Goal: Task Accomplishment & Management: Use online tool/utility

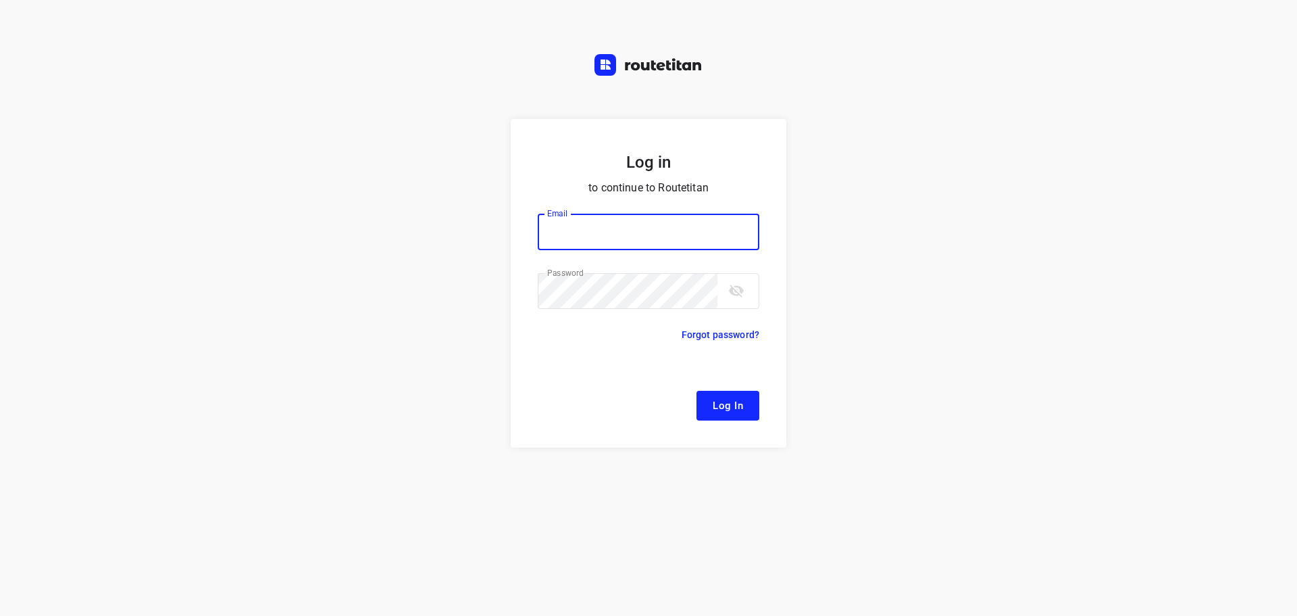
type input "[EMAIL_ADDRESS][DOMAIN_NAME]"
drag, startPoint x: 741, startPoint y: 414, endPoint x: 717, endPoint y: 355, distance: 63.4
click at [741, 414] on span "Log In" at bounding box center [728, 406] width 30 height 18
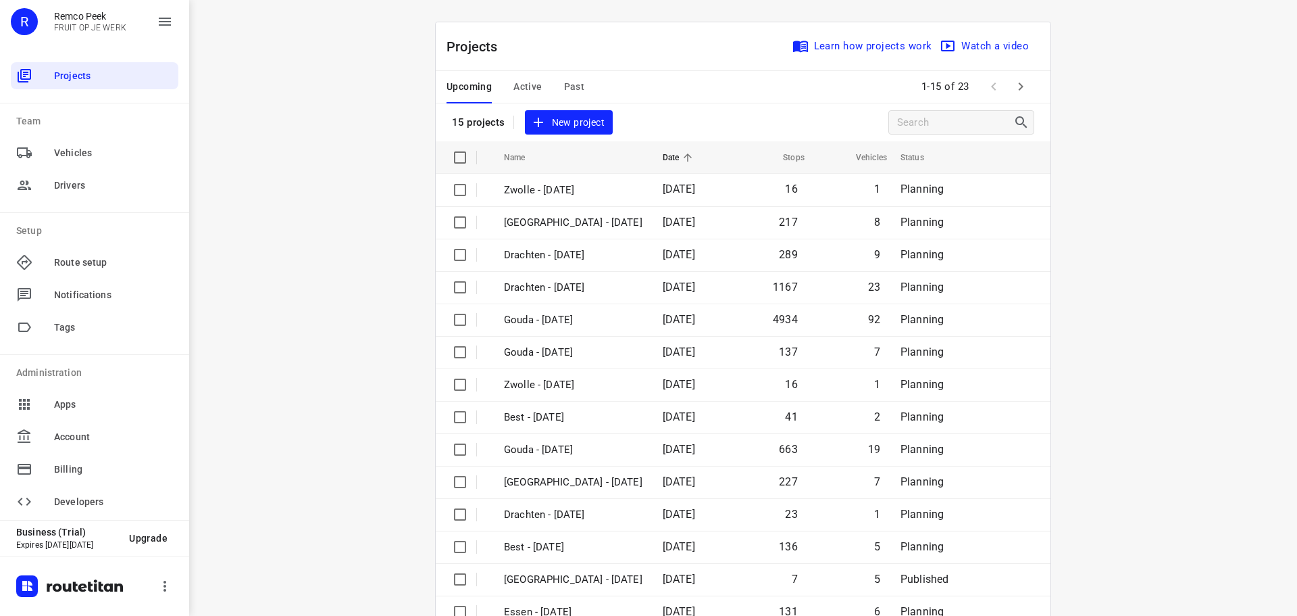
click at [507, 79] on div "Upcoming Active Past" at bounding box center [526, 87] width 159 height 32
click at [514, 78] on button "Active" at bounding box center [528, 87] width 28 height 32
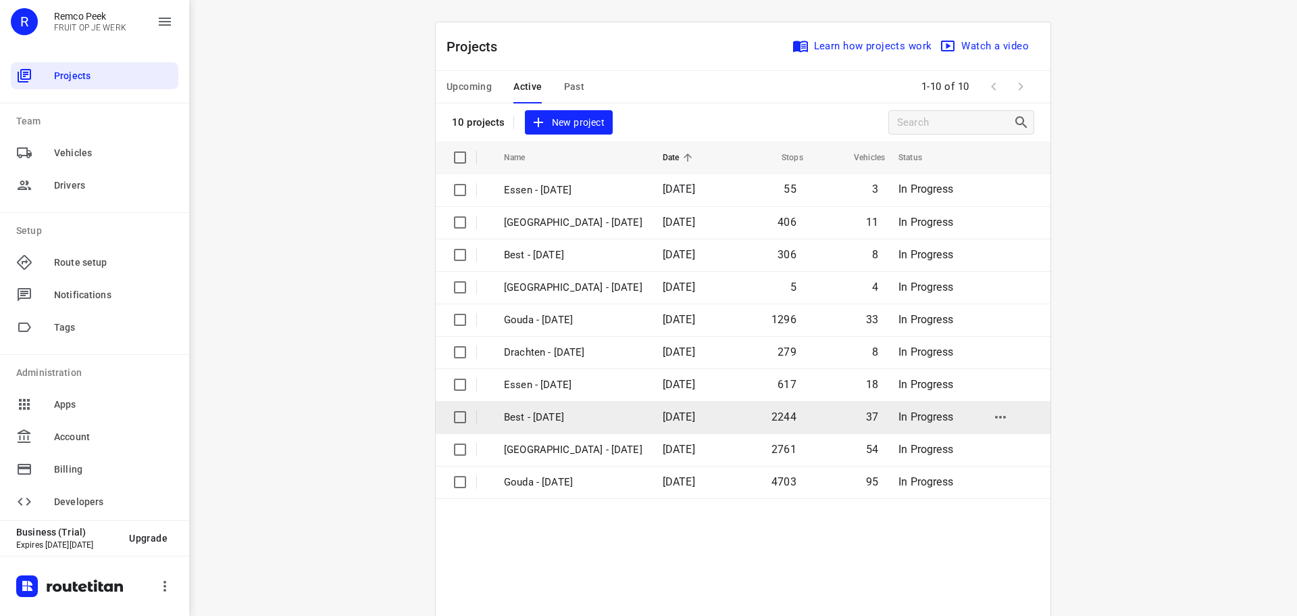
click at [578, 417] on p "Best - Monday" at bounding box center [573, 417] width 139 height 16
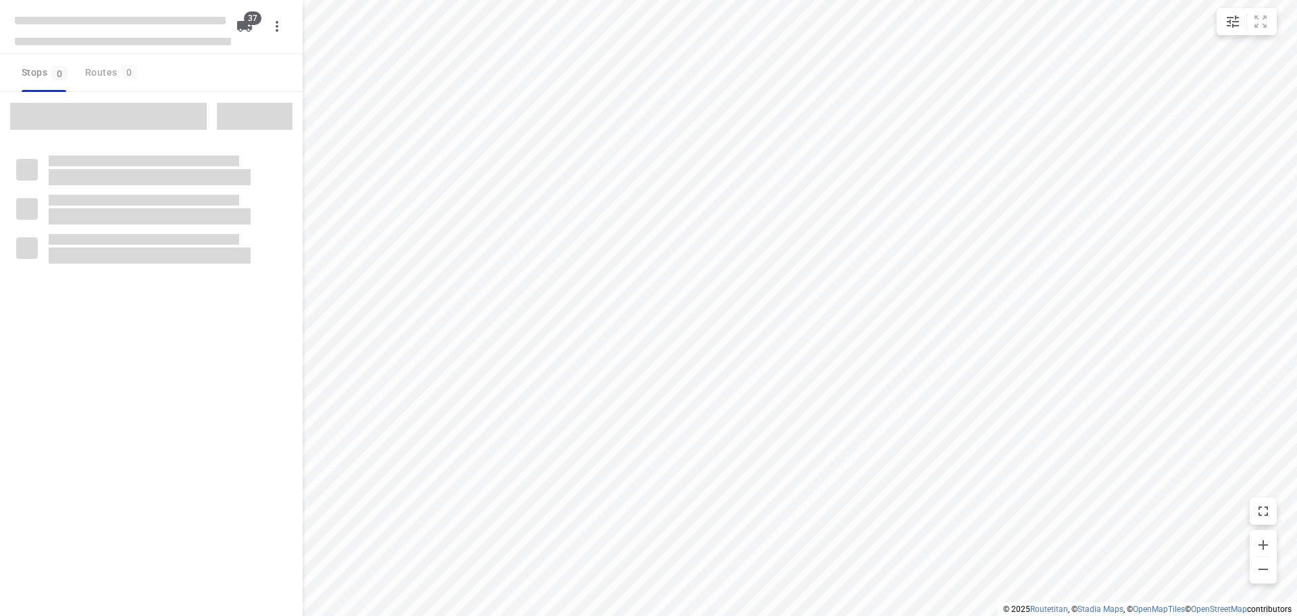
type input "distance"
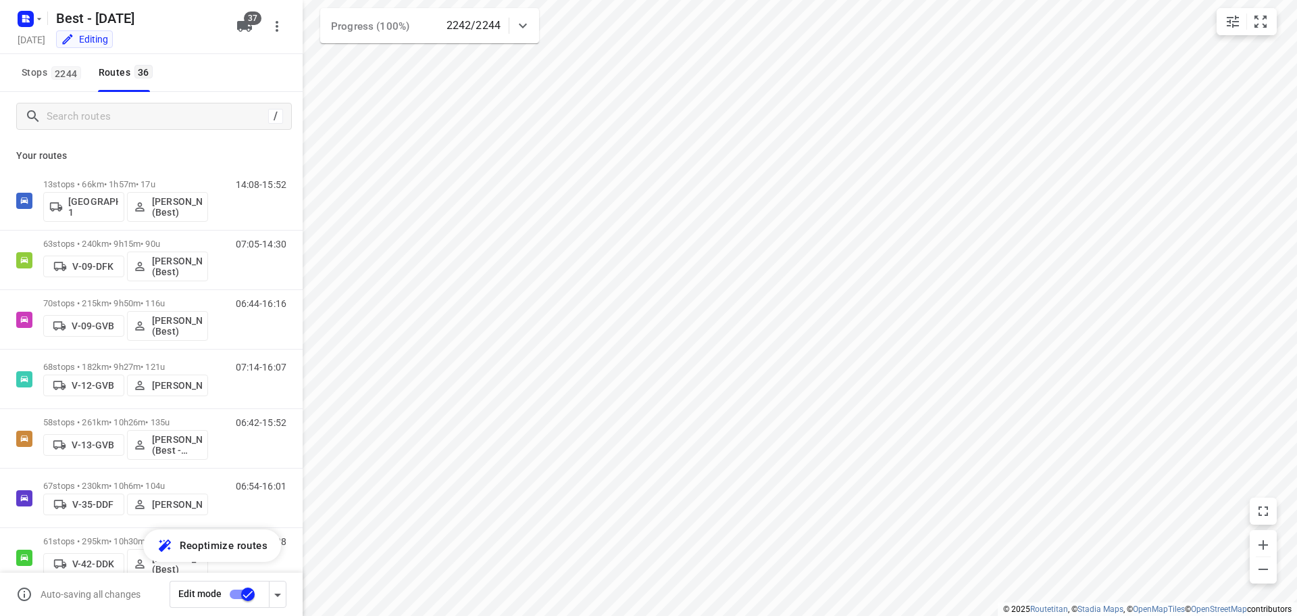
click at [78, 93] on div "/" at bounding box center [151, 116] width 303 height 49
click at [60, 78] on span "2244" at bounding box center [66, 73] width 30 height 14
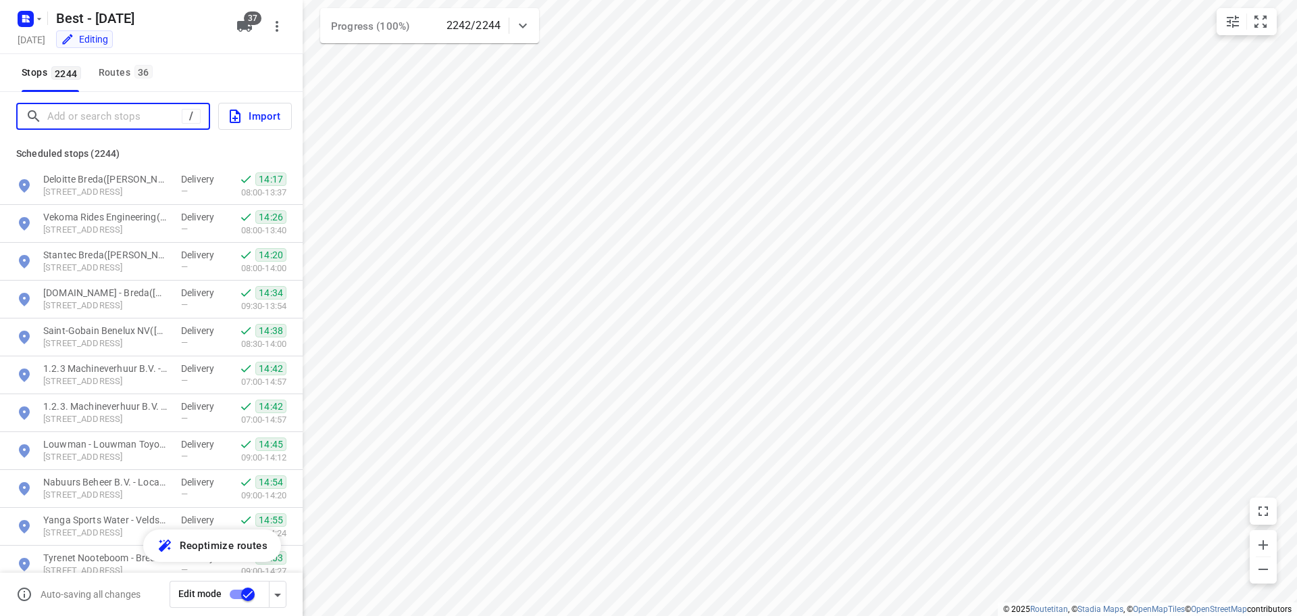
click at [107, 115] on input "Add or search stops" at bounding box center [114, 116] width 134 height 21
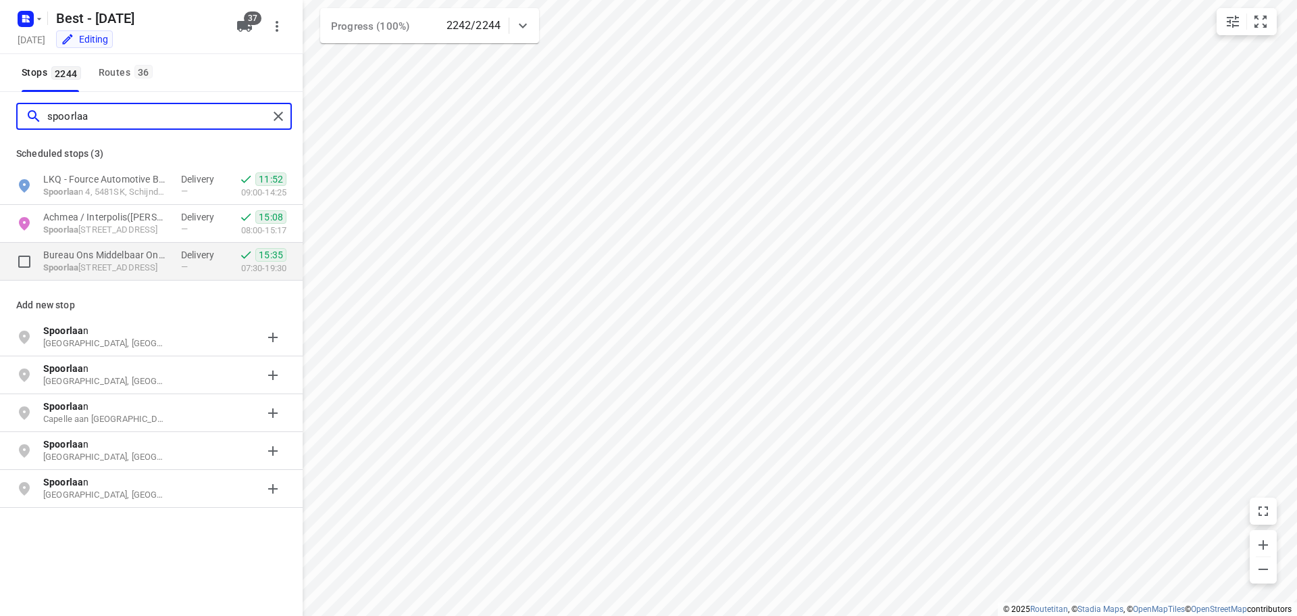
type input "spoorlaa"
click at [140, 278] on div "Bureau Ons Middelbaar Onderwijs - Tilburg(Corinna de Cort) Spoorlaa n 171a, 503…" at bounding box center [151, 262] width 303 height 38
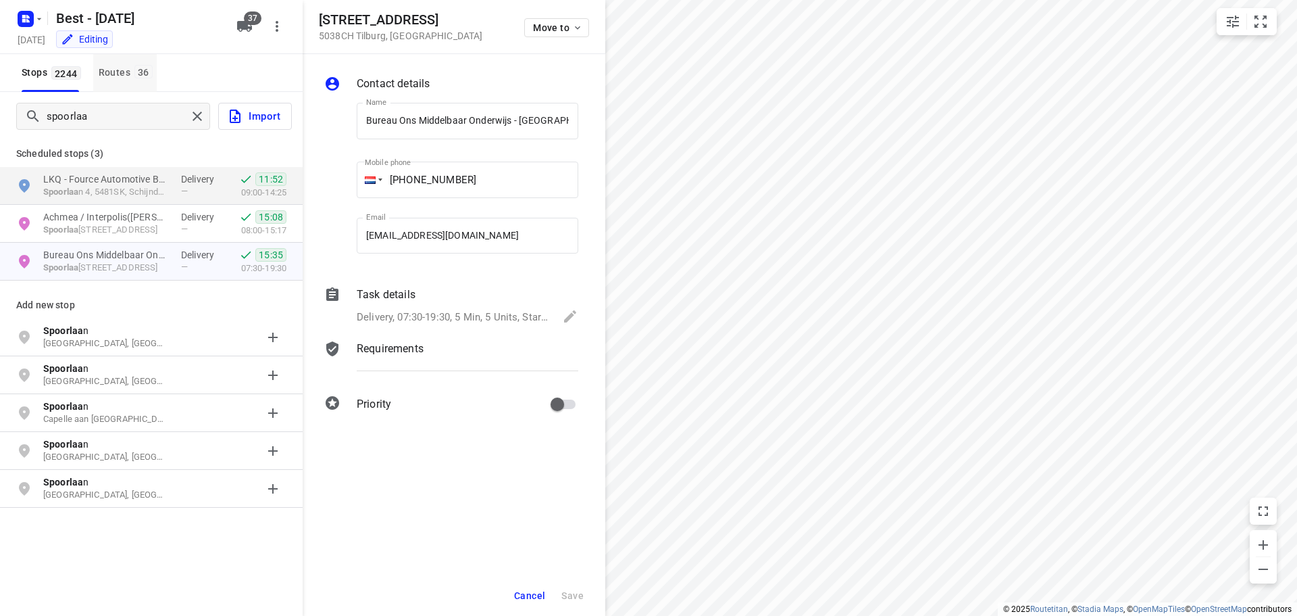
click at [147, 75] on span "36" at bounding box center [143, 72] width 18 height 14
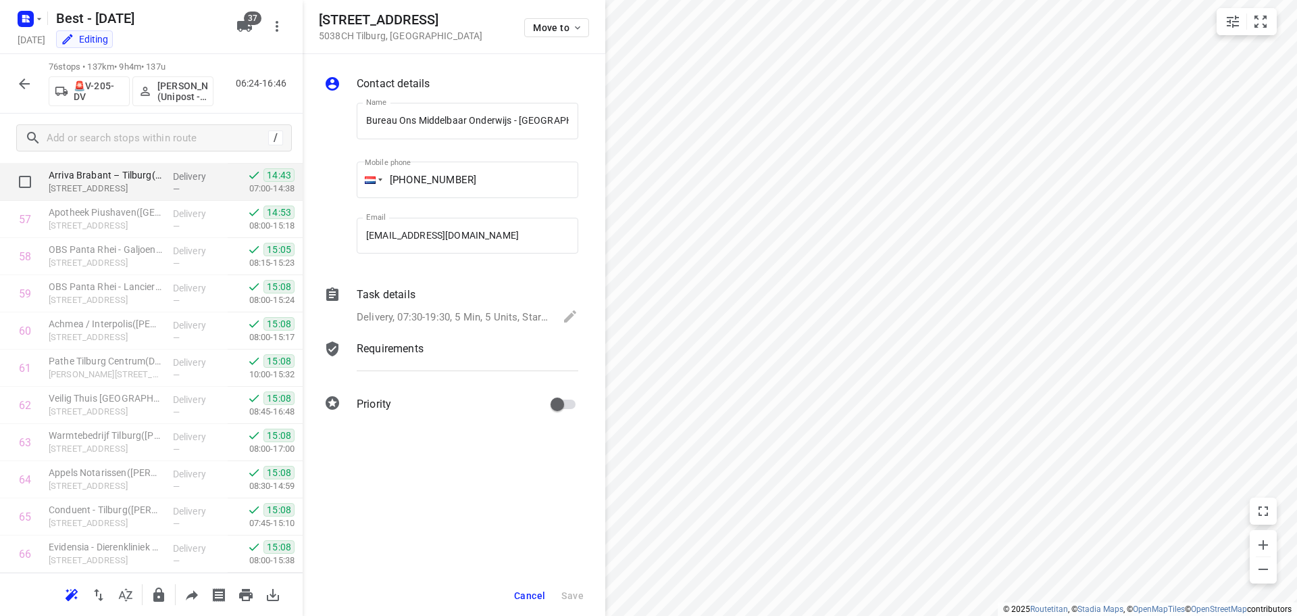
scroll to position [2230, 0]
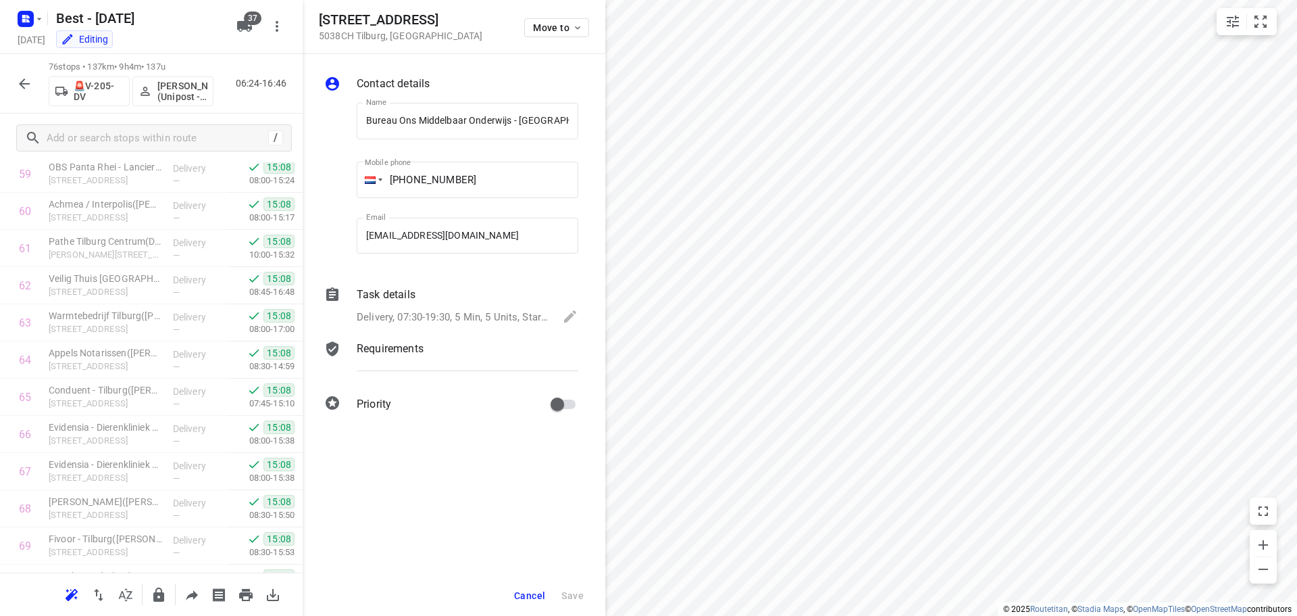
click at [495, 320] on p "Delivery, 07:30-19:30, 5 Min, 5 Units, Startdatum maandag **18 augustus.** Welk…" at bounding box center [453, 317] width 193 height 16
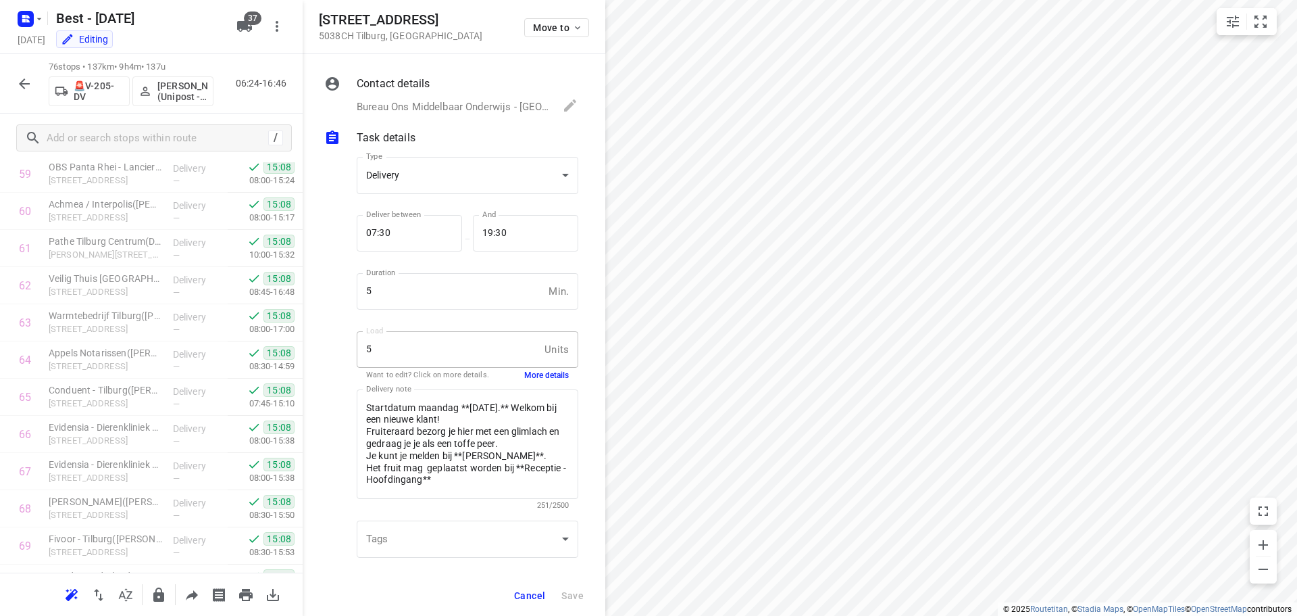
click at [545, 368] on div "Load 5 Units Load Want to edit? Click on more details. More details" at bounding box center [468, 354] width 222 height 47
click at [541, 373] on button "More details" at bounding box center [546, 375] width 45 height 11
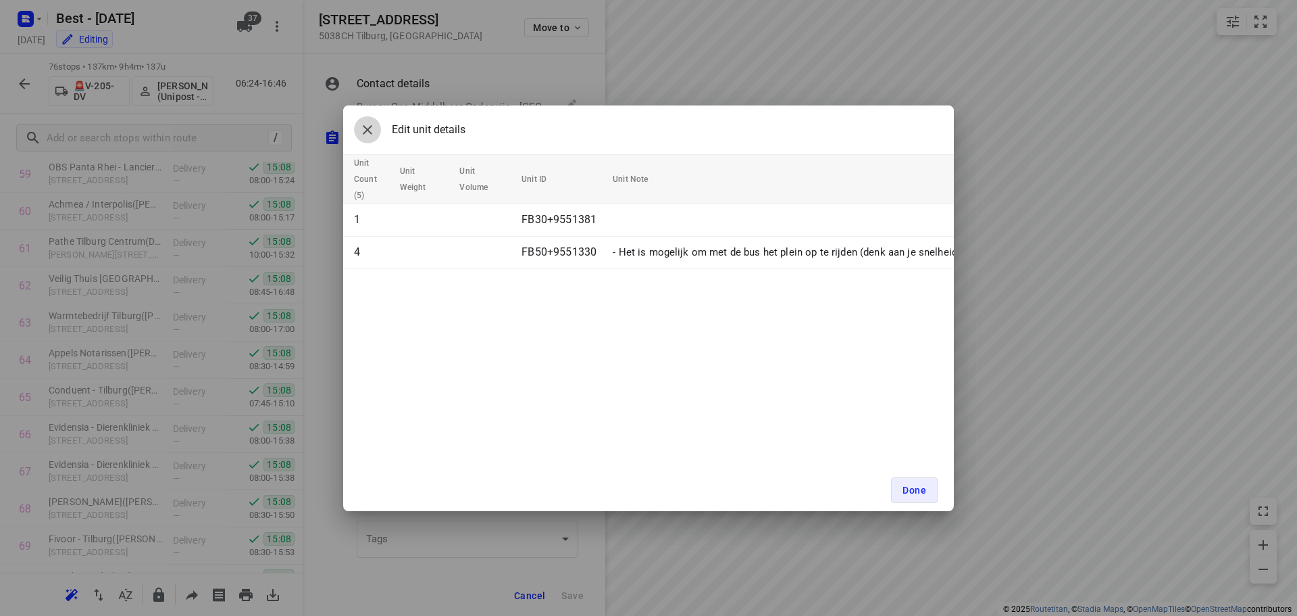
drag, startPoint x: 364, startPoint y: 129, endPoint x: 399, endPoint y: 144, distance: 38.2
click at [364, 128] on icon "button" at bounding box center [367, 130] width 16 height 16
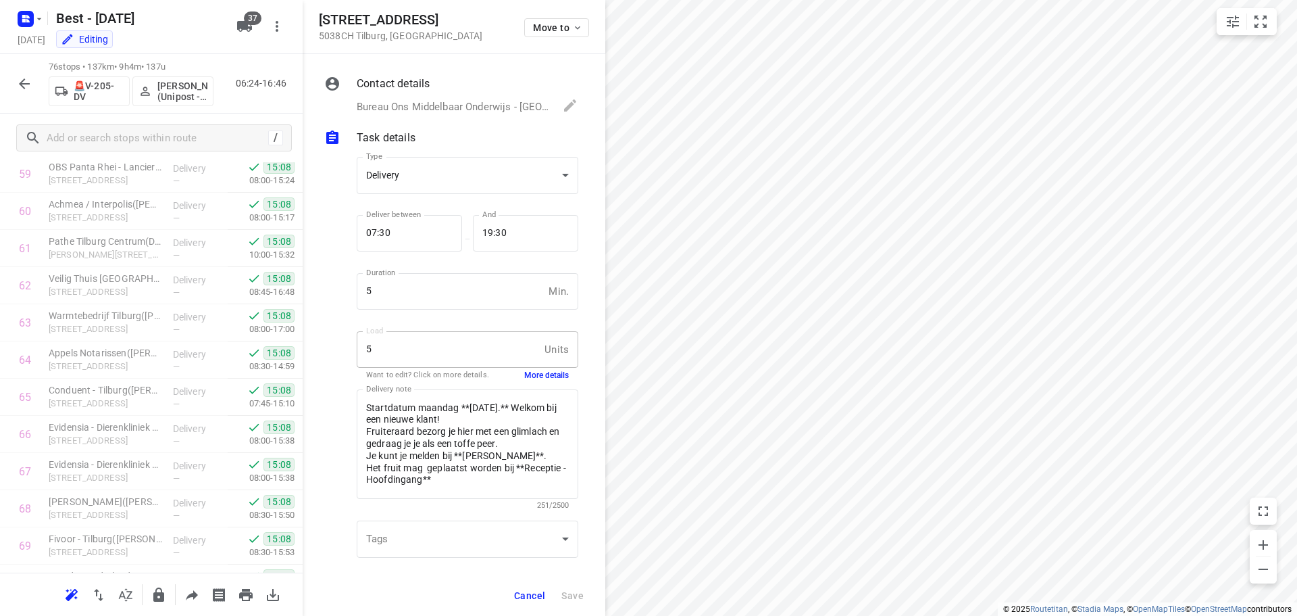
click at [532, 588] on button "Cancel" at bounding box center [530, 595] width 42 height 24
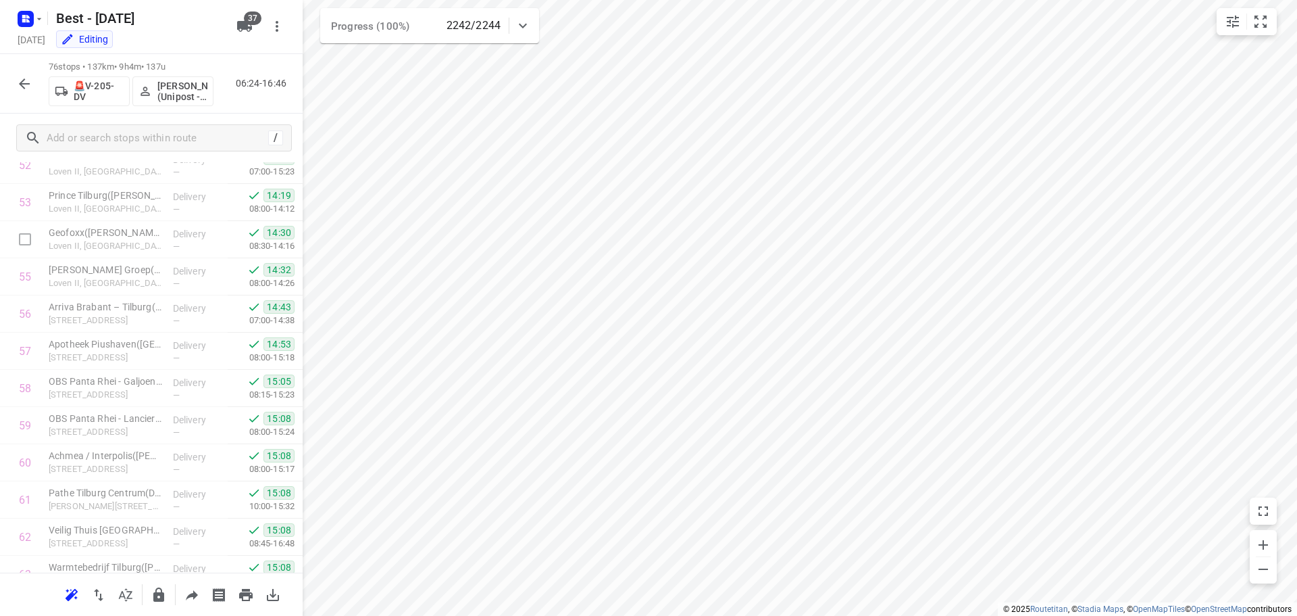
scroll to position [1776, 0]
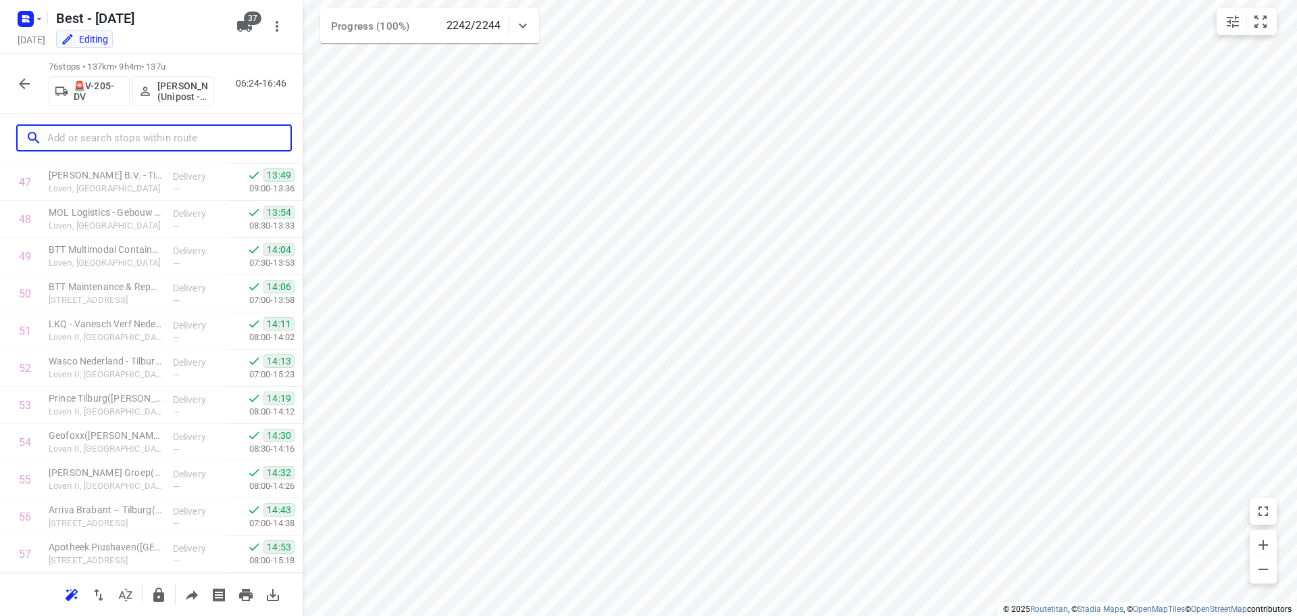
click at [161, 145] on input "text" at bounding box center [168, 138] width 243 height 21
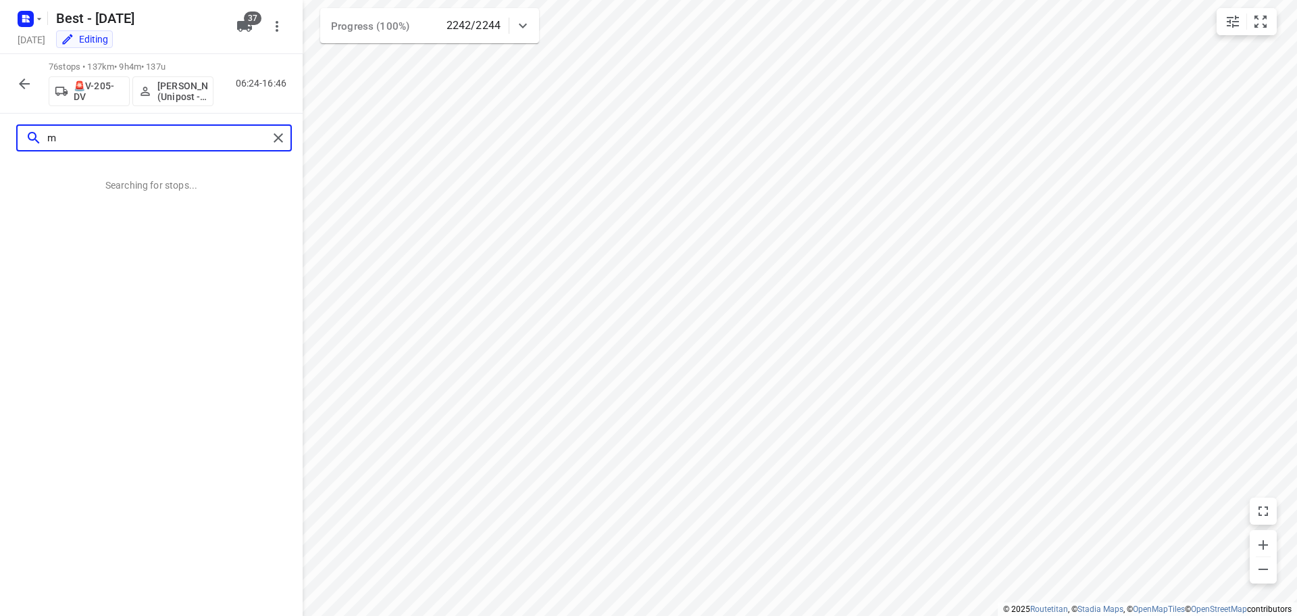
scroll to position [0, 0]
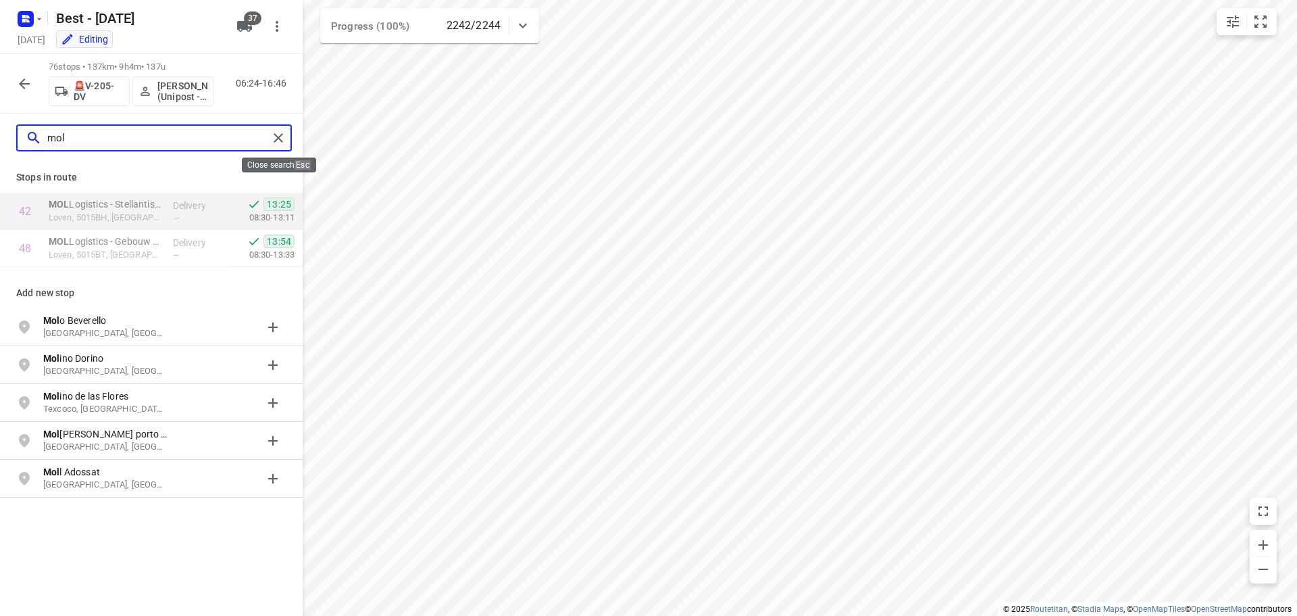
type input "mol"
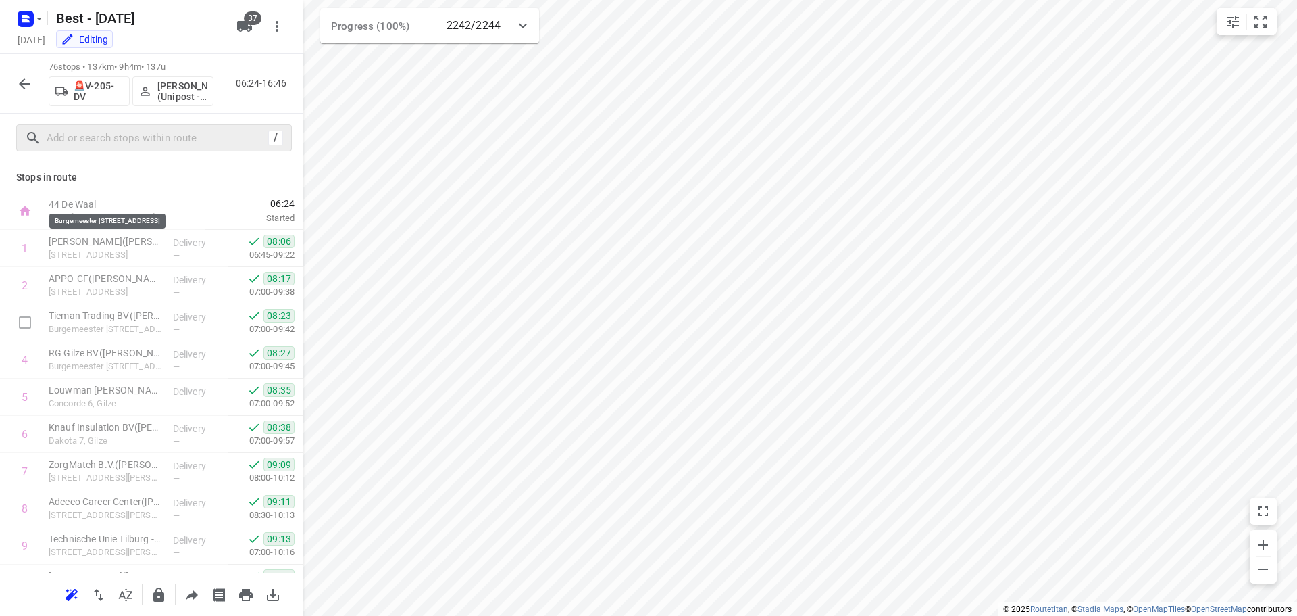
scroll to position [135, 0]
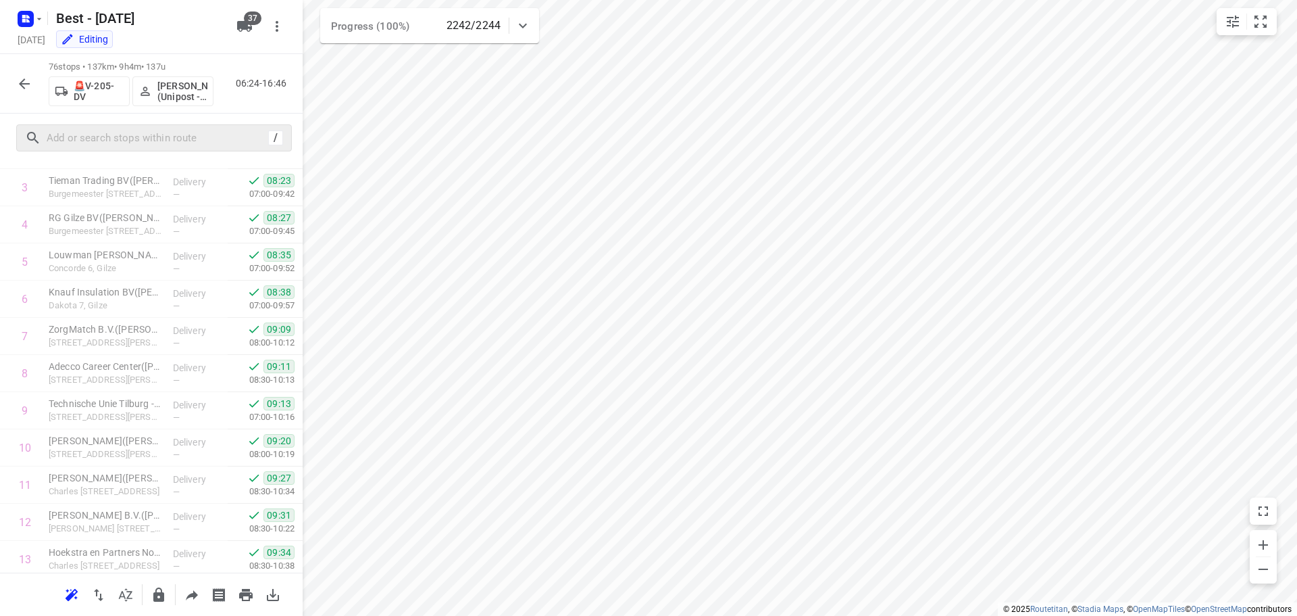
click at [100, 149] on div "/" at bounding box center [154, 137] width 276 height 27
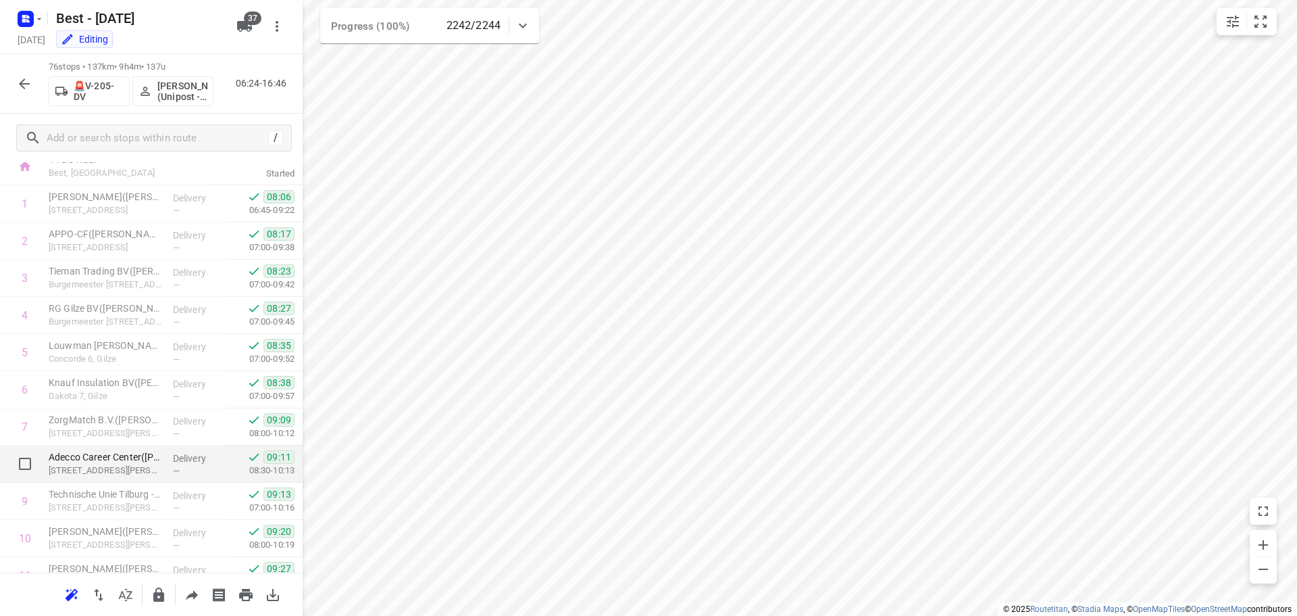
scroll to position [0, 0]
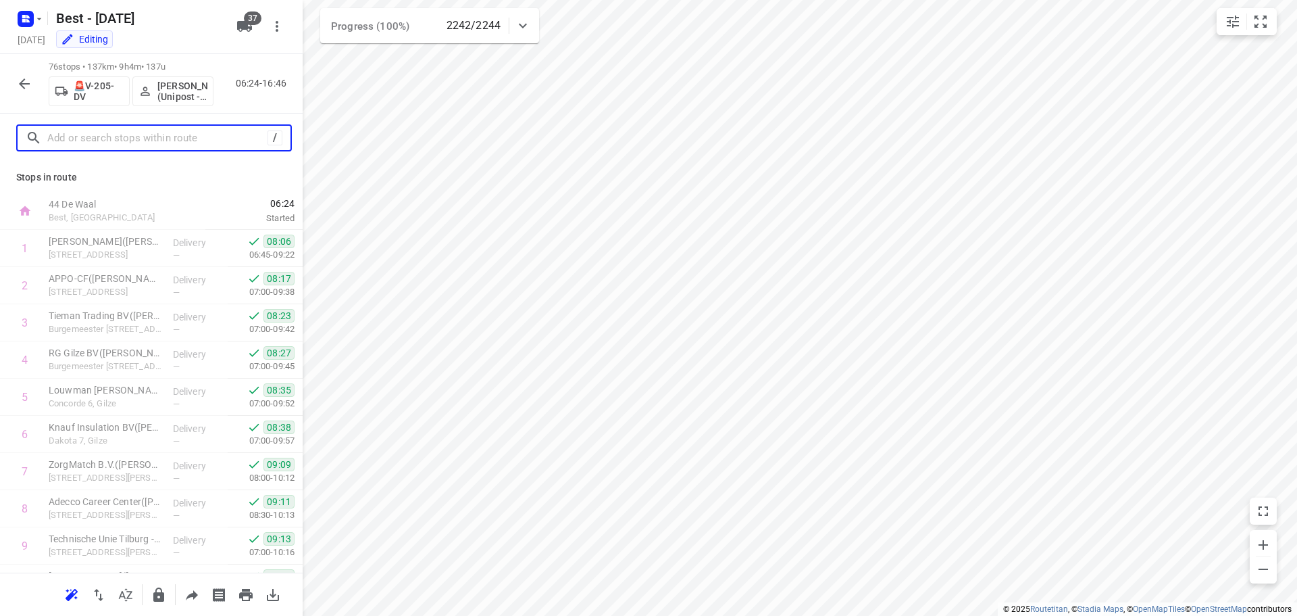
click at [209, 143] on input "text" at bounding box center [157, 138] width 220 height 21
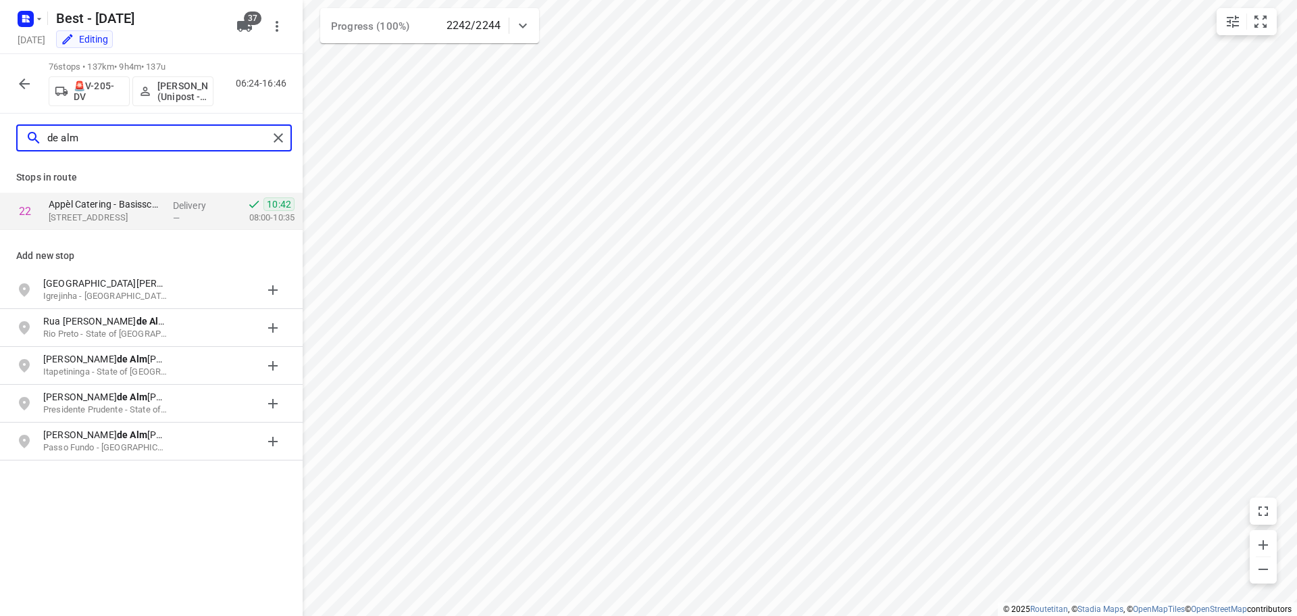
type input "de alm"
click at [184, 195] on div "Delivery —" at bounding box center [198, 211] width 61 height 37
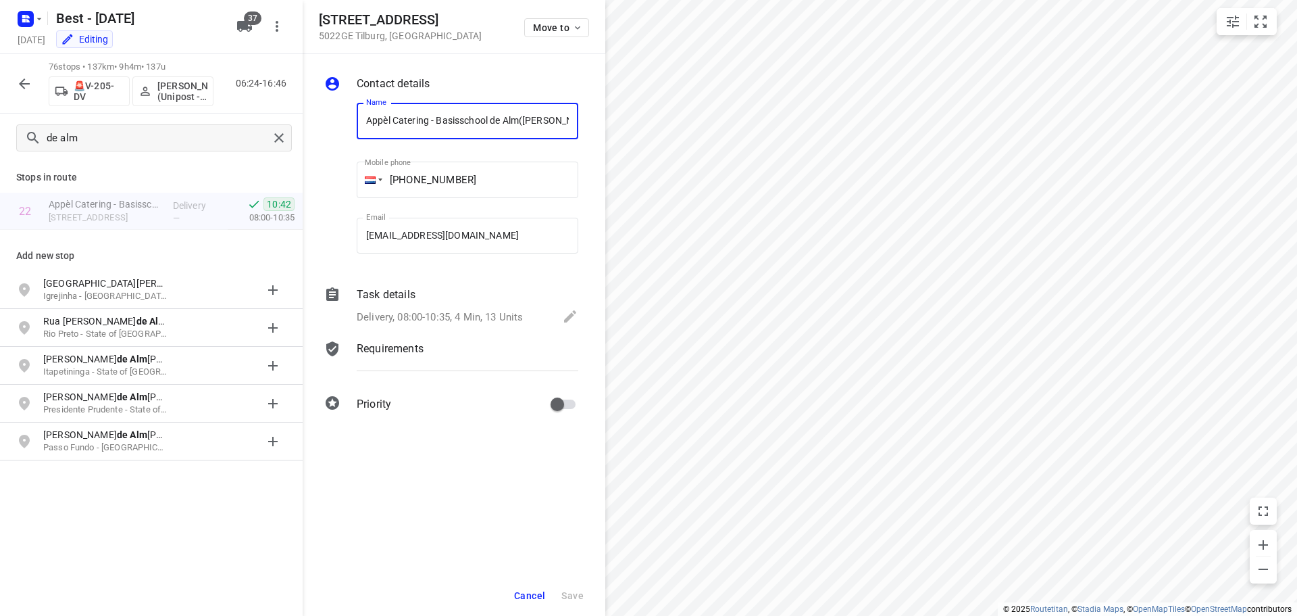
click at [472, 314] on p "Delivery, 08:00-10:35, 4 Min, 13 Units" at bounding box center [440, 317] width 166 height 16
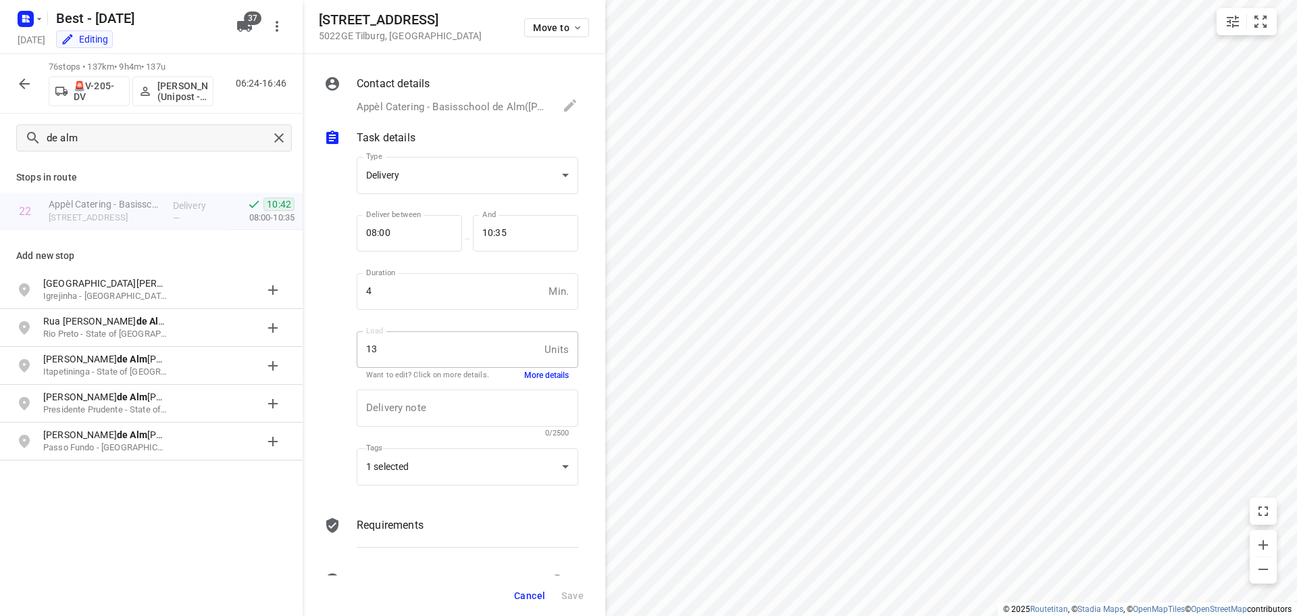
click at [524, 373] on button "More details" at bounding box center [546, 375] width 45 height 11
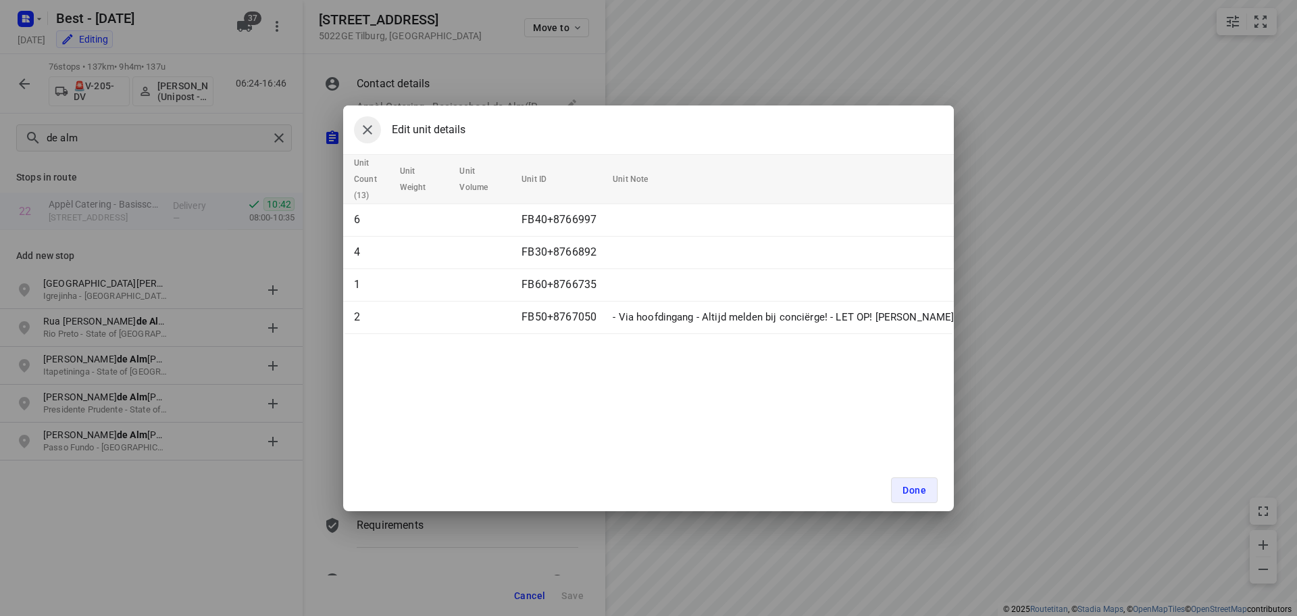
click at [359, 122] on icon "button" at bounding box center [367, 130] width 16 height 16
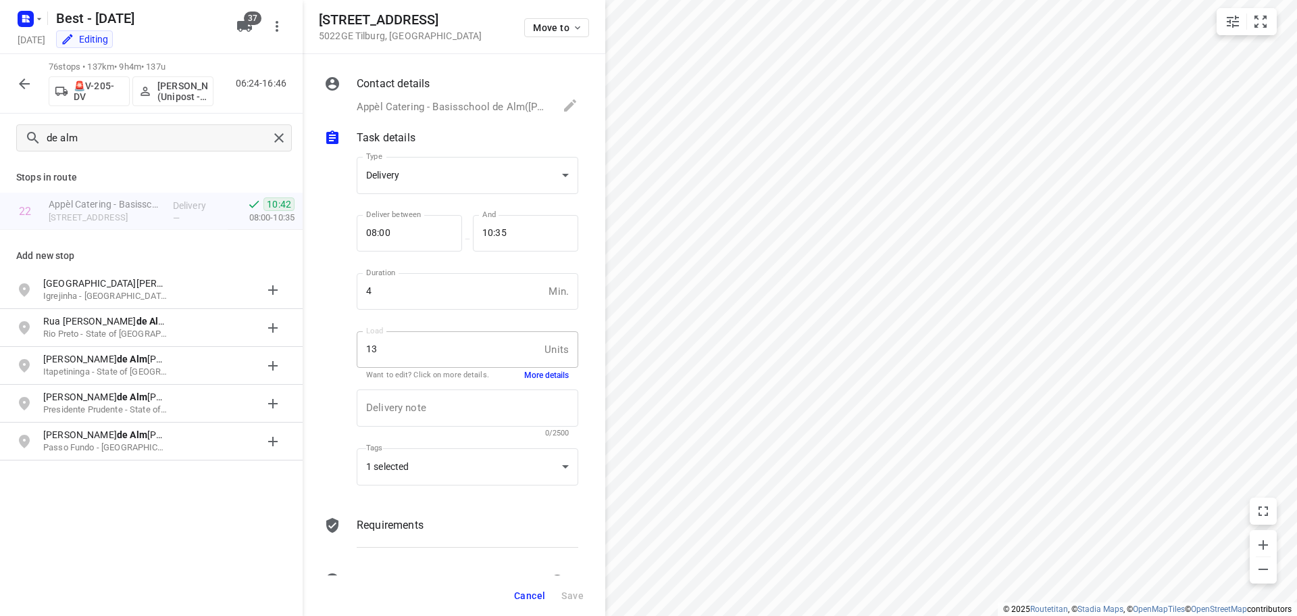
click at [534, 590] on span "Cancel" at bounding box center [529, 595] width 31 height 11
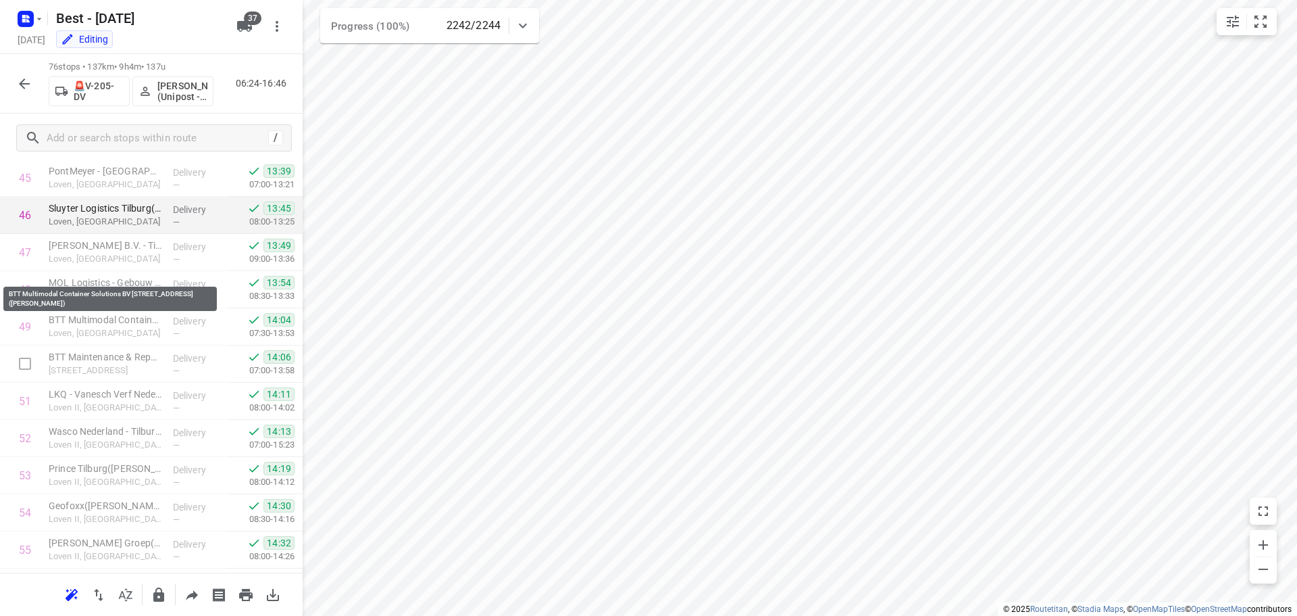
scroll to position [1757, 0]
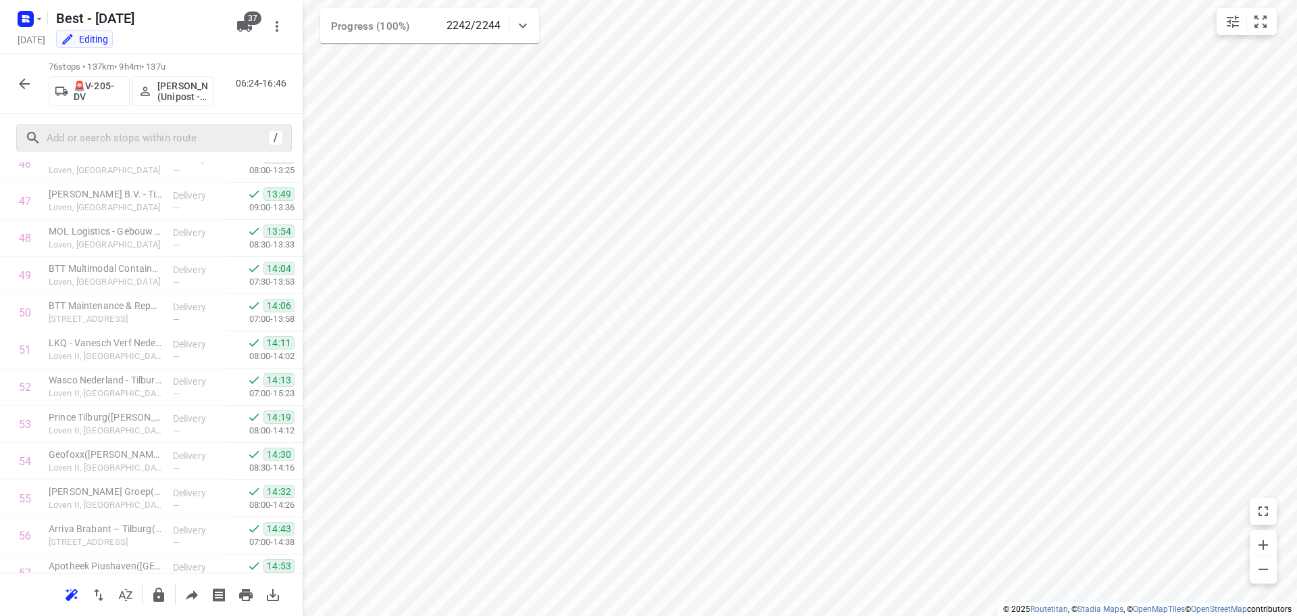
click at [131, 150] on div "/" at bounding box center [154, 137] width 276 height 27
click at [134, 146] on input "text" at bounding box center [157, 138] width 220 height 21
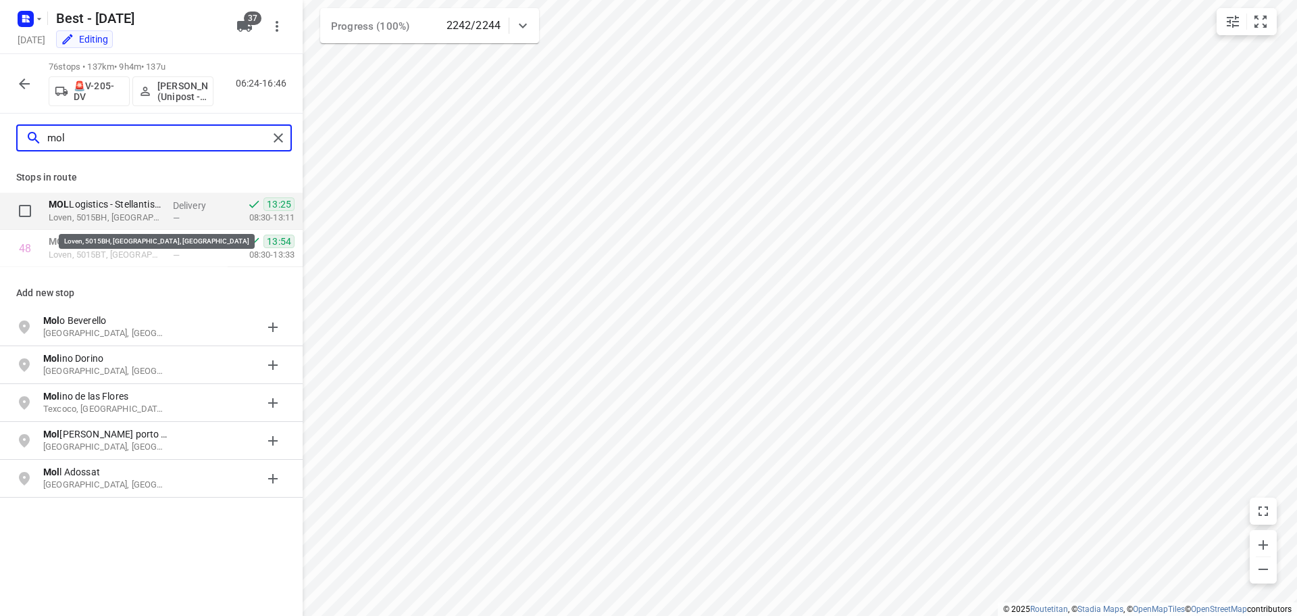
type input "mol"
click at [128, 214] on p "Loven, 5015BH, Tilburg, NL" at bounding box center [106, 218] width 114 height 14
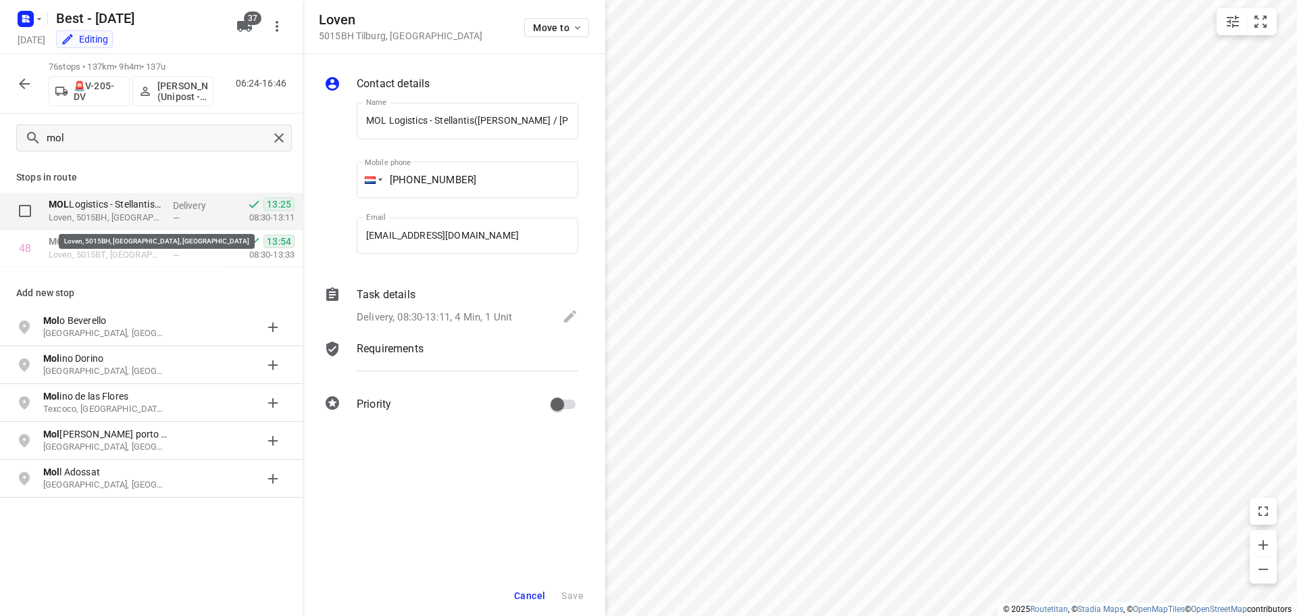
scroll to position [0, 65]
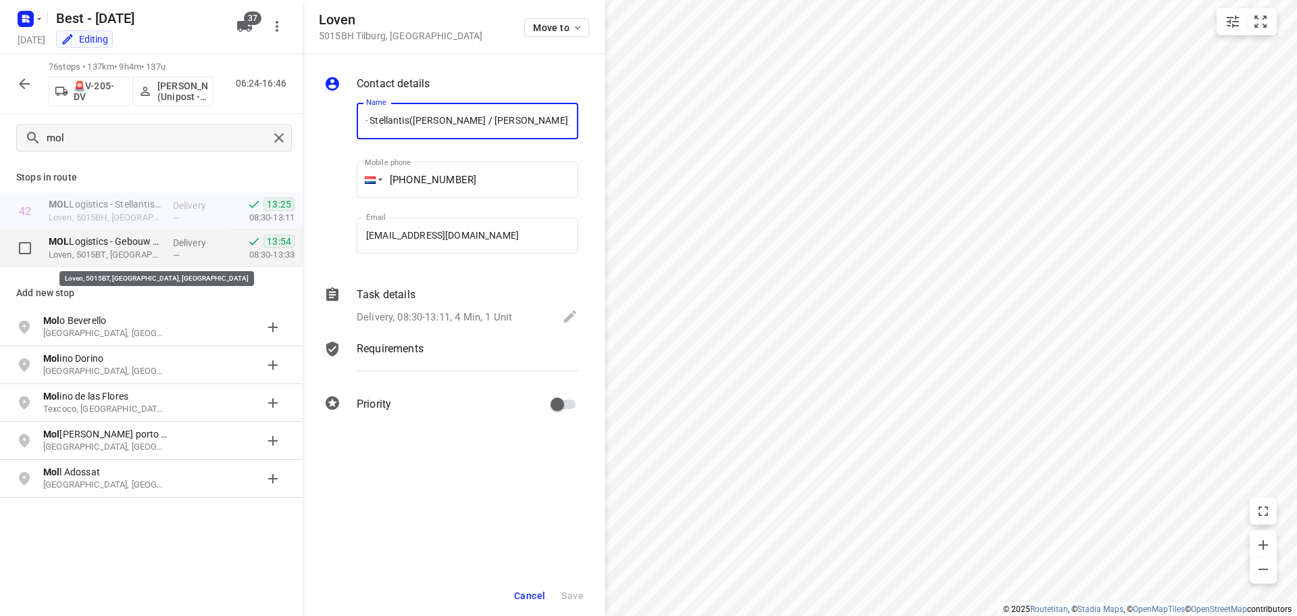
click at [130, 258] on p "Loven, 5015BT, Tilburg, NL" at bounding box center [106, 255] width 114 height 14
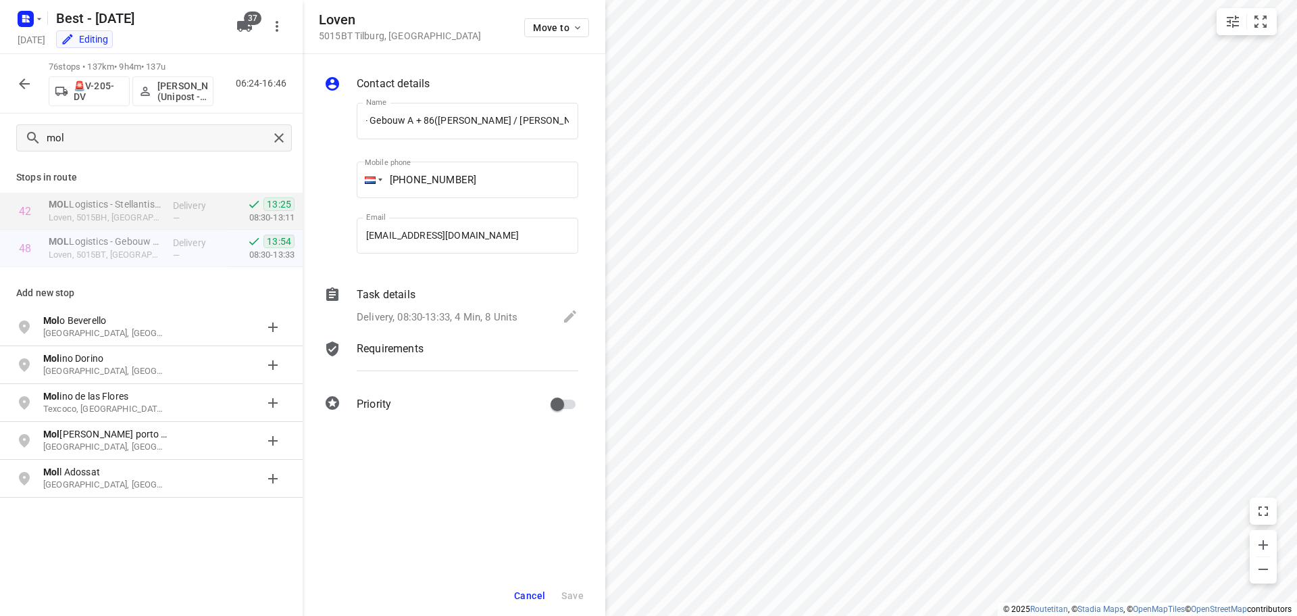
scroll to position [0, 0]
click at [419, 292] on div "Task details" at bounding box center [468, 295] width 222 height 16
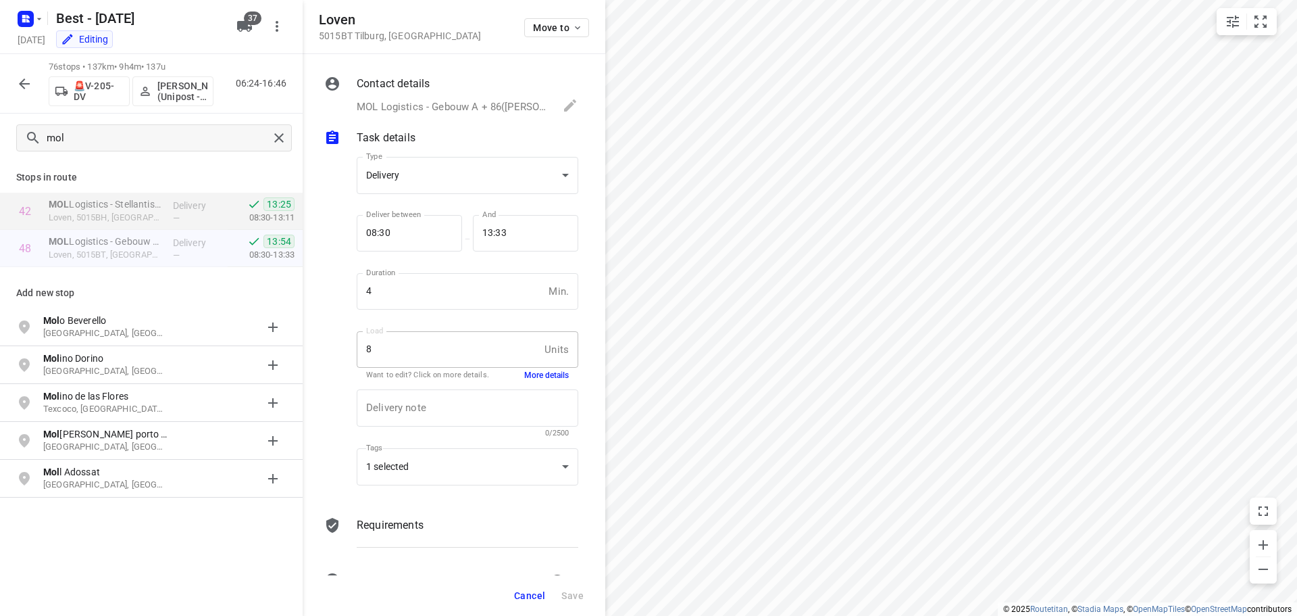
click at [539, 386] on div "Delivery note x Delivery note 0/2500" at bounding box center [467, 413] width 232 height 64
click at [537, 370] on button "More details" at bounding box center [546, 375] width 45 height 11
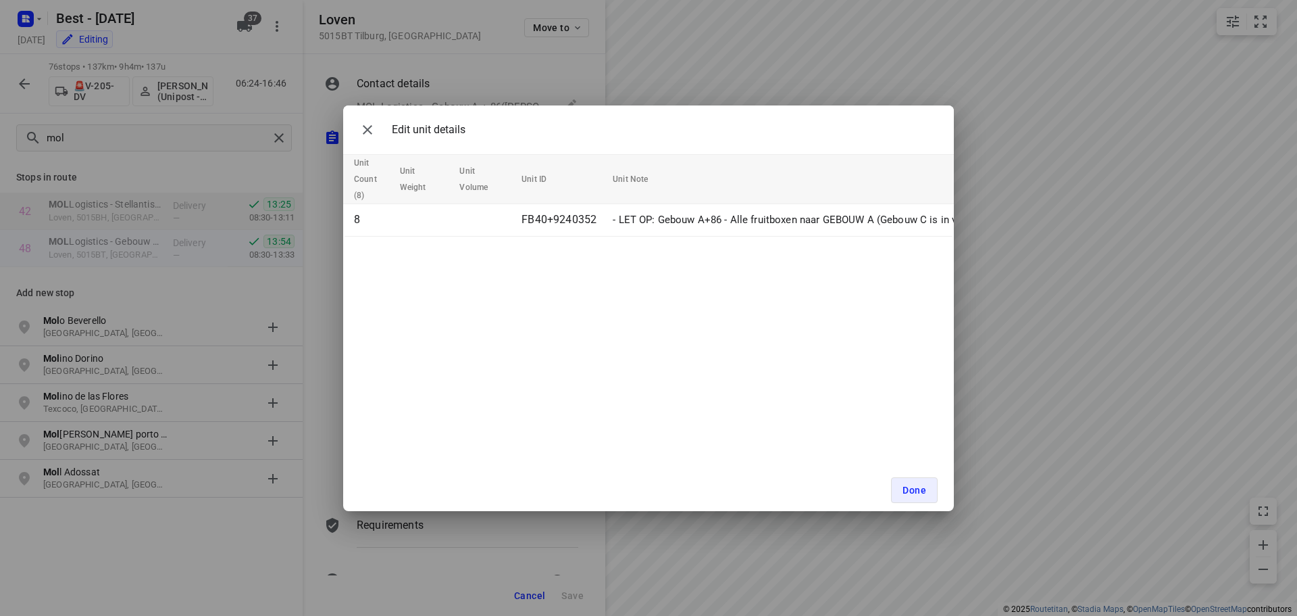
drag, startPoint x: 364, startPoint y: 136, endPoint x: 428, endPoint y: 291, distance: 167.9
click at [365, 135] on icon "button" at bounding box center [367, 130] width 16 height 16
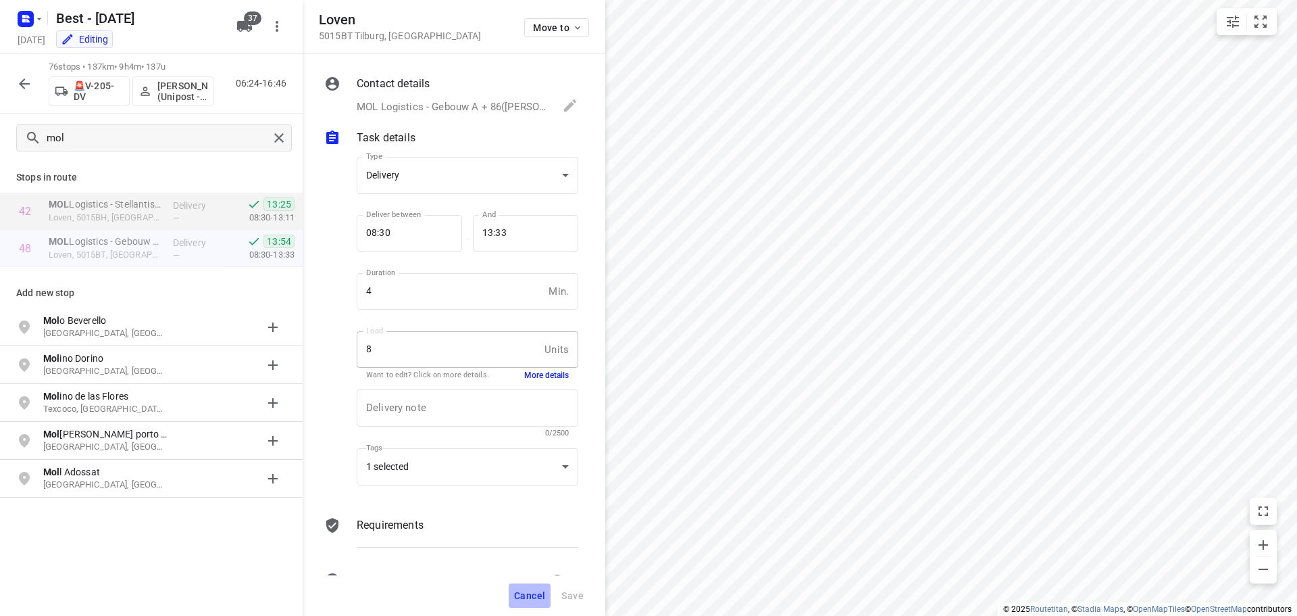
click at [526, 595] on span "Cancel" at bounding box center [529, 595] width 31 height 11
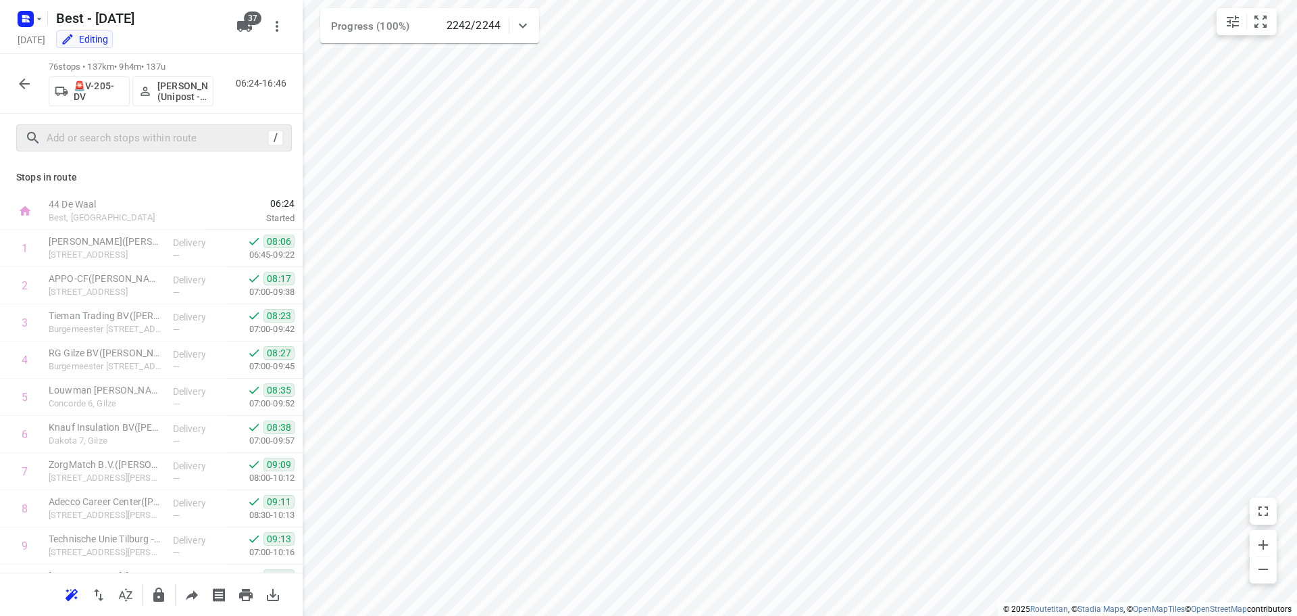
click at [36, 86] on button "button" at bounding box center [24, 83] width 27 height 27
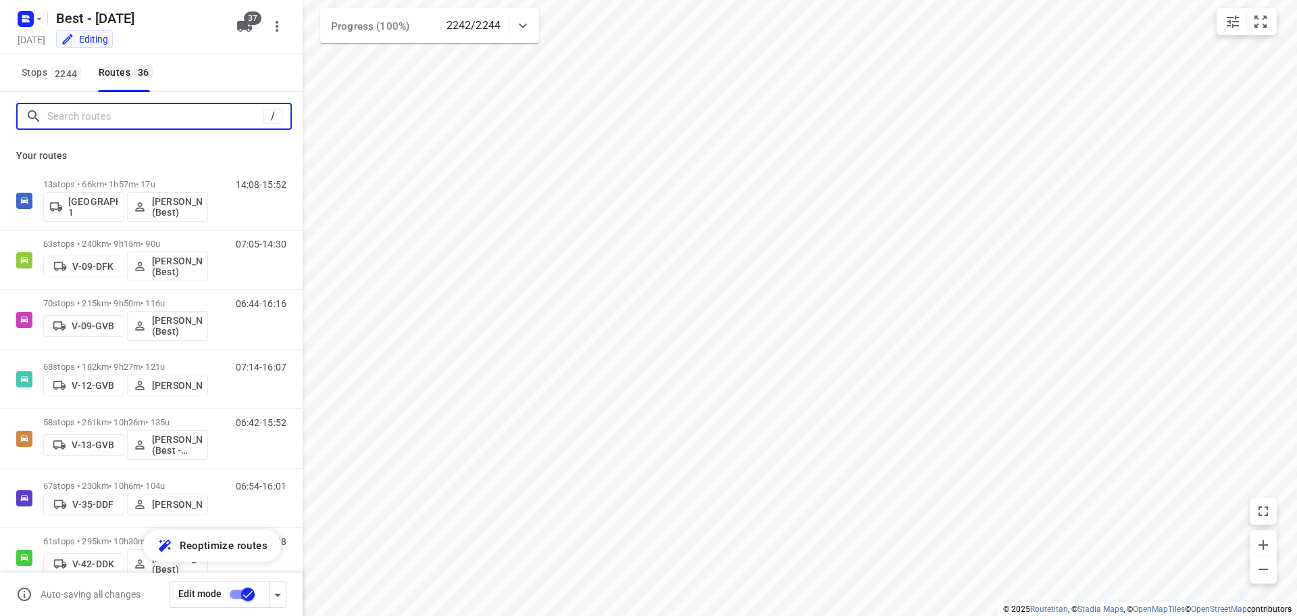
click at [112, 114] on input "Search routes" at bounding box center [155, 116] width 216 height 21
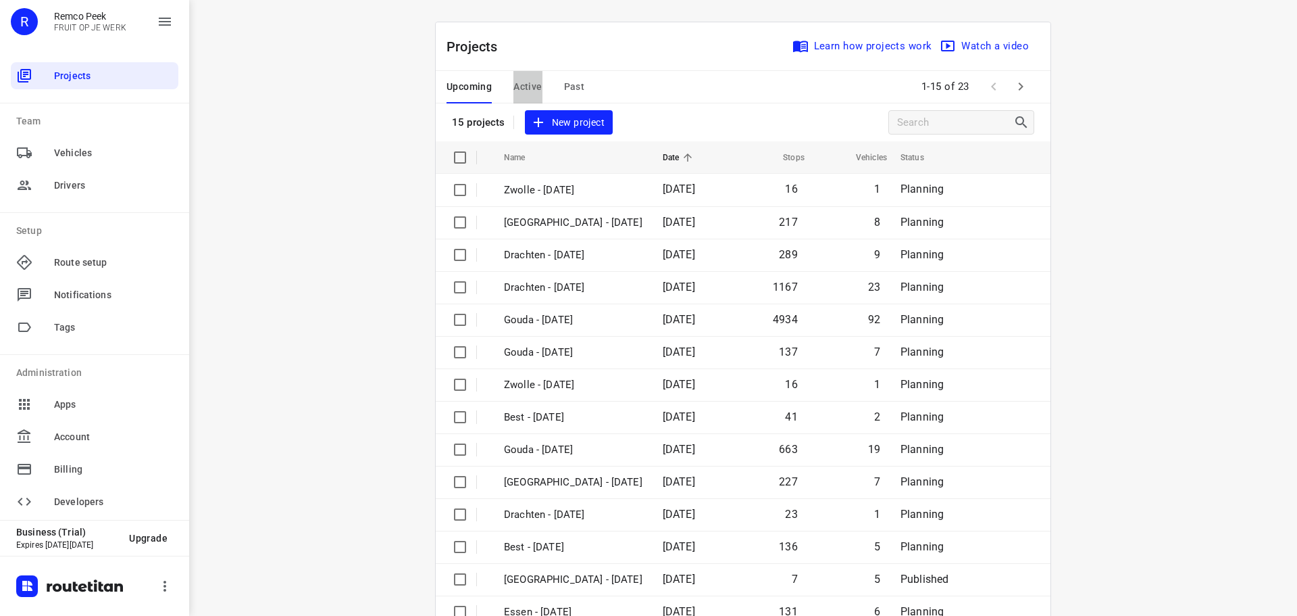
click at [520, 95] on button "Active" at bounding box center [528, 87] width 28 height 32
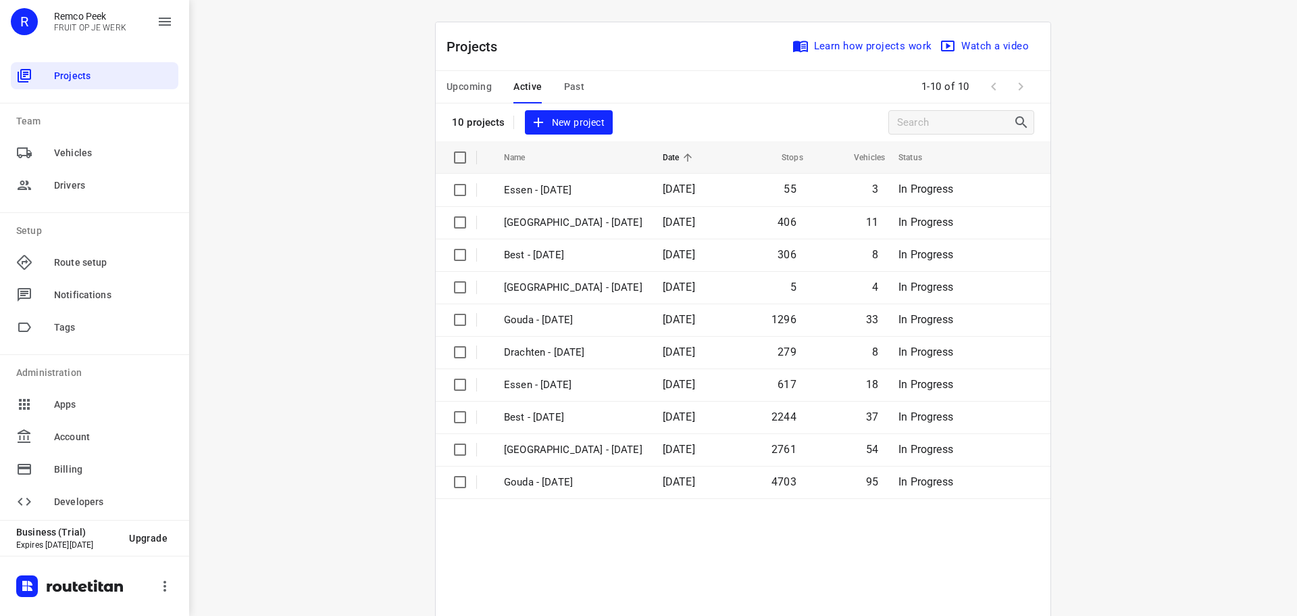
click at [466, 62] on div "Projects Learn how projects work Watch a video" at bounding box center [743, 46] width 615 height 49
click at [465, 81] on span "Upcoming" at bounding box center [469, 86] width 45 height 17
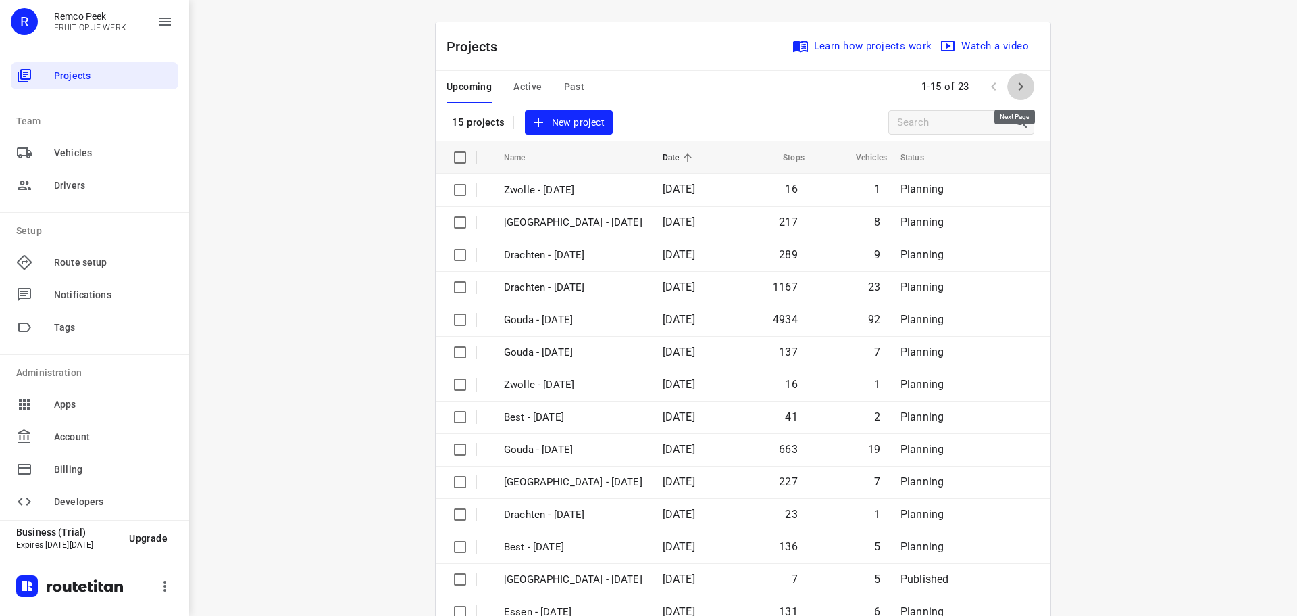
click at [1013, 80] on icon "button" at bounding box center [1021, 86] width 16 height 16
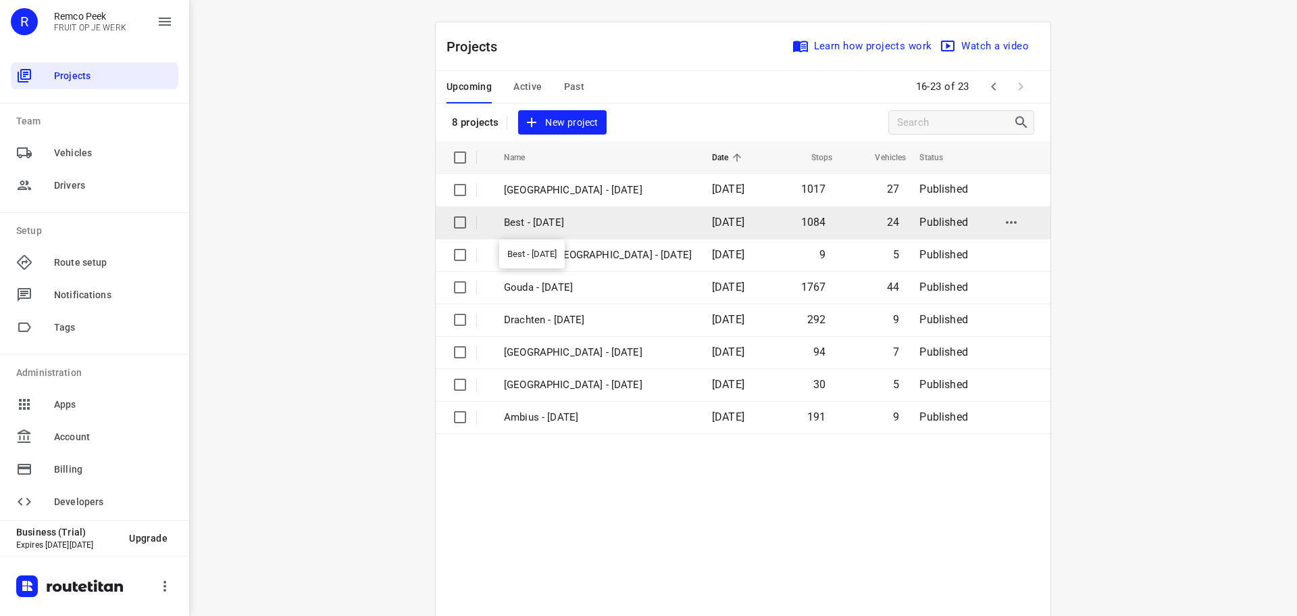
click at [591, 219] on p "Best - [DATE]" at bounding box center [598, 223] width 188 height 16
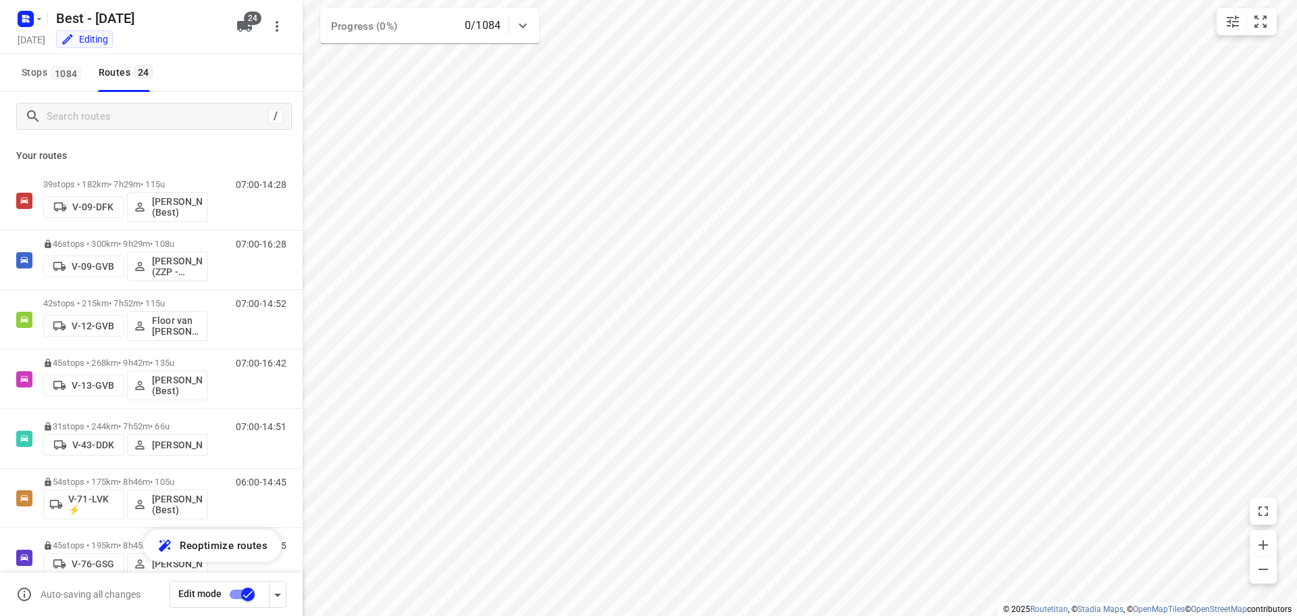
type input "distance"
checkbox input "true"
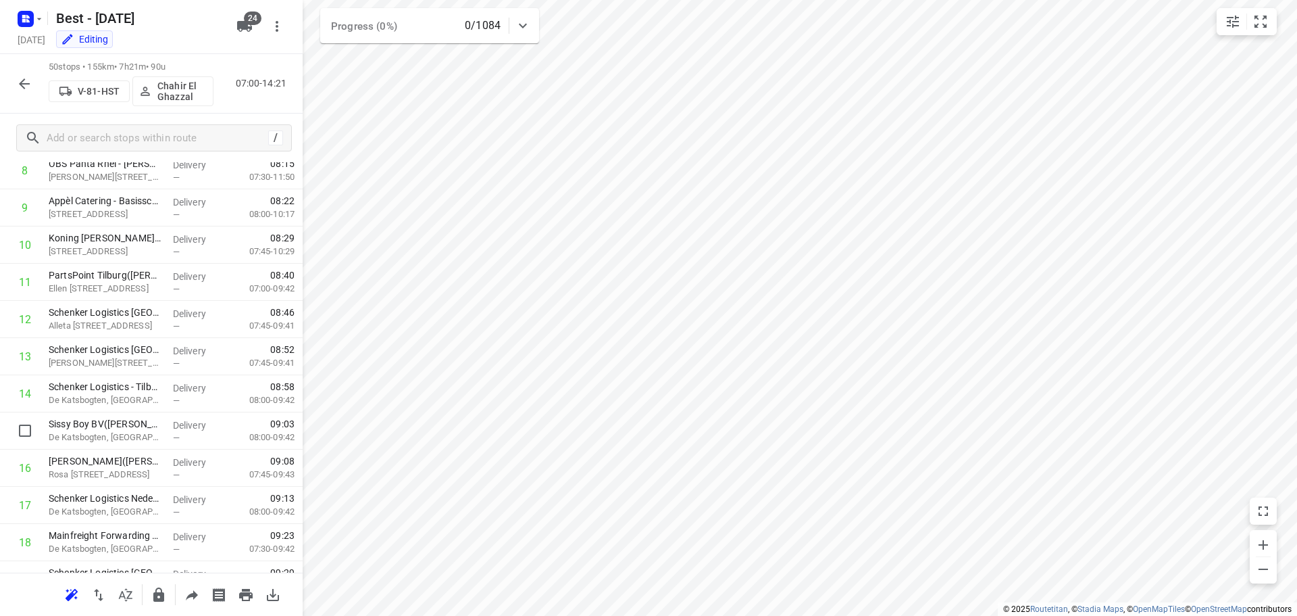
scroll to position [203, 0]
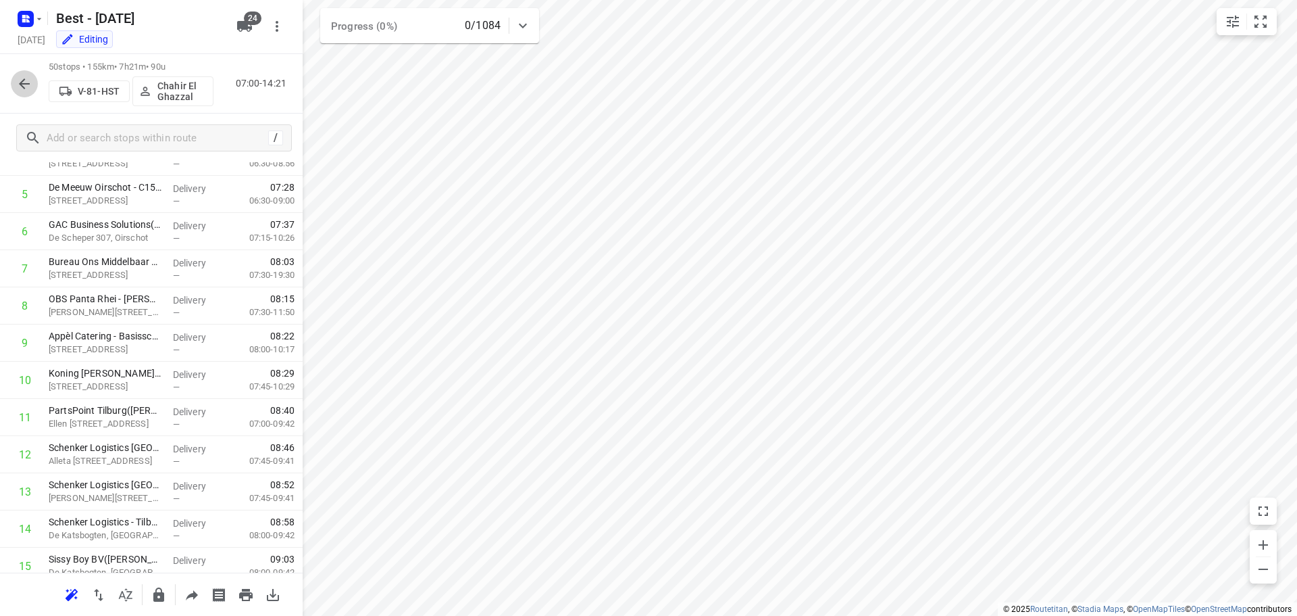
drag, startPoint x: 15, startPoint y: 80, endPoint x: 27, endPoint y: 25, distance: 56.7
click at [15, 75] on button "button" at bounding box center [24, 83] width 27 height 27
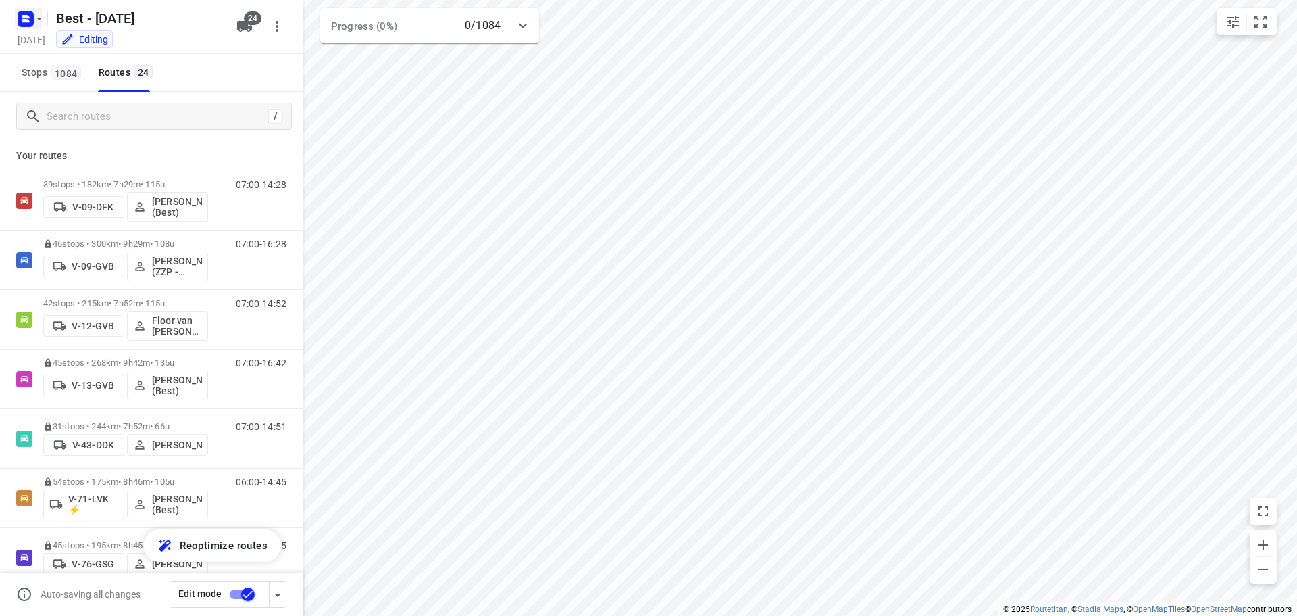
click at [27, 25] on rect "button" at bounding box center [26, 19] width 16 height 16
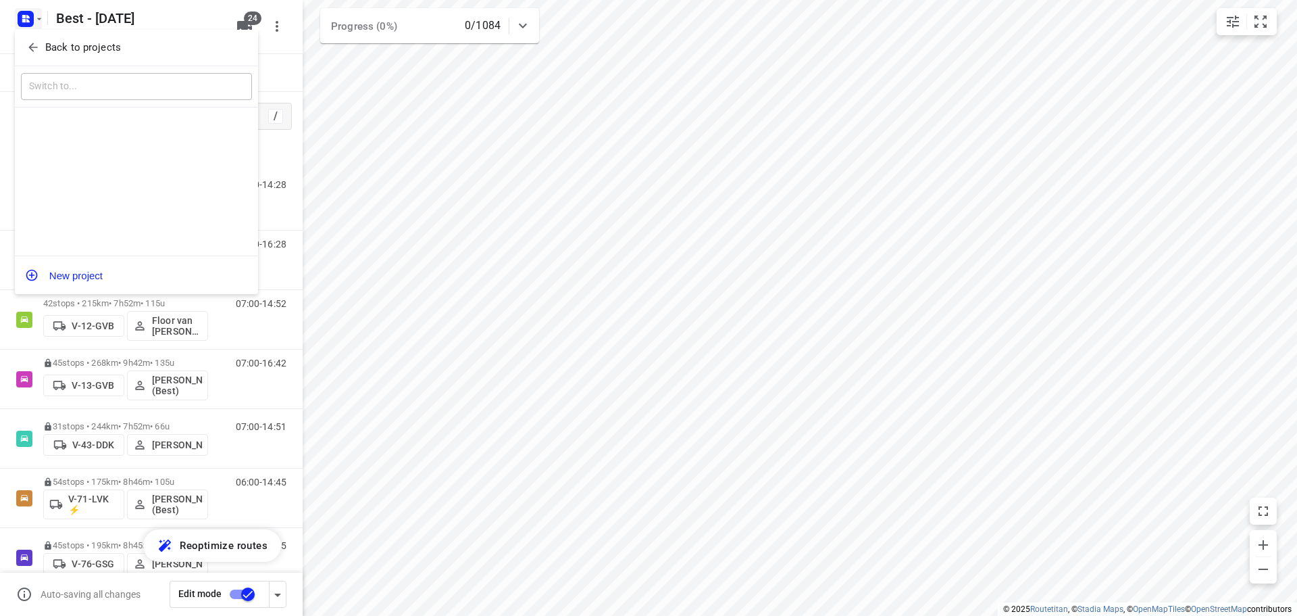
click at [38, 34] on div "Back to projects" at bounding box center [136, 48] width 243 height 36
click at [42, 45] on span "Back to projects" at bounding box center [136, 48] width 220 height 16
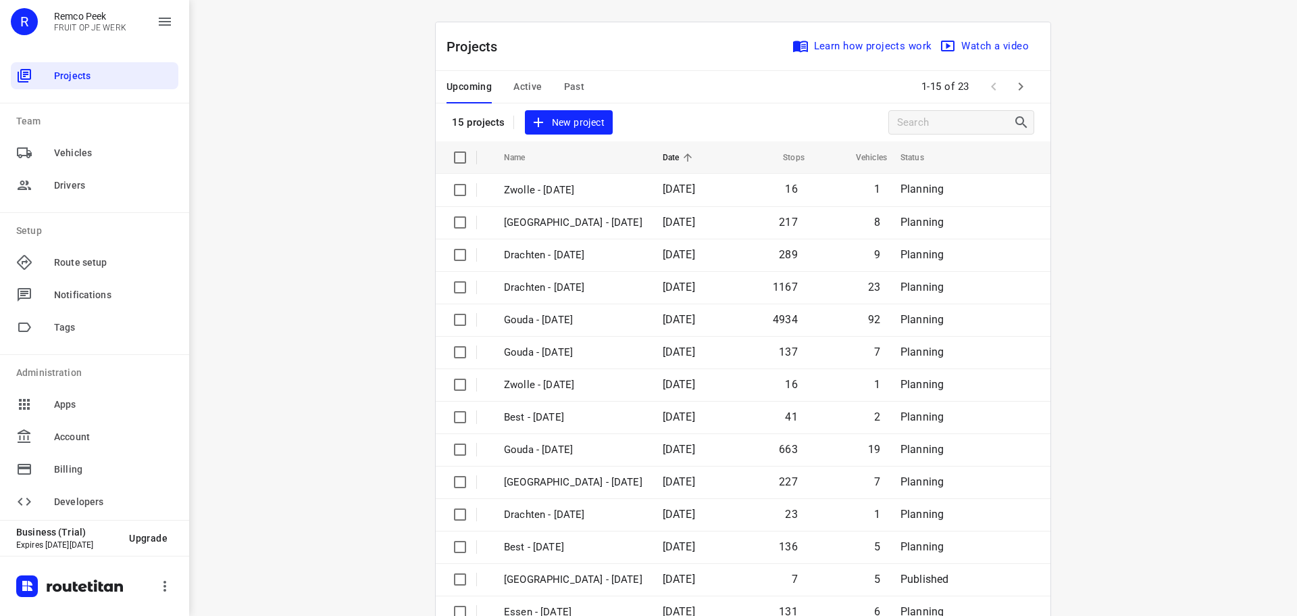
click at [530, 93] on span "Active" at bounding box center [528, 86] width 28 height 17
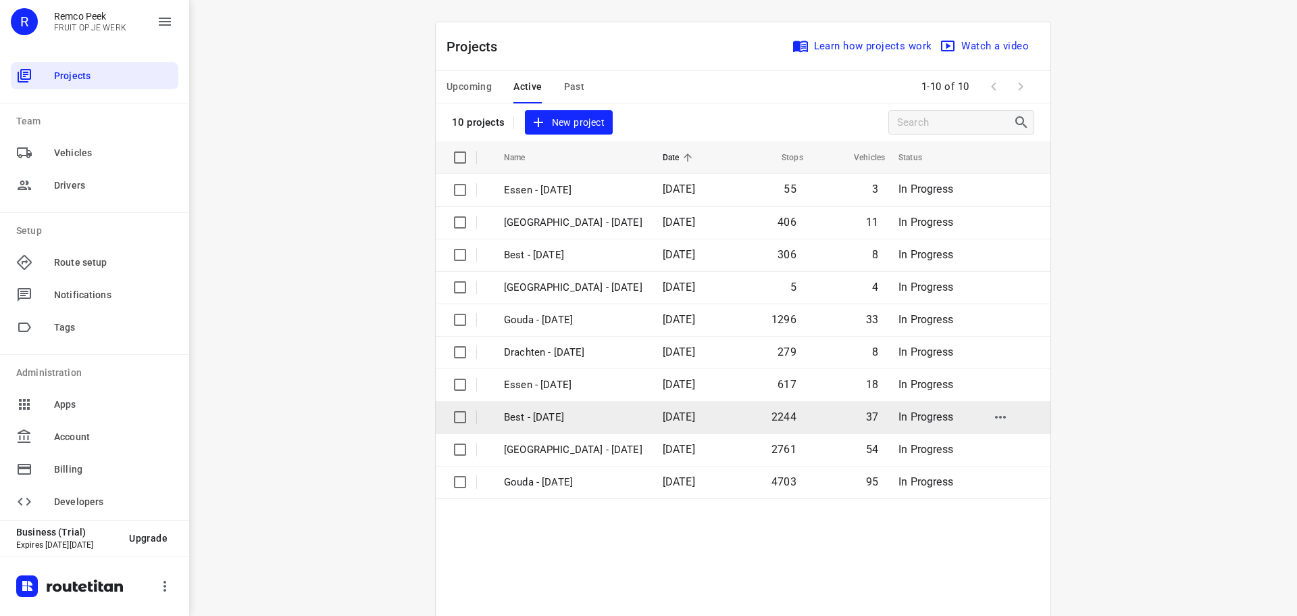
click at [559, 403] on td "Best - Monday" at bounding box center [571, 417] width 161 height 32
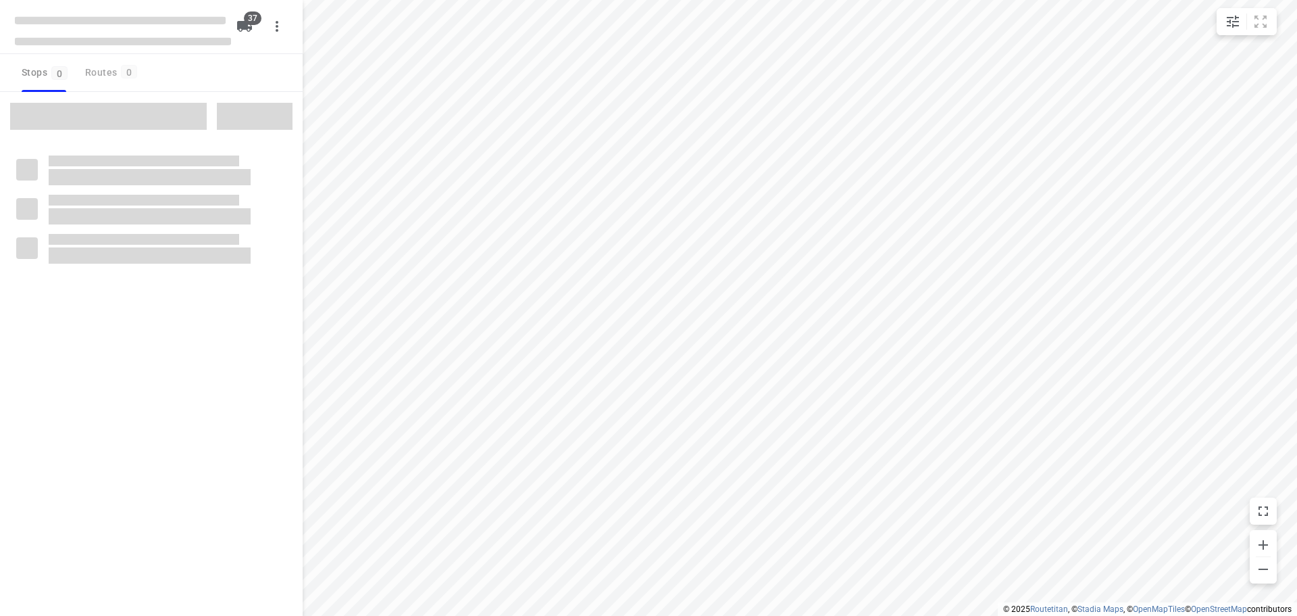
type input "distance"
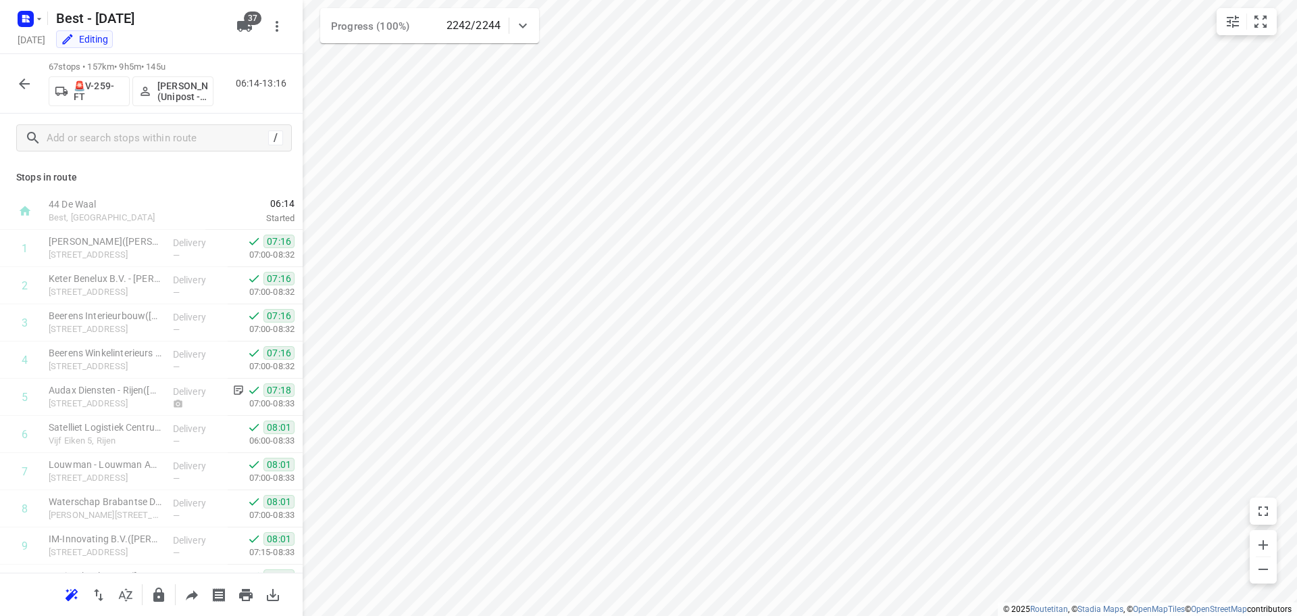
click at [178, 151] on div "/" at bounding box center [151, 138] width 303 height 49
click at [176, 145] on input "text" at bounding box center [168, 138] width 243 height 21
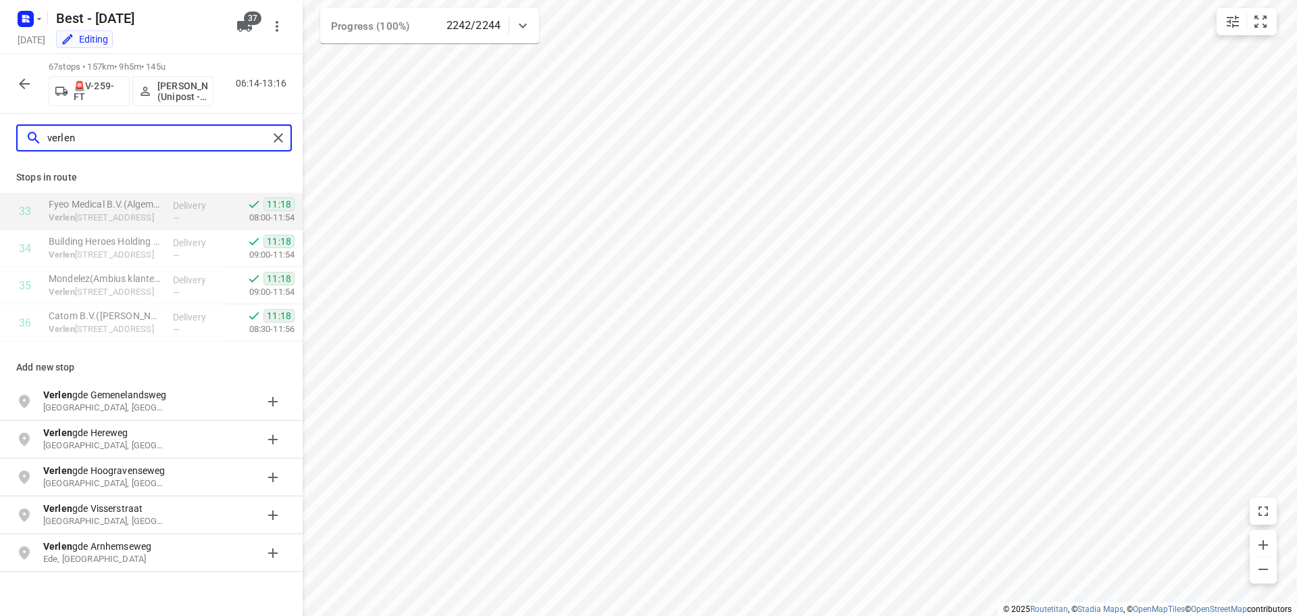
type input "verlen"
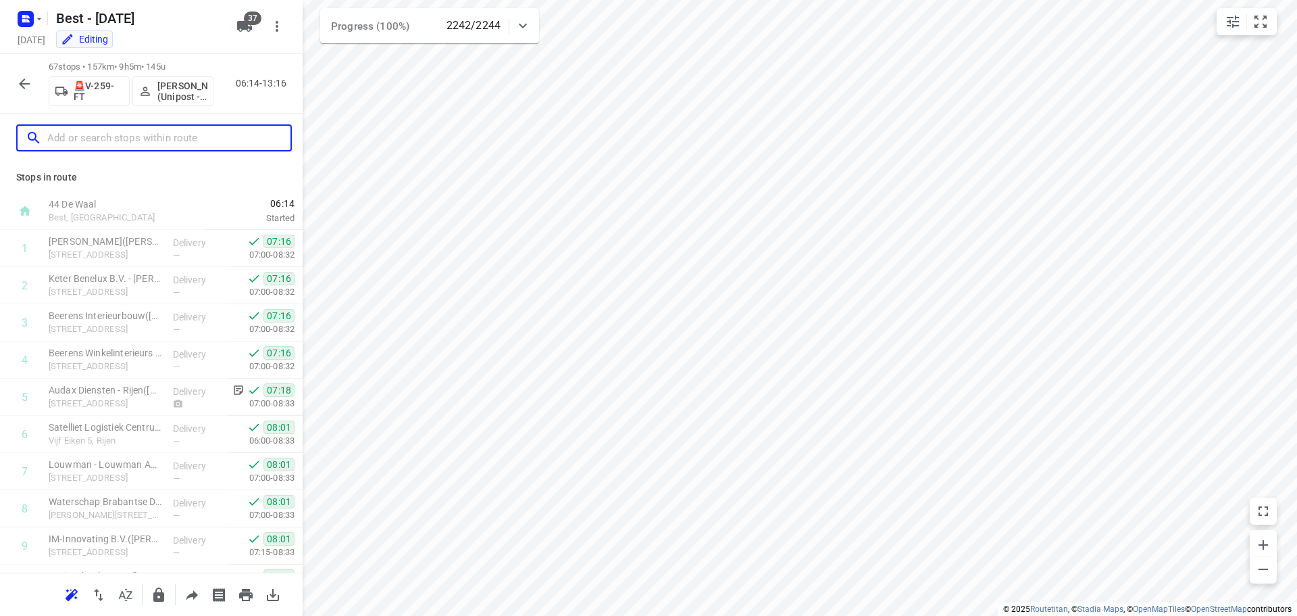
click at [180, 137] on input "text" at bounding box center [168, 138] width 243 height 21
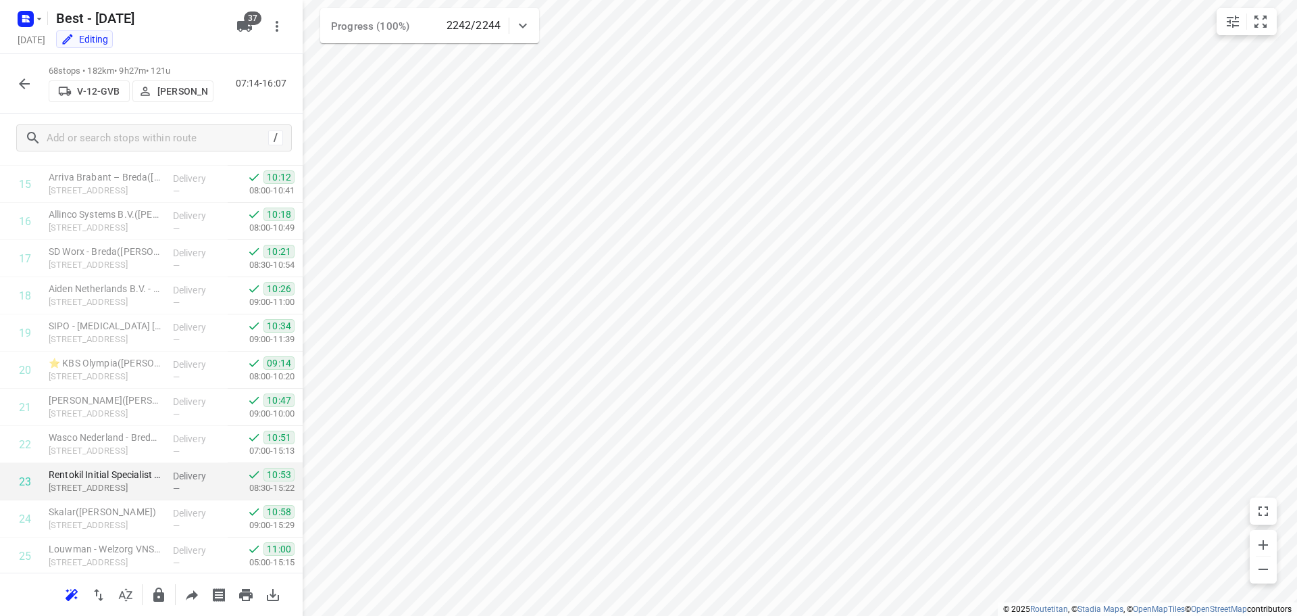
scroll to position [541, 0]
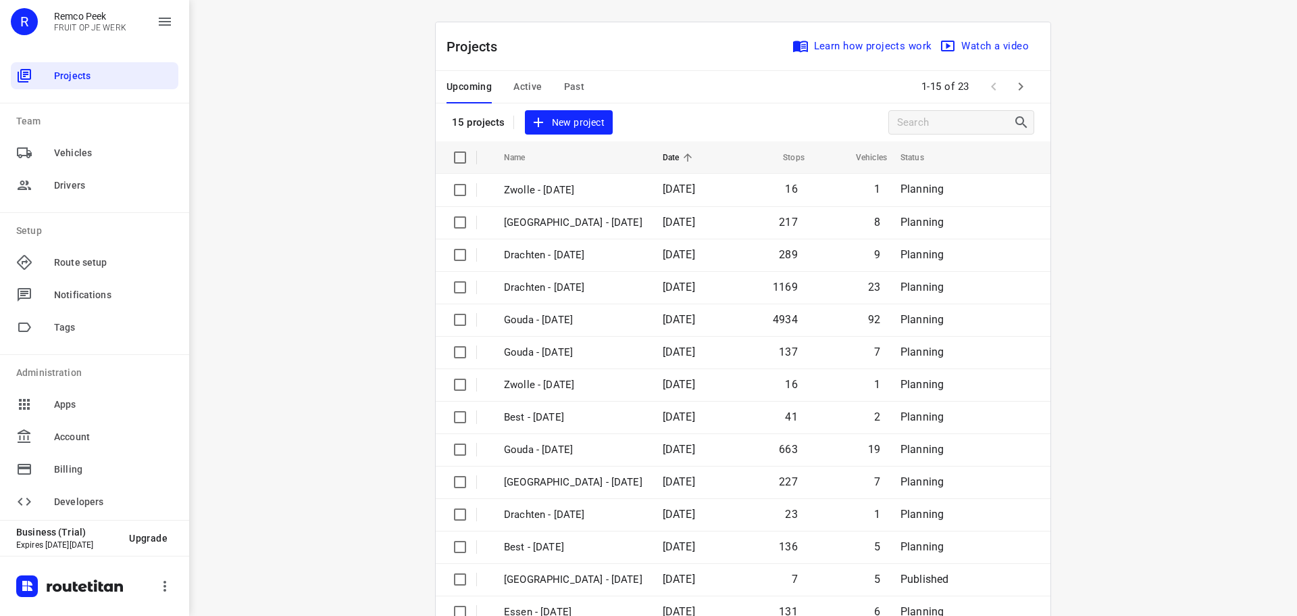
click at [1013, 77] on button "button" at bounding box center [1020, 86] width 27 height 27
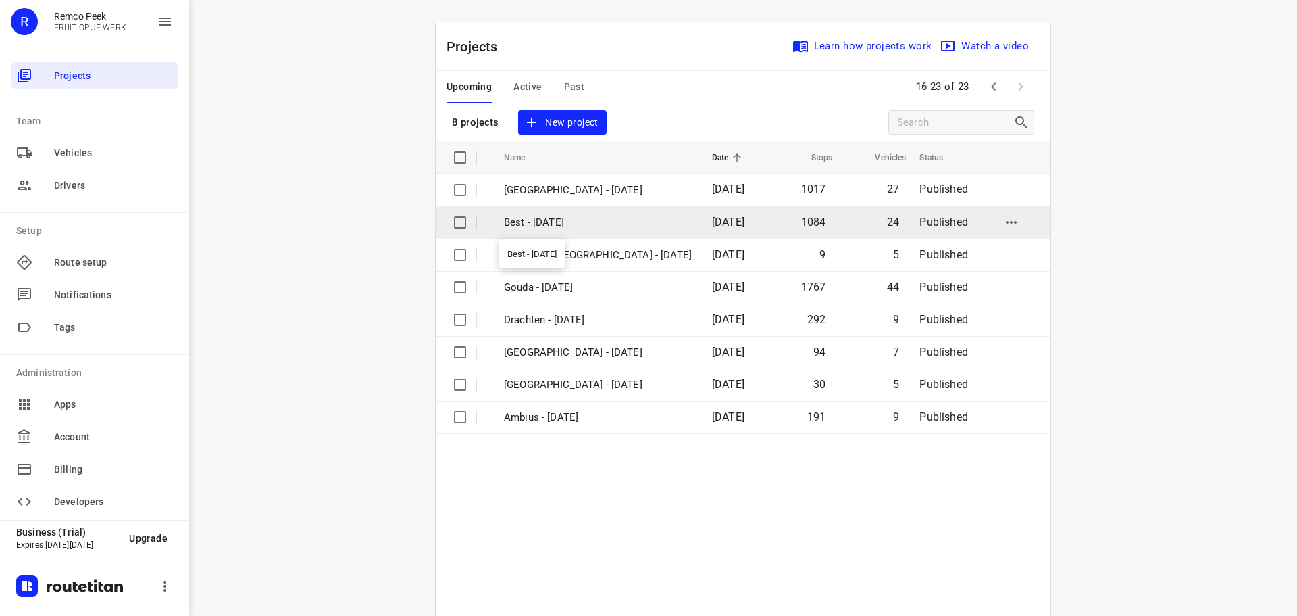
click at [539, 220] on p "Best - [DATE]" at bounding box center [598, 223] width 188 height 16
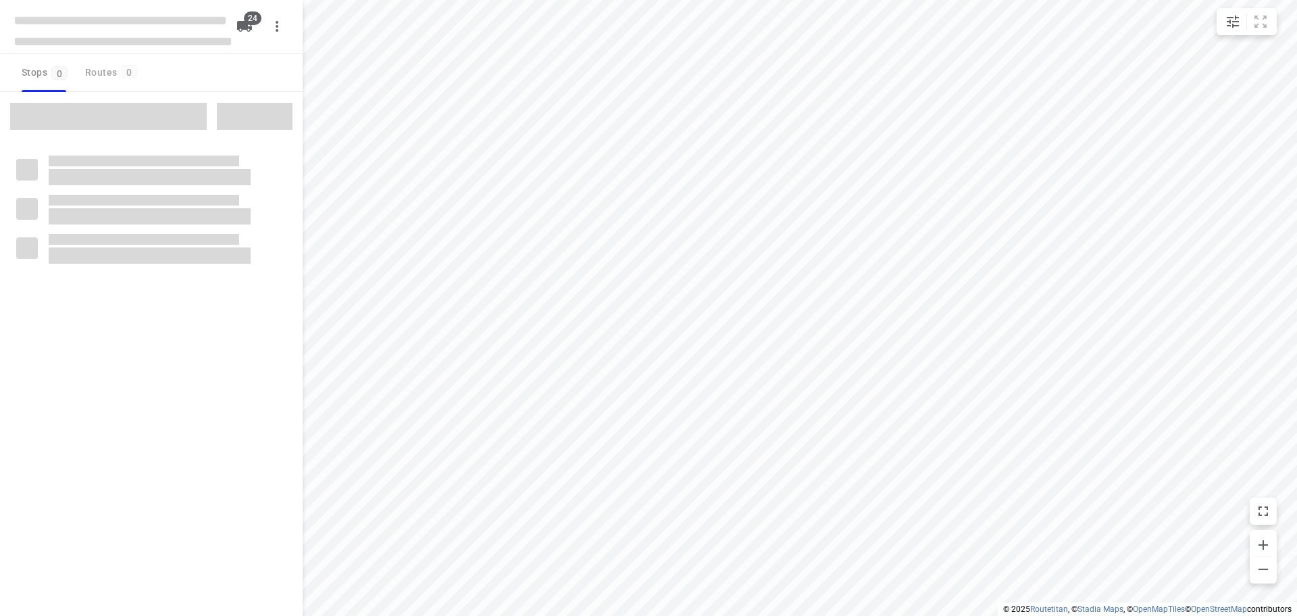
type input "distance"
checkbox input "true"
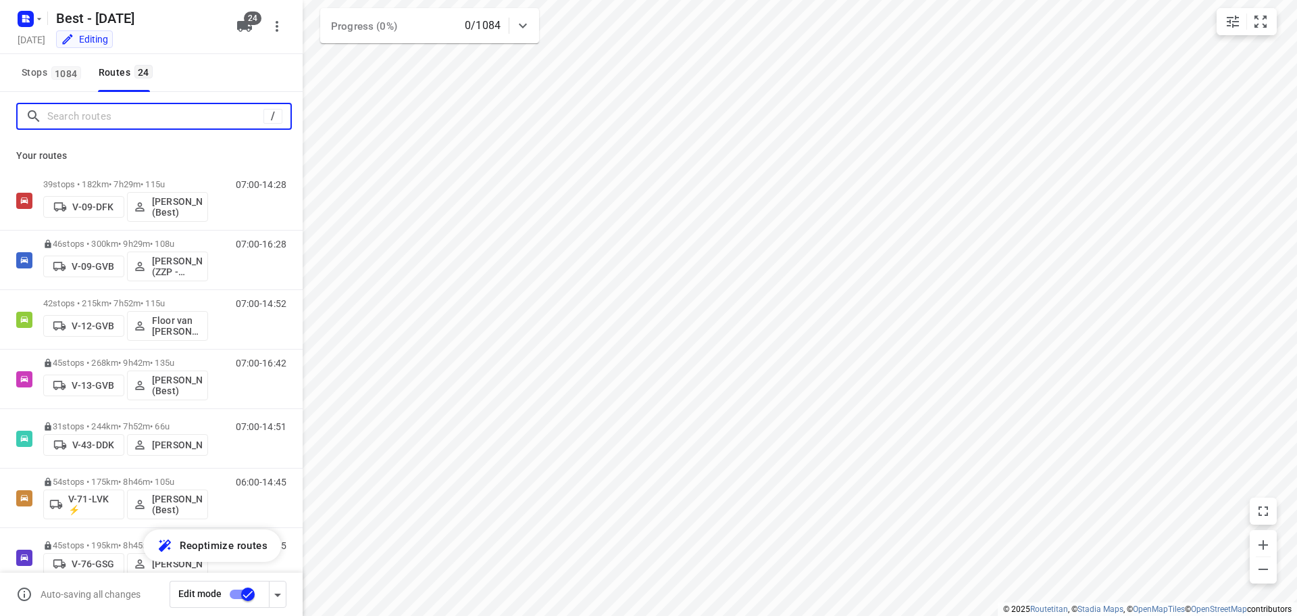
click at [150, 125] on input "Search routes" at bounding box center [155, 116] width 216 height 21
type input "m"
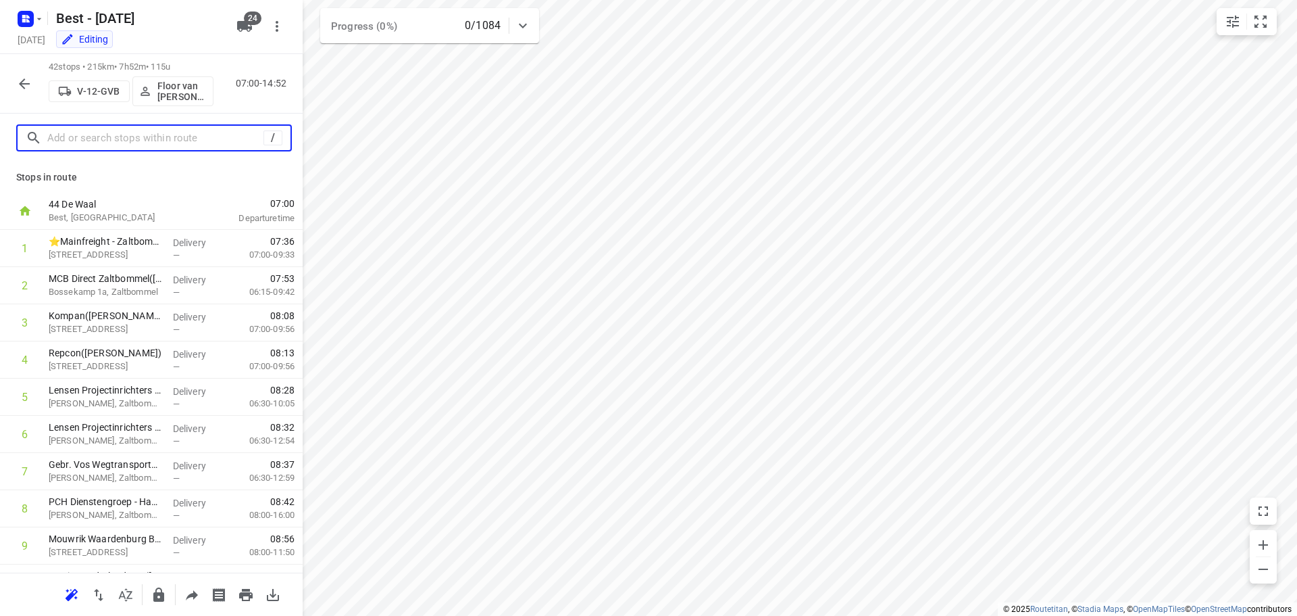
click at [139, 132] on input "text" at bounding box center [155, 138] width 216 height 21
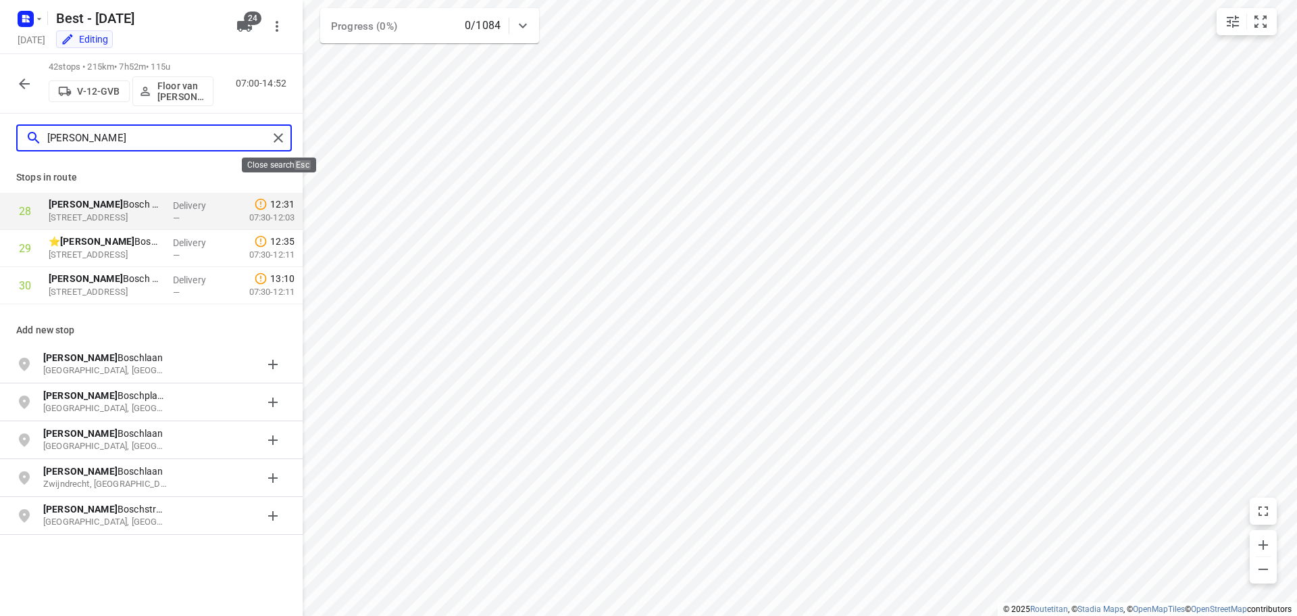
type input "jeroen"
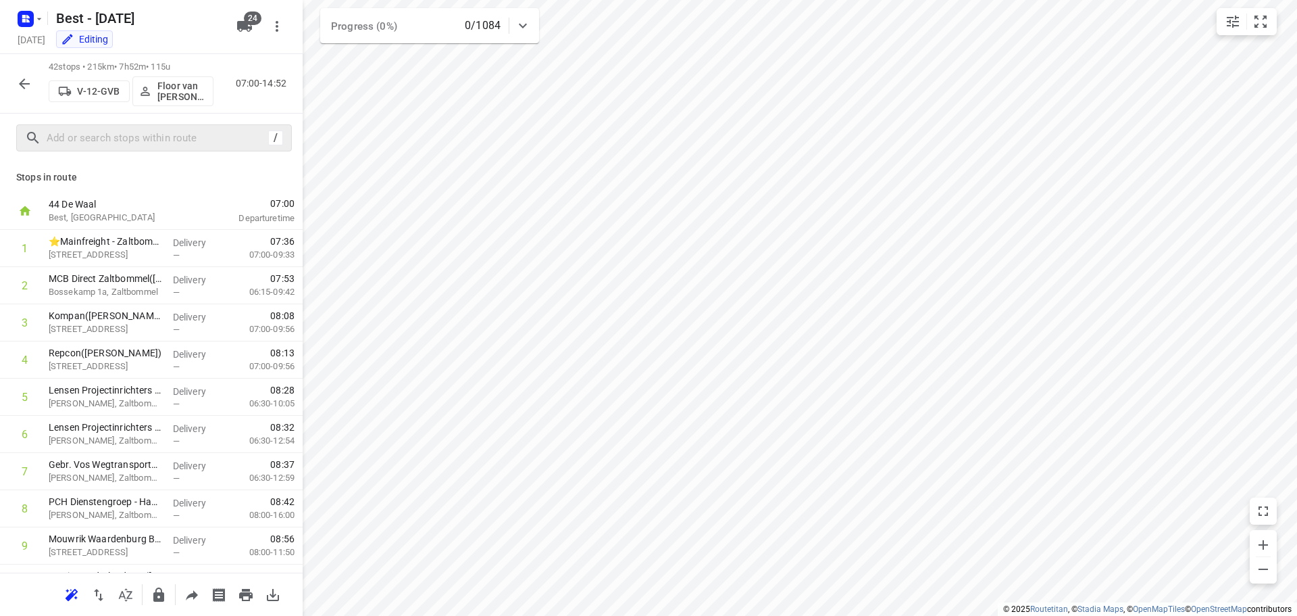
click at [15, 87] on button "button" at bounding box center [24, 83] width 27 height 27
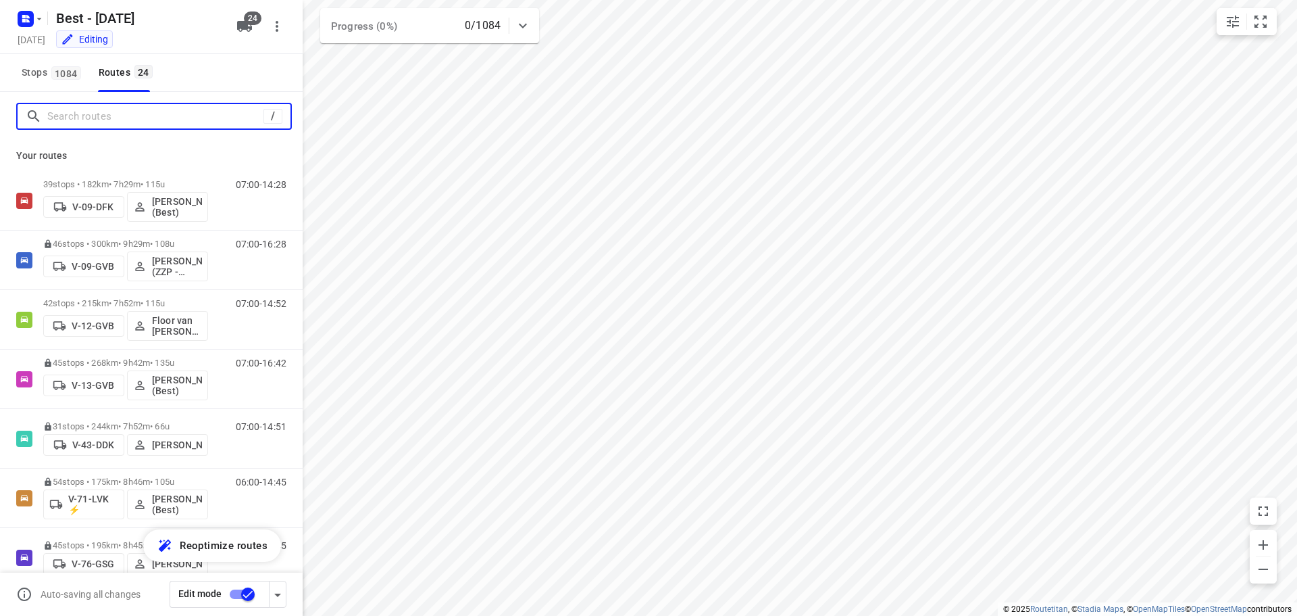
click at [127, 115] on input "Search routes" at bounding box center [155, 116] width 216 height 21
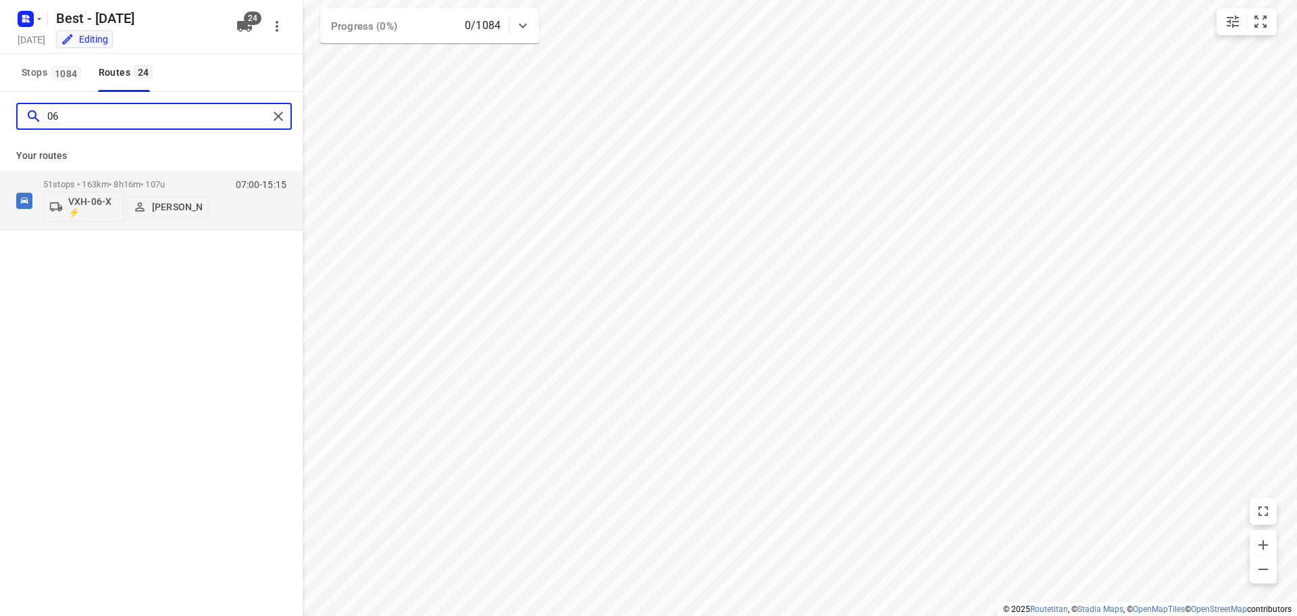
type input "06"
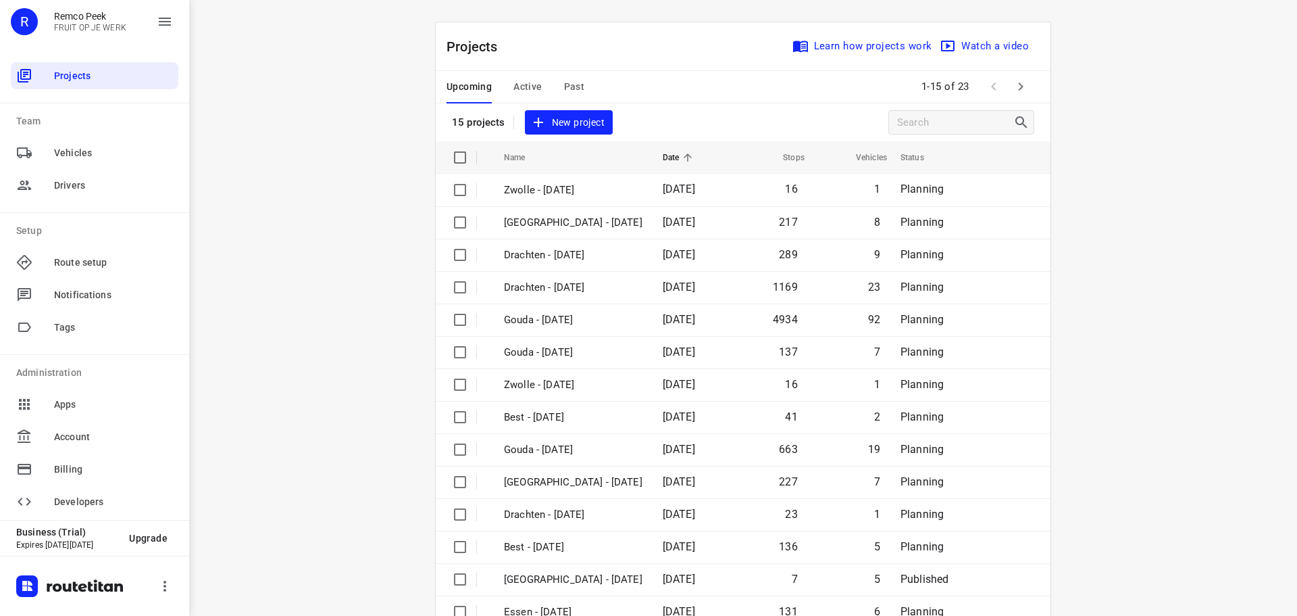
click at [507, 87] on div "Upcoming Active Past" at bounding box center [526, 87] width 159 height 32
click at [514, 89] on span "Active" at bounding box center [528, 86] width 28 height 17
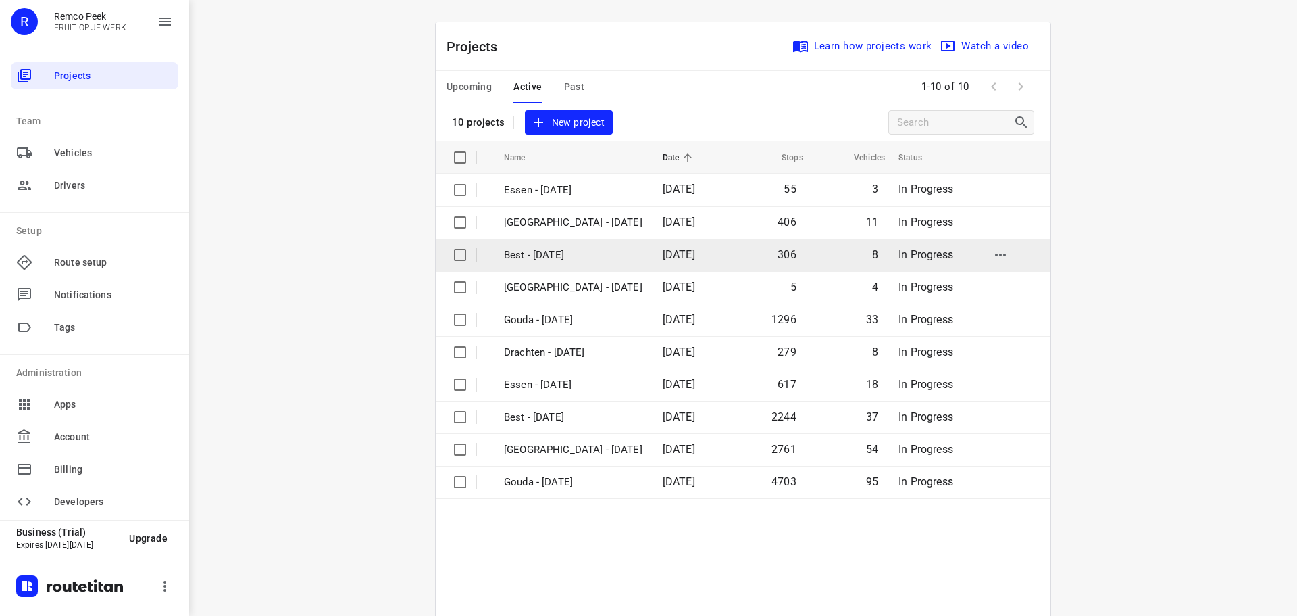
click at [534, 253] on p "Best - [DATE]" at bounding box center [573, 255] width 139 height 16
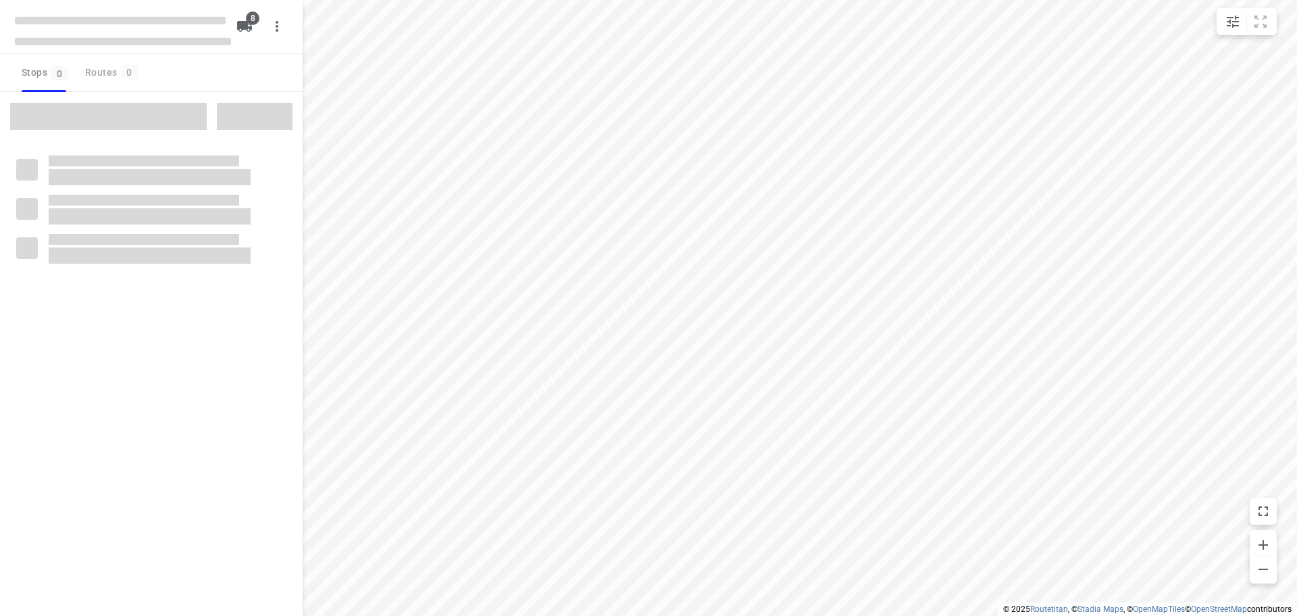
type input "distance"
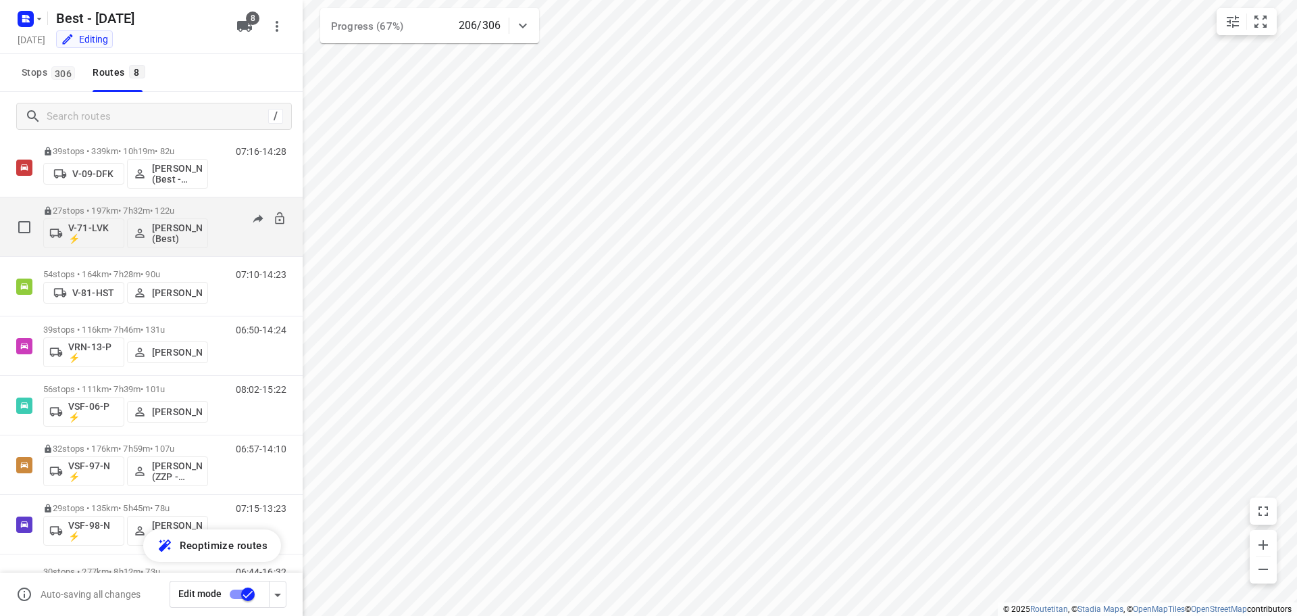
scroll to position [88, 0]
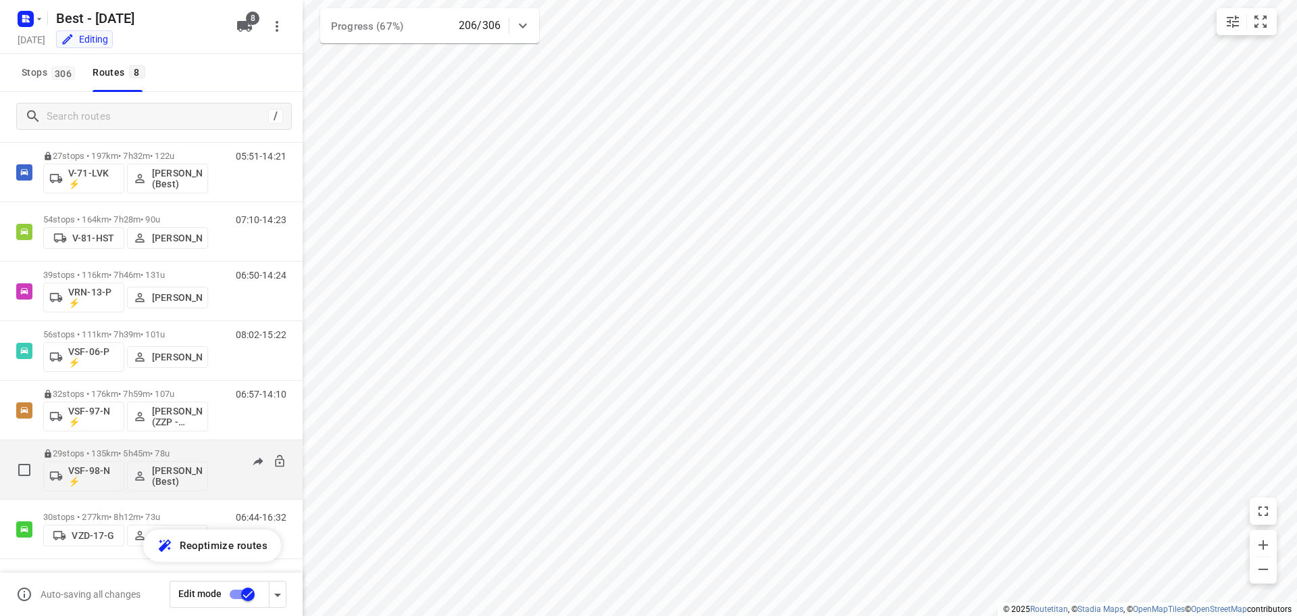
click at [113, 450] on p "29 stops • 135km • 5h45m • 78u" at bounding box center [125, 453] width 165 height 10
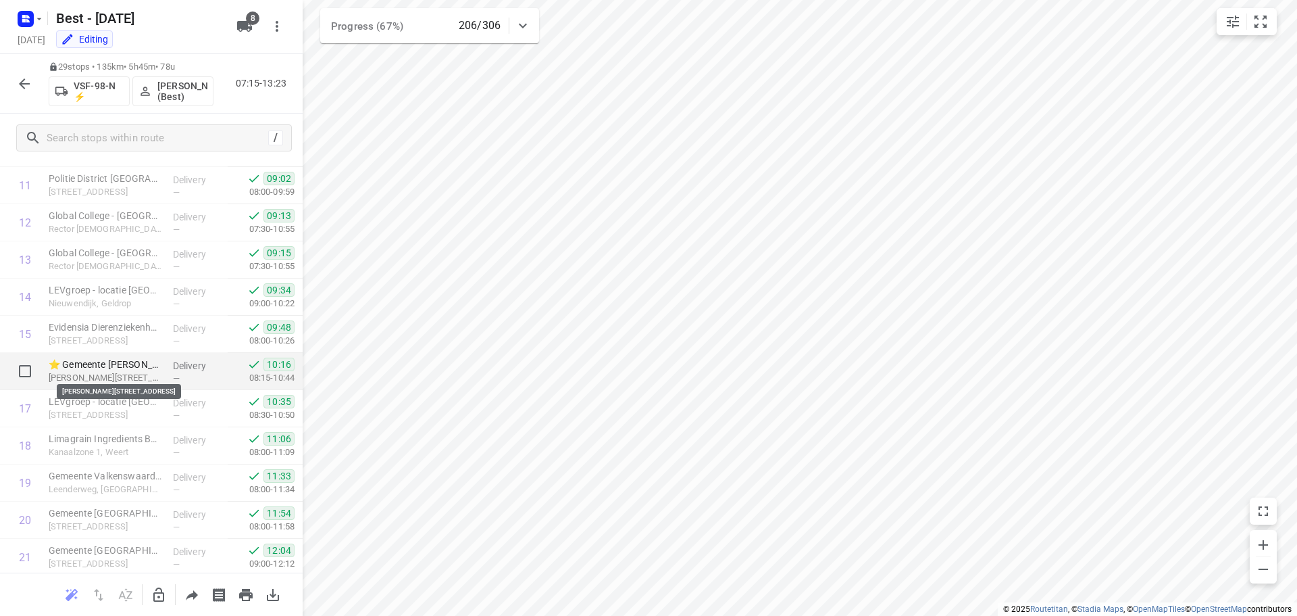
scroll to position [502, 0]
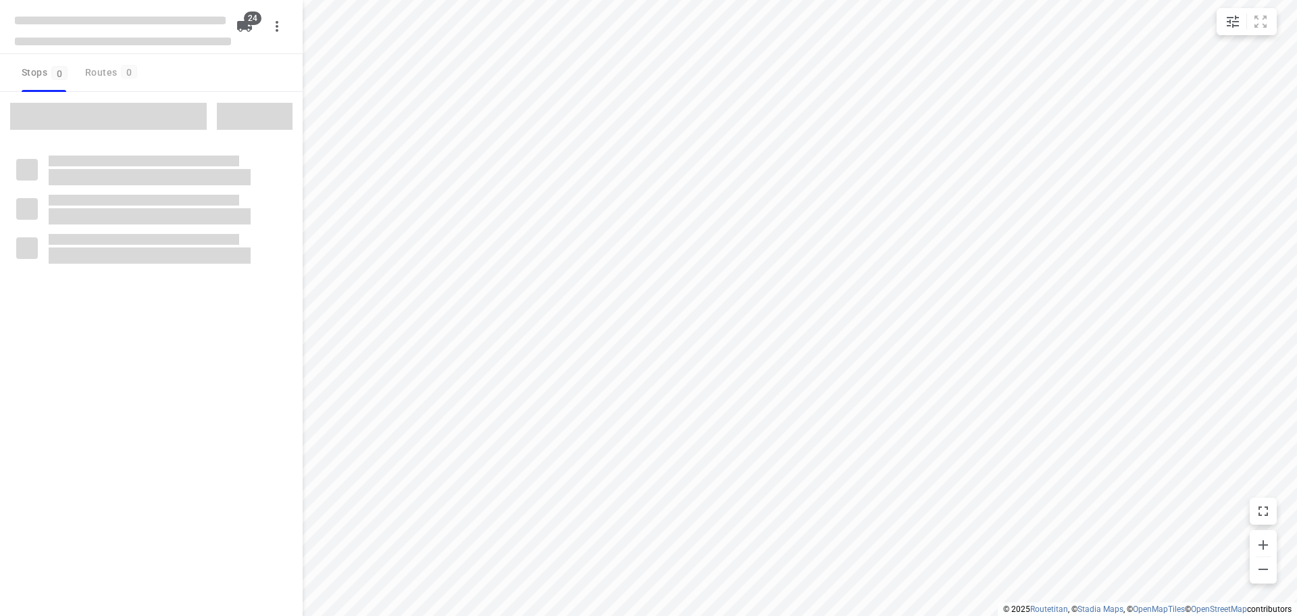
type input "distance"
checkbox input "true"
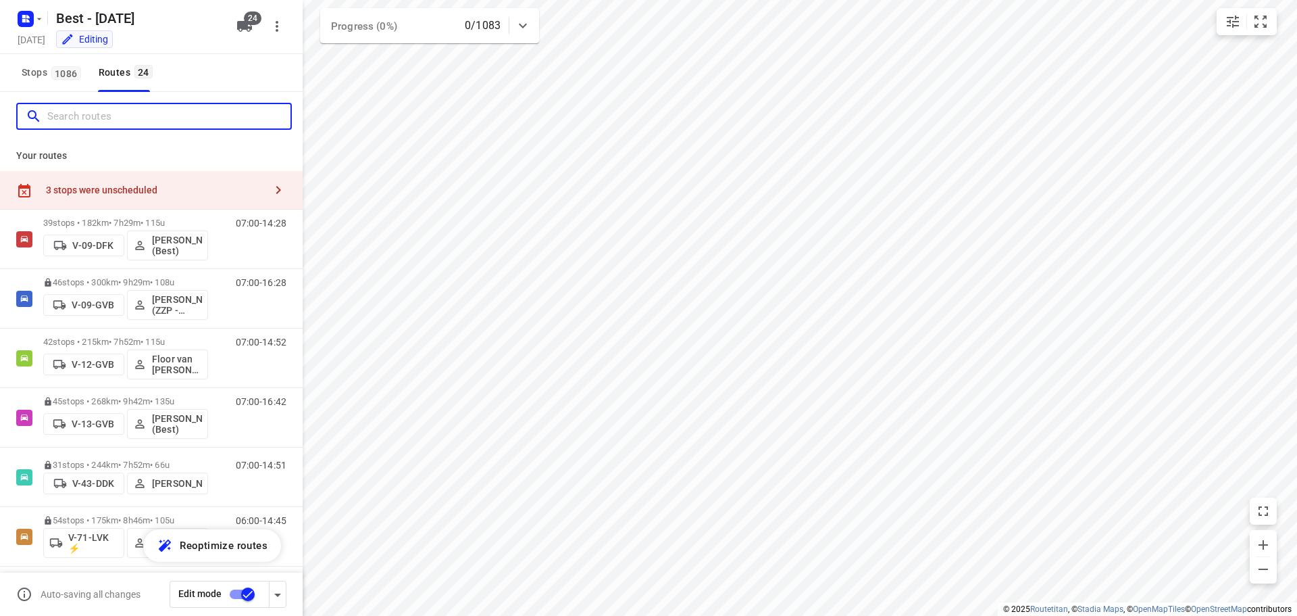
click at [161, 112] on input "Search routes" at bounding box center [168, 116] width 243 height 21
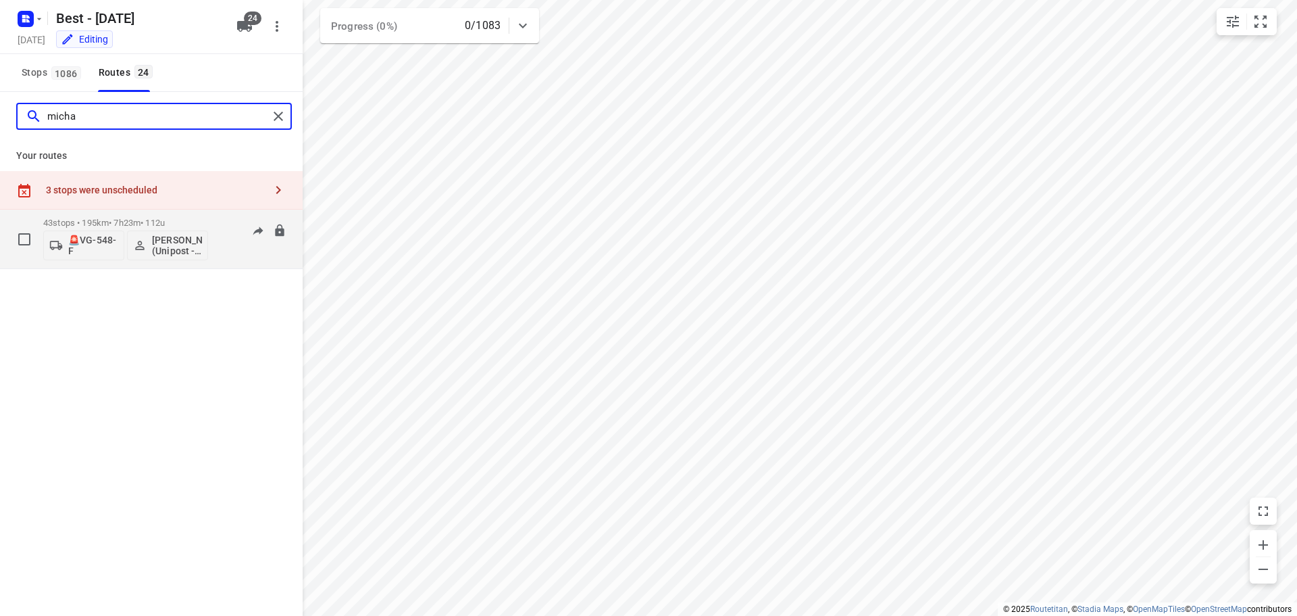
type input "micha"
click at [161, 251] on p "Michael Diallo (Unipost - Best - ZZP)" at bounding box center [177, 245] width 50 height 22
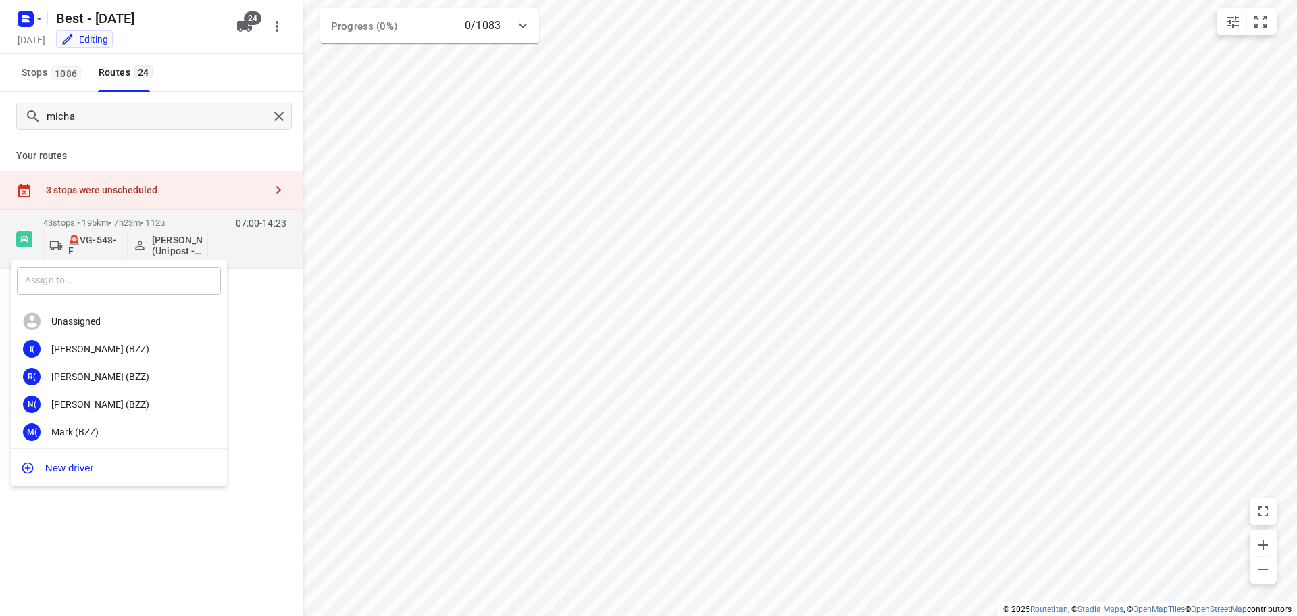
click at [128, 274] on input "text" at bounding box center [119, 281] width 204 height 28
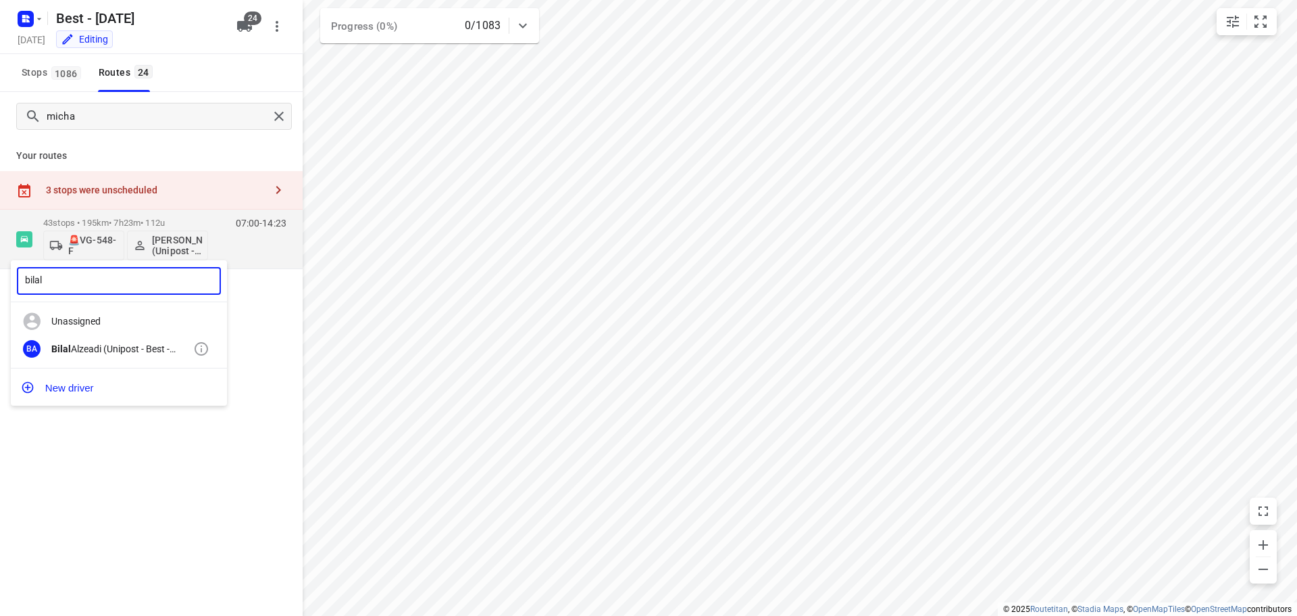
type input "bilal"
click at [126, 336] on div "BA Bilal Alzeadi (Unipost - Best - ZZP)" at bounding box center [119, 349] width 216 height 28
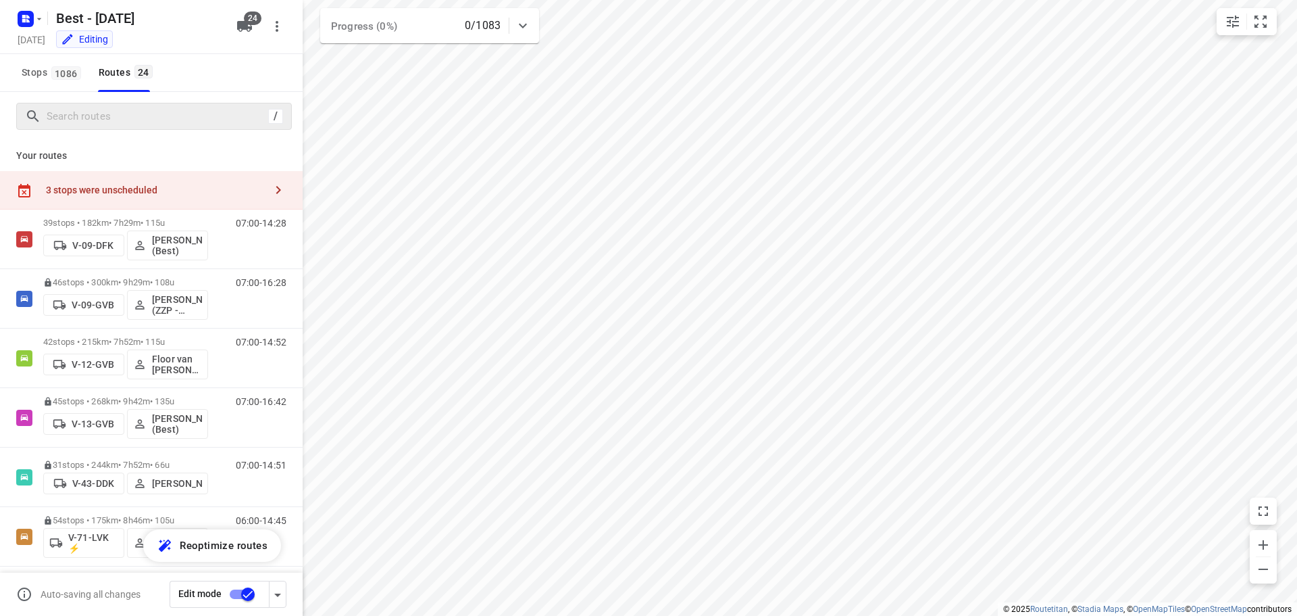
click at [199, 103] on div "/" at bounding box center [154, 116] width 276 height 27
click at [195, 112] on input "Search routes" at bounding box center [155, 116] width 216 height 21
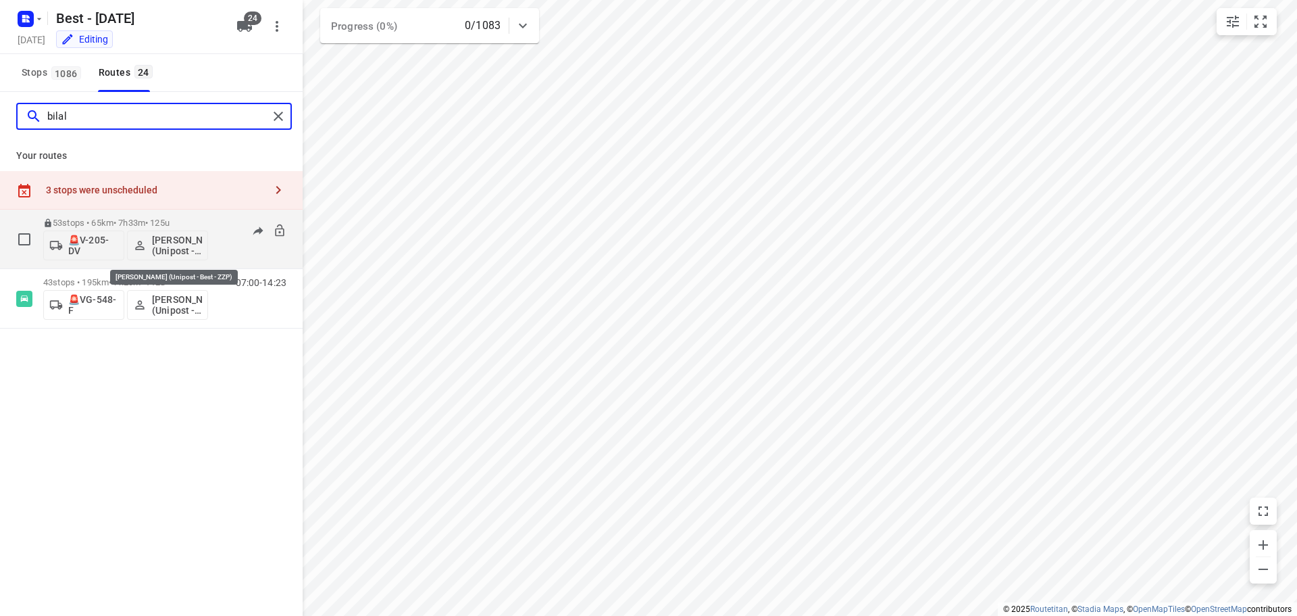
type input "bilal"
click at [157, 245] on p "[PERSON_NAME] (Unipost - Best - ZZP)" at bounding box center [177, 245] width 50 height 22
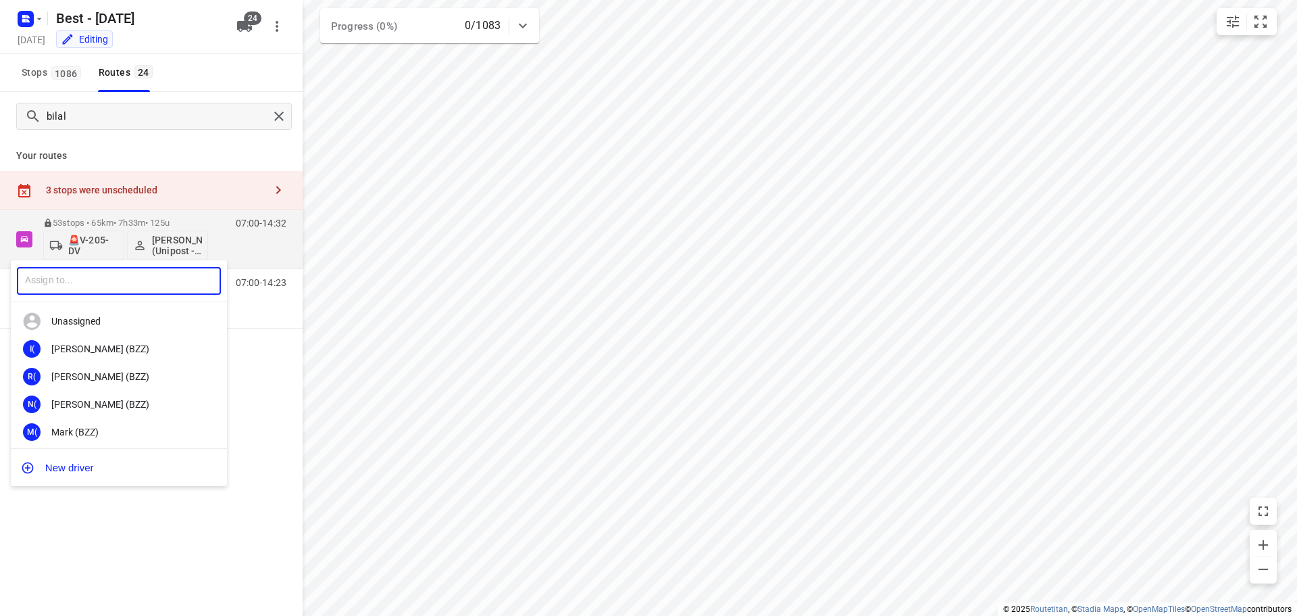
click at [152, 286] on input "text" at bounding box center [119, 281] width 204 height 28
type input "p"
type input "patrick"
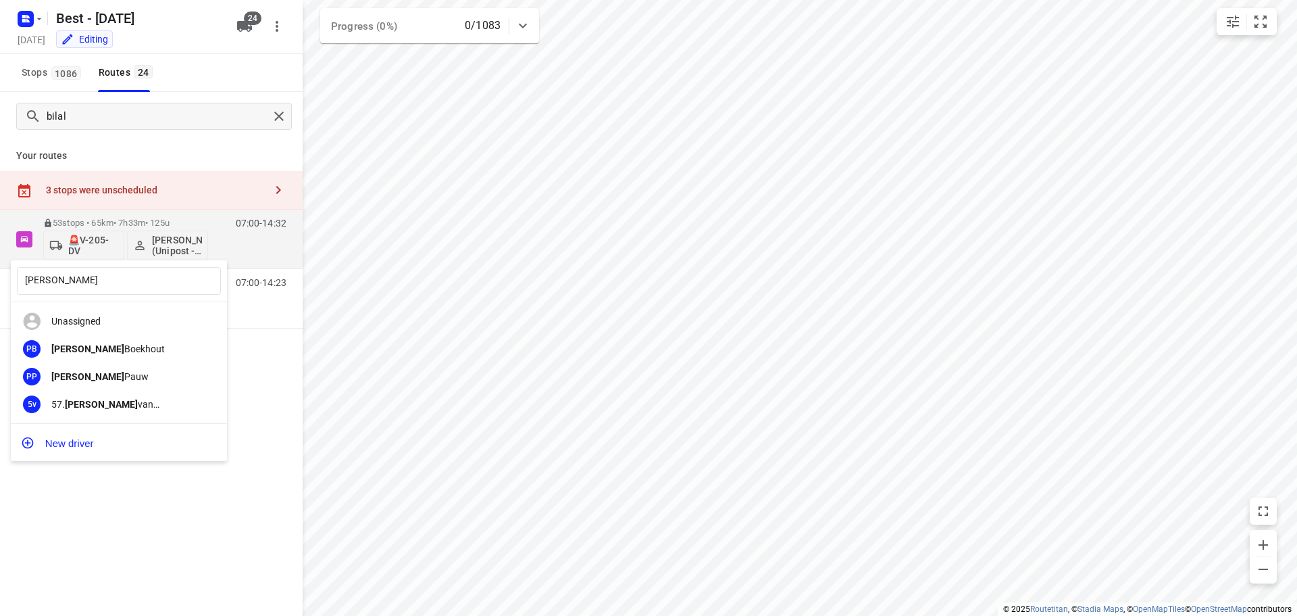
click at [186, 211] on div at bounding box center [648, 308] width 1297 height 616
click at [176, 217] on div "patrick ​ Unassigned PB Patrick Boekhout PP Patrick Pauw 5v 57. Patrick van Hoo…" at bounding box center [648, 308] width 1297 height 616
click at [174, 218] on div "patrick ​ Unassigned PB Patrick Boekhout PP Patrick Pauw 5v 57. Patrick van Hoo…" at bounding box center [648, 308] width 1297 height 616
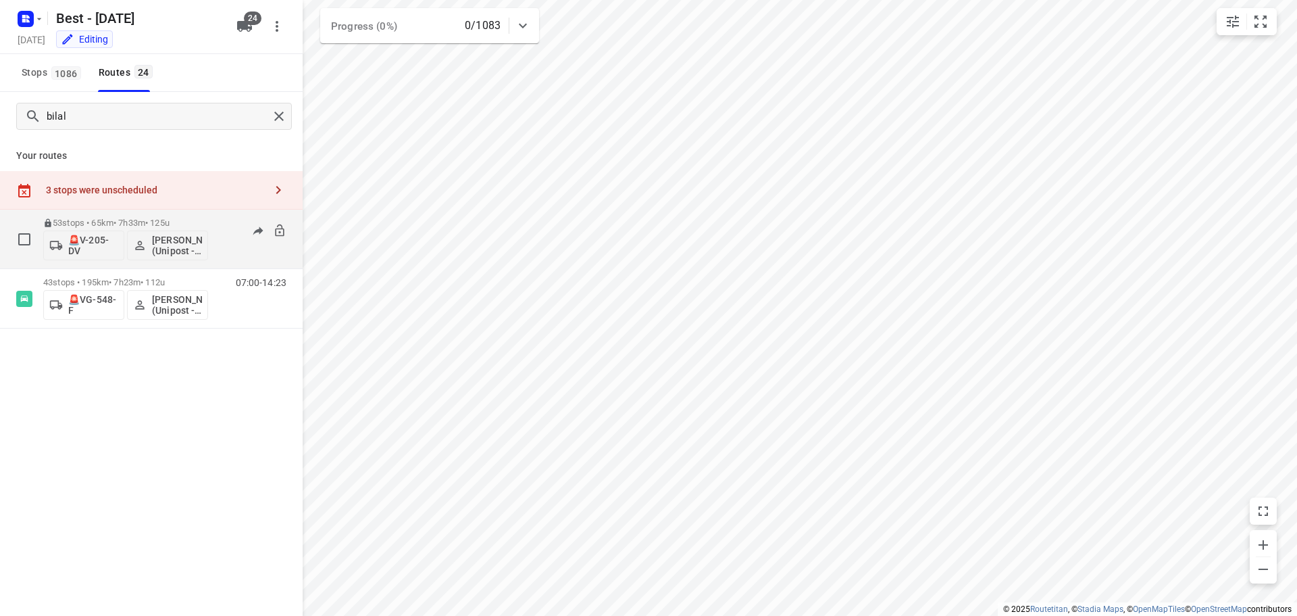
click at [163, 226] on p "53 stops • 65km • 7h33m • 125u" at bounding box center [125, 223] width 165 height 10
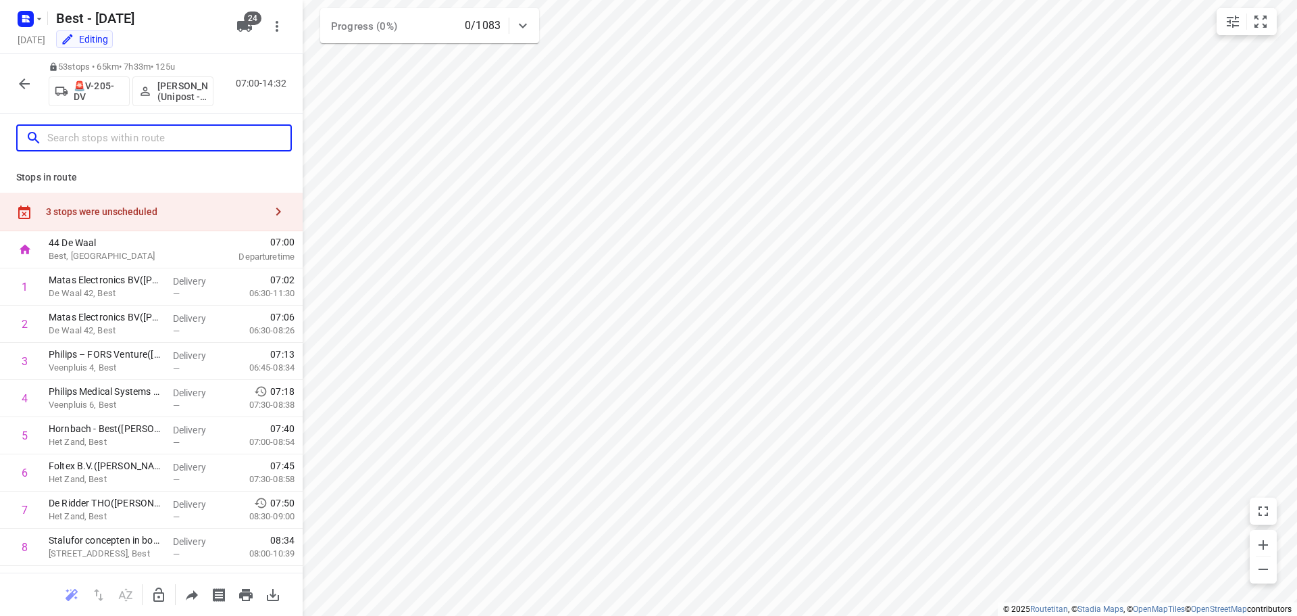
click at [132, 134] on input "text" at bounding box center [168, 138] width 243 height 21
click at [159, 94] on p "[PERSON_NAME] (Unipost - Best - ZZP)" at bounding box center [182, 91] width 50 height 22
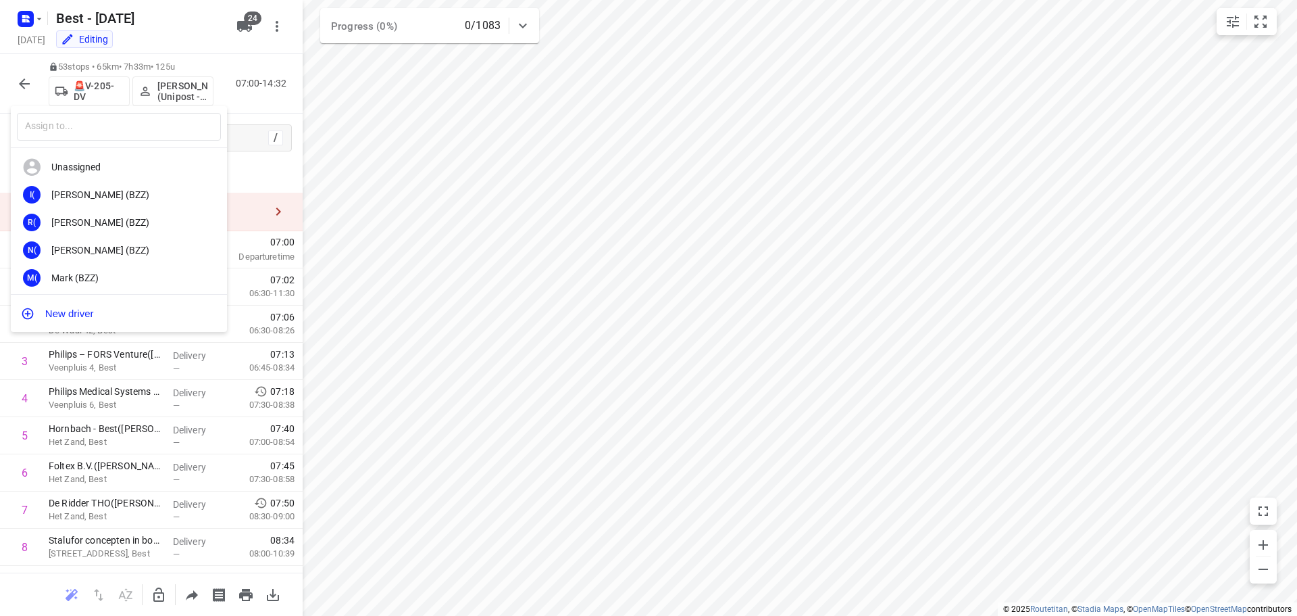
click at [134, 107] on div "​" at bounding box center [119, 127] width 216 height 42
click at [132, 118] on input "text" at bounding box center [119, 127] width 204 height 28
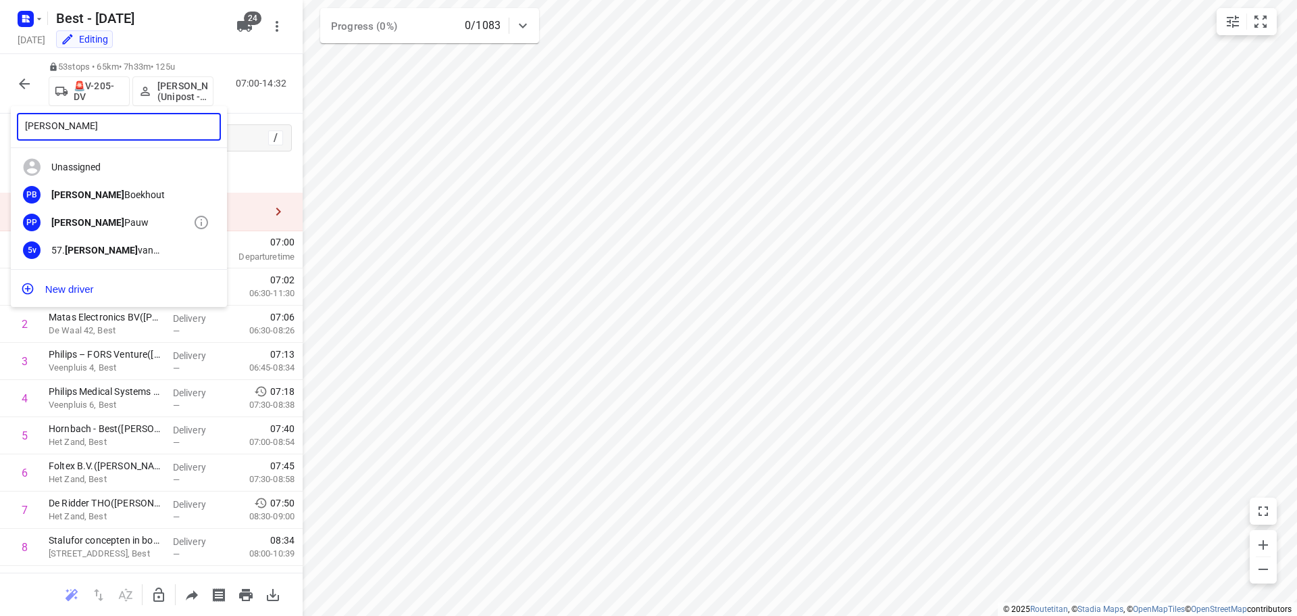
type input "patrick"
click at [114, 218] on div "Patrick Pauw" at bounding box center [122, 222] width 142 height 11
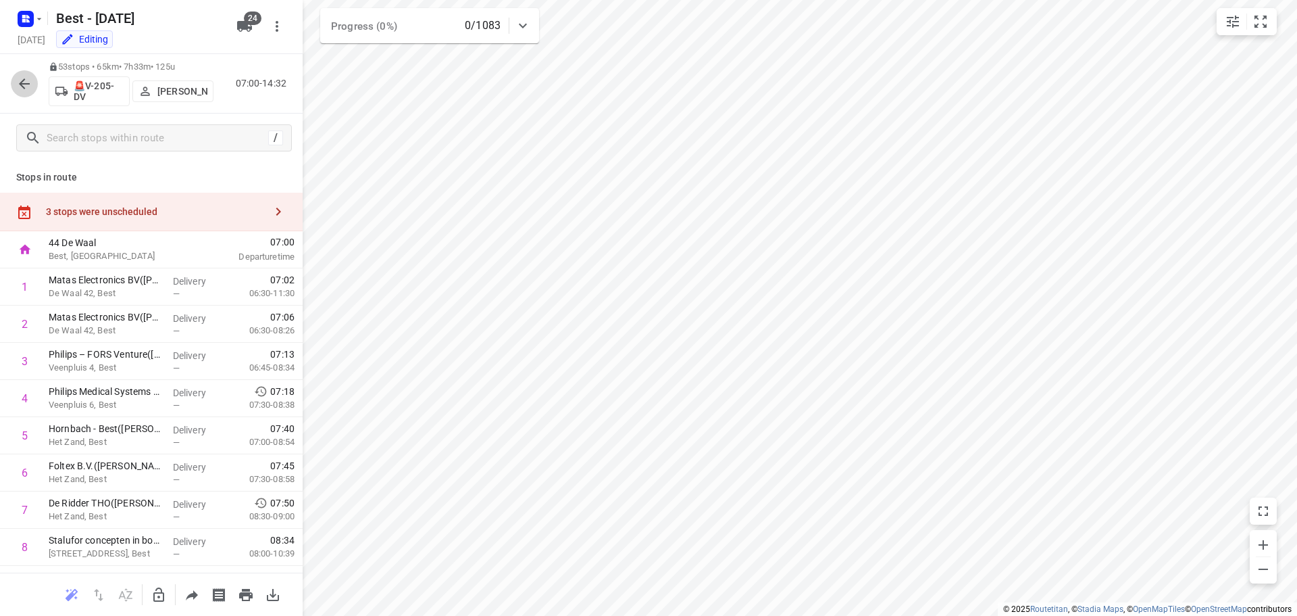
click at [30, 82] on icon "button" at bounding box center [24, 84] width 16 height 16
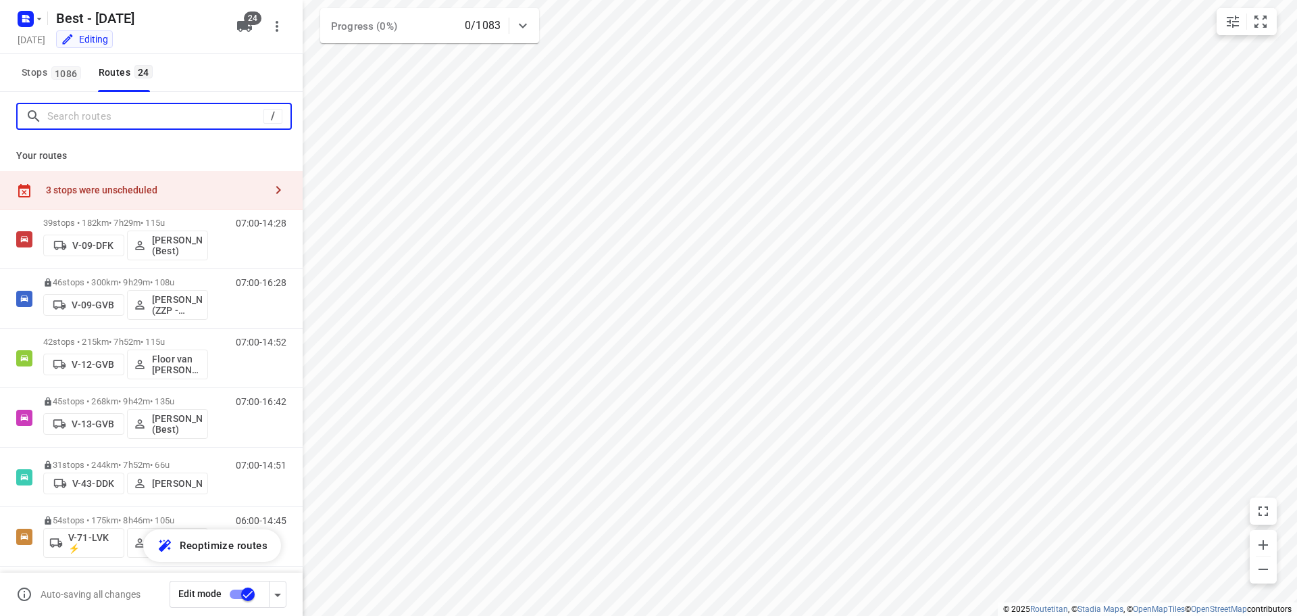
click at [66, 122] on input "Search routes" at bounding box center [155, 116] width 216 height 21
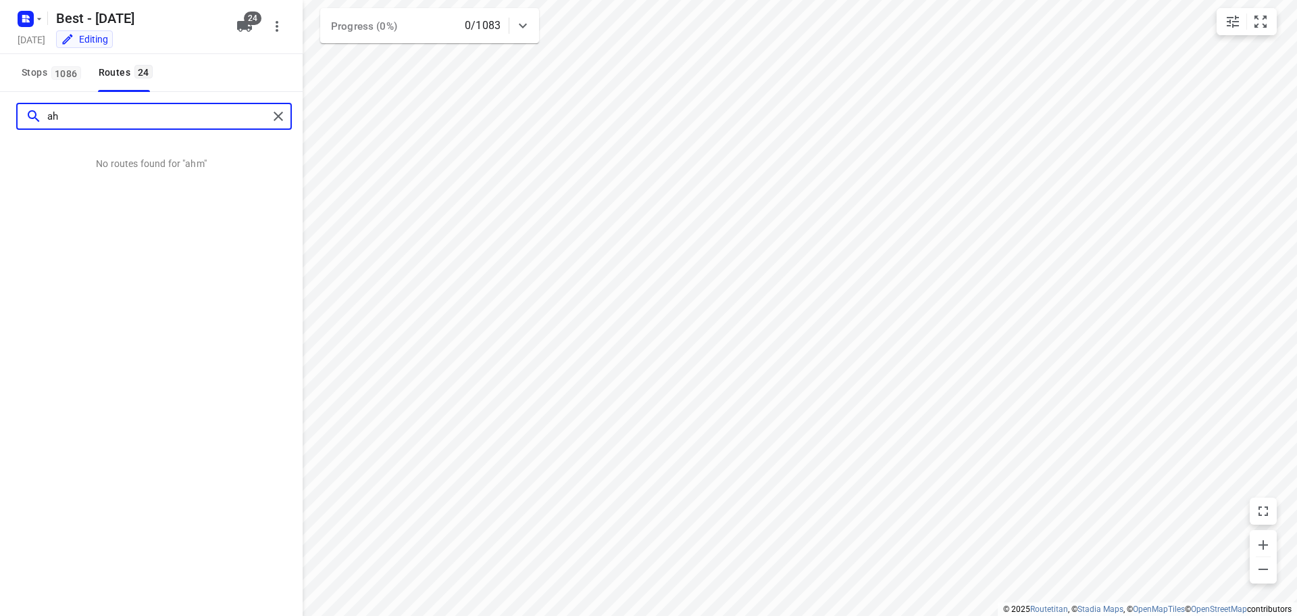
type input "a"
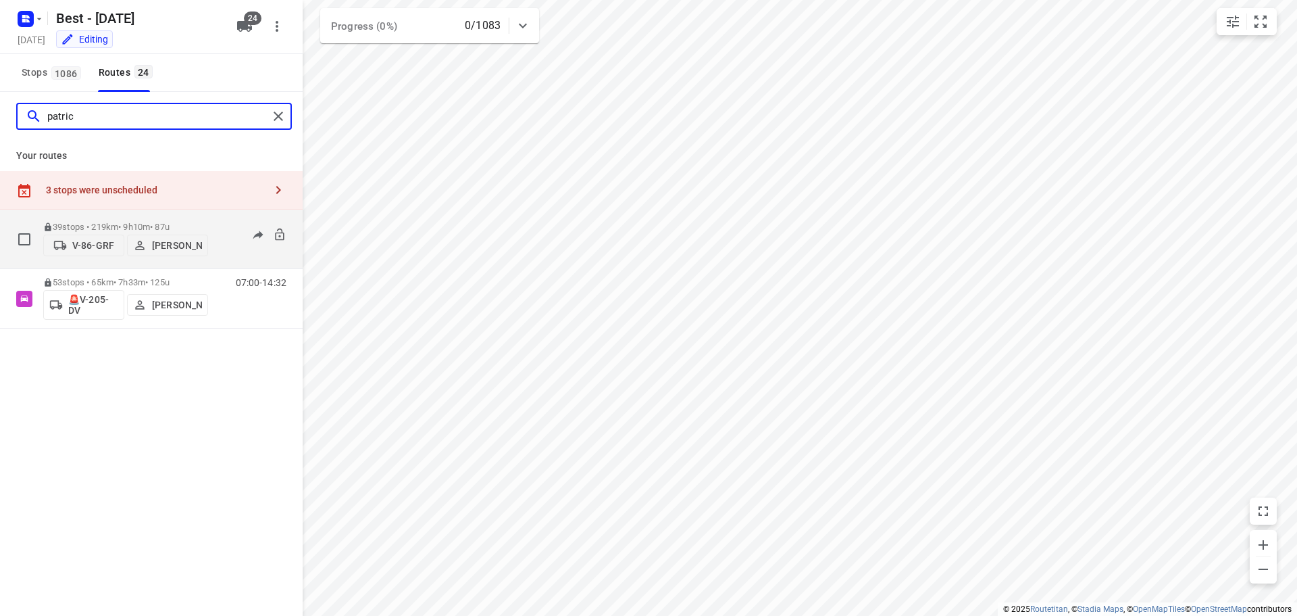
type input "patric"
click at [84, 252] on button "V-86-GRF" at bounding box center [83, 245] width 81 height 22
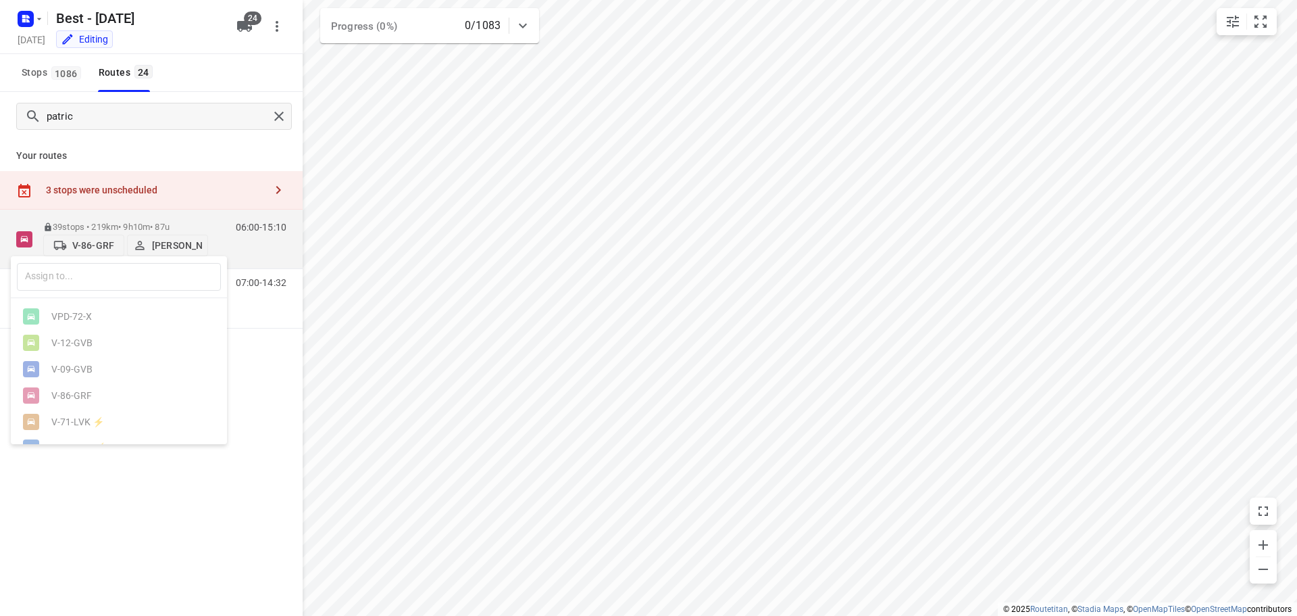
click at [95, 199] on div at bounding box center [648, 308] width 1297 height 616
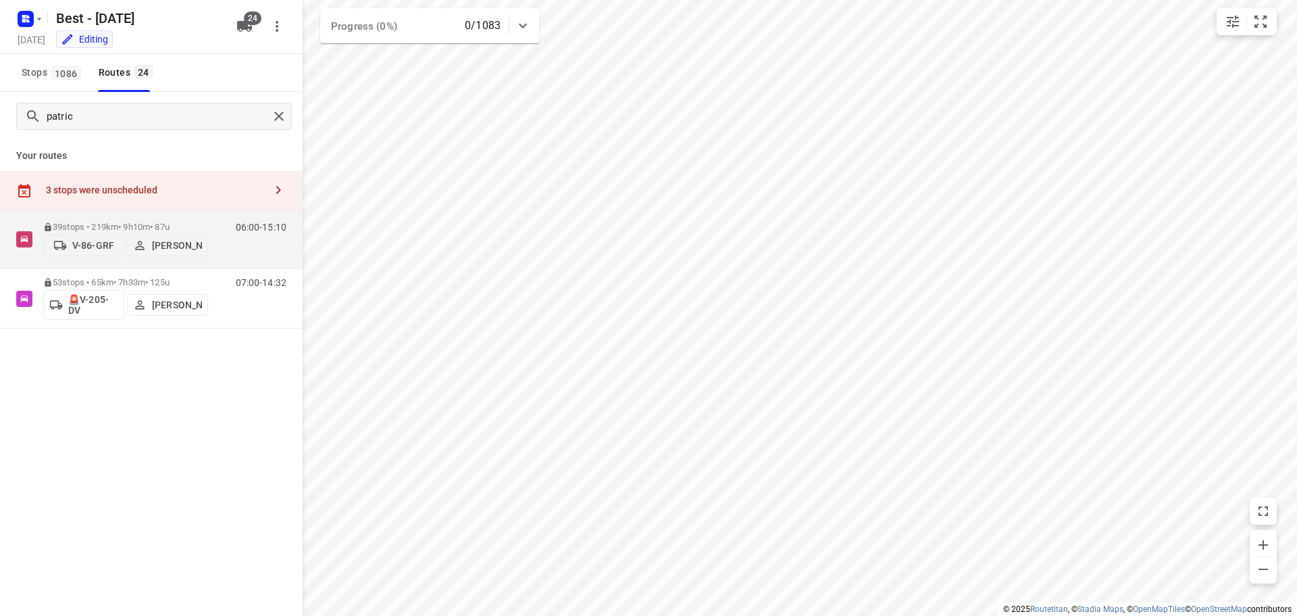
click at [37, 230] on div "39 stops • 219km • 9h10m • 87u V-86-GRF Patrick Pauw 06:00-15:10" at bounding box center [151, 238] width 303 height 59
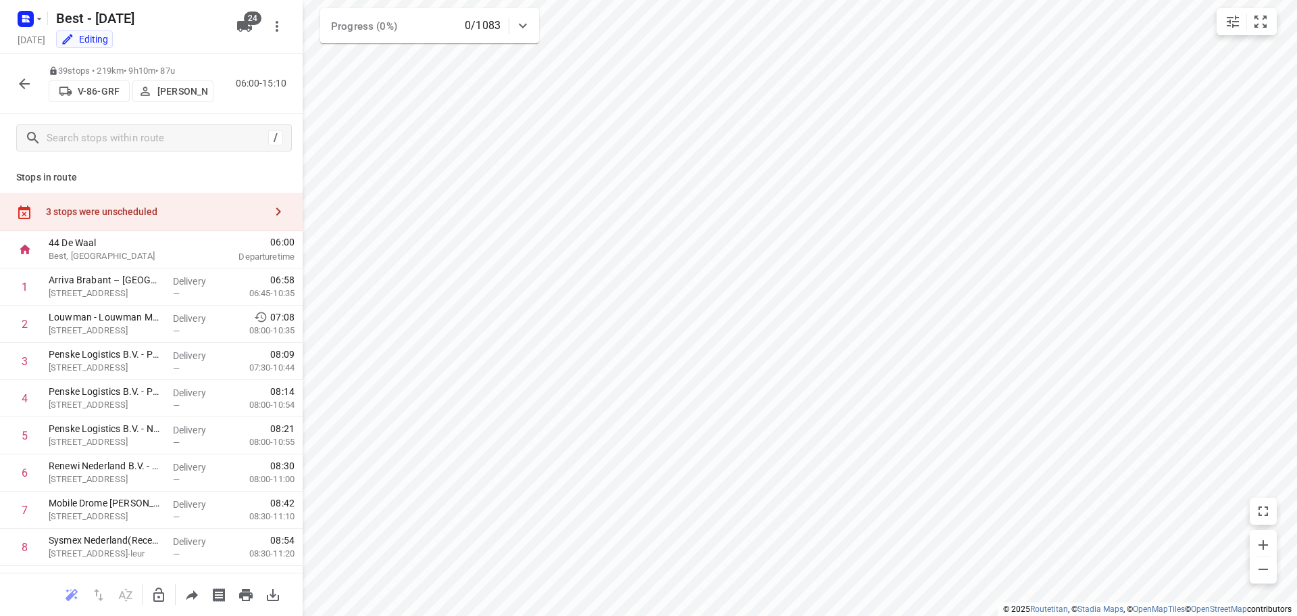
click at [7, 82] on div "39 stops • 219km • 9h10m • 87u V-86-GRF Patrick Pauw 06:00-15:10" at bounding box center [151, 83] width 303 height 59
click at [20, 83] on icon "button" at bounding box center [24, 83] width 11 height 11
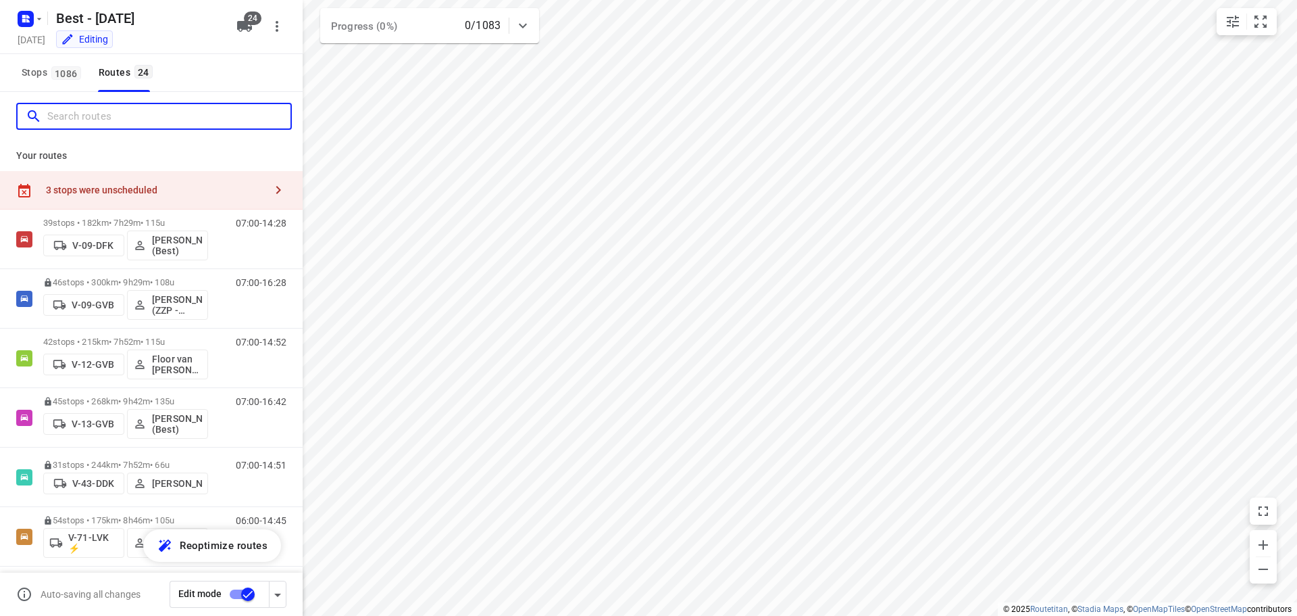
click at [178, 124] on input "Search routes" at bounding box center [168, 116] width 243 height 21
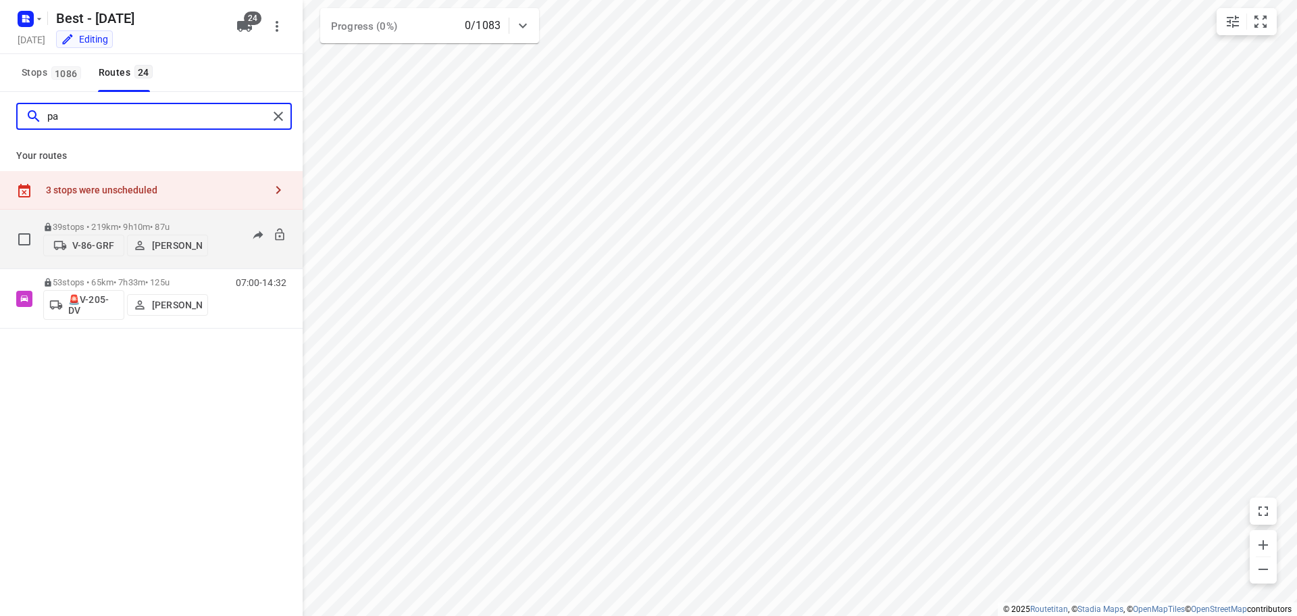
type input "pa"
click at [121, 217] on div "39 stops • 219km • 9h10m • 87u V-86-GRF Patrick Pauw" at bounding box center [125, 239] width 165 height 48
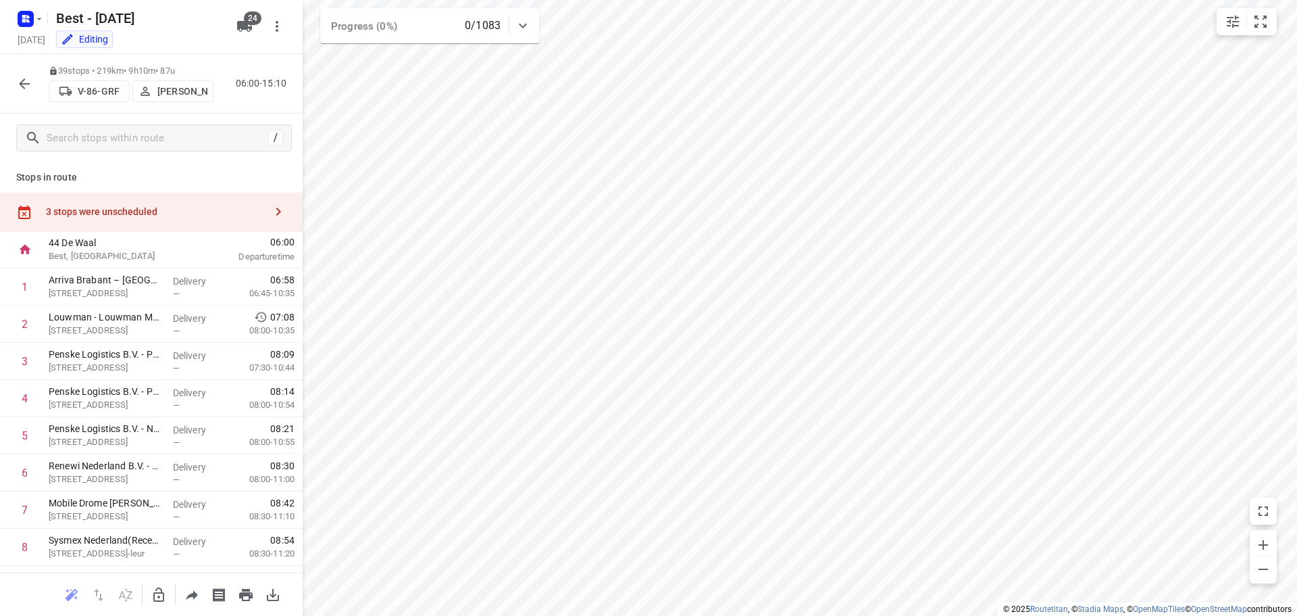
click at [151, 88] on icon "button" at bounding box center [146, 91] width 14 height 14
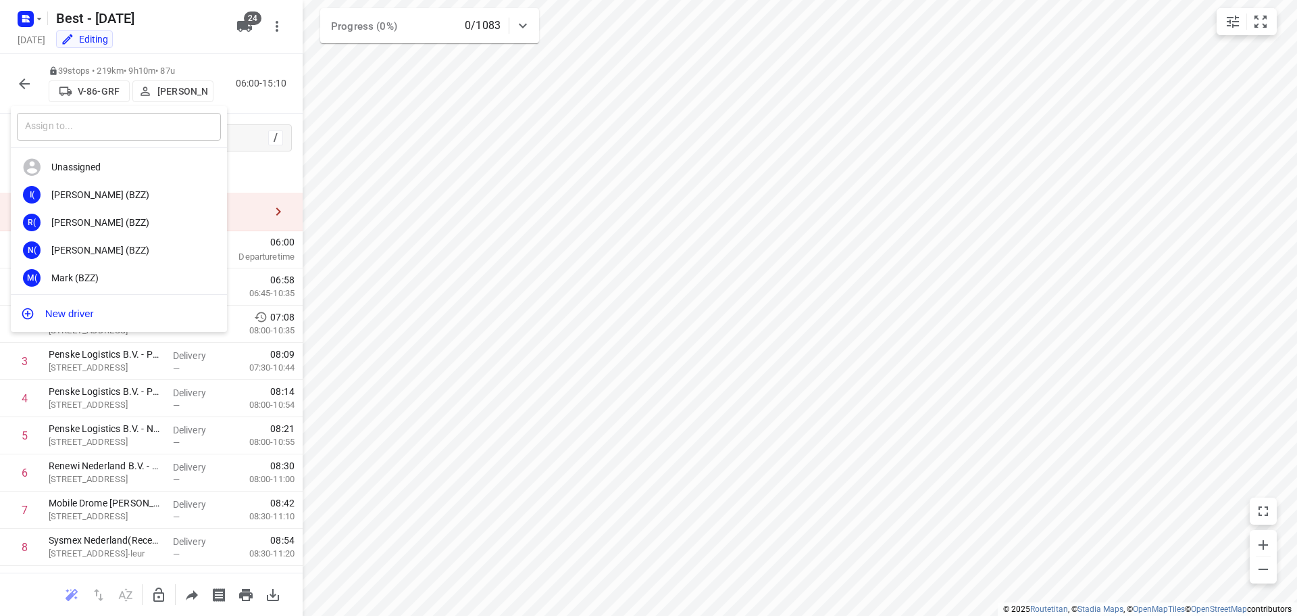
click at [146, 126] on input "text" at bounding box center [119, 127] width 204 height 28
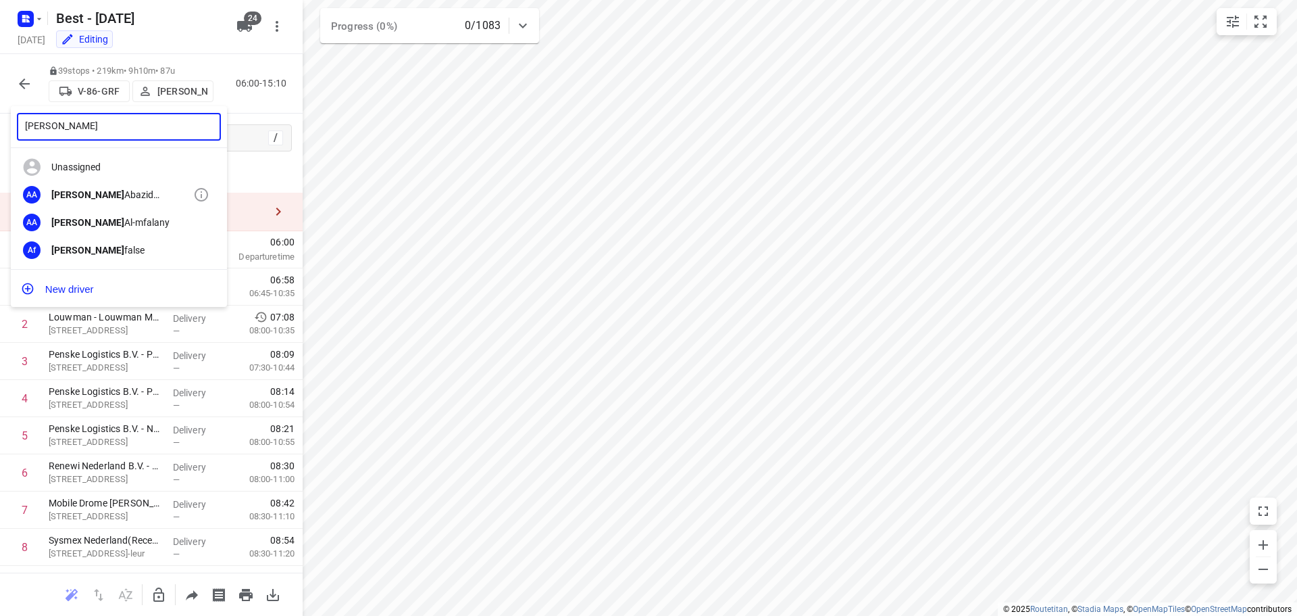
type input "ahmad"
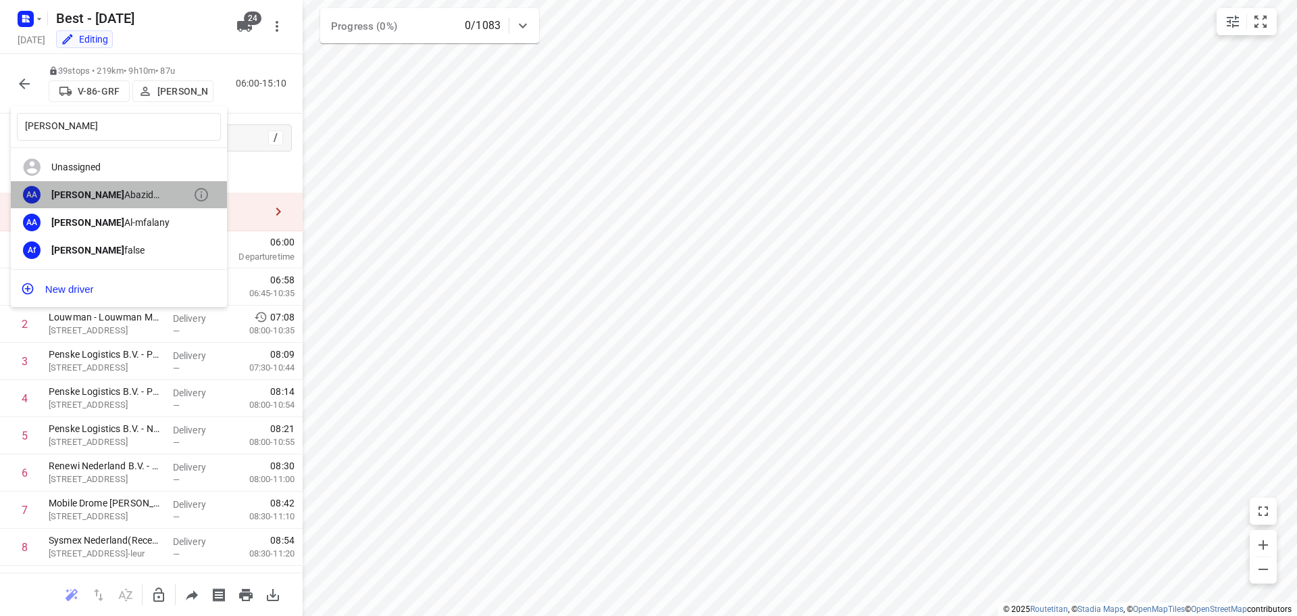
click at [101, 183] on div "AA Ahmad Abazid (Unipost - Best - ZZP)" at bounding box center [119, 195] width 216 height 28
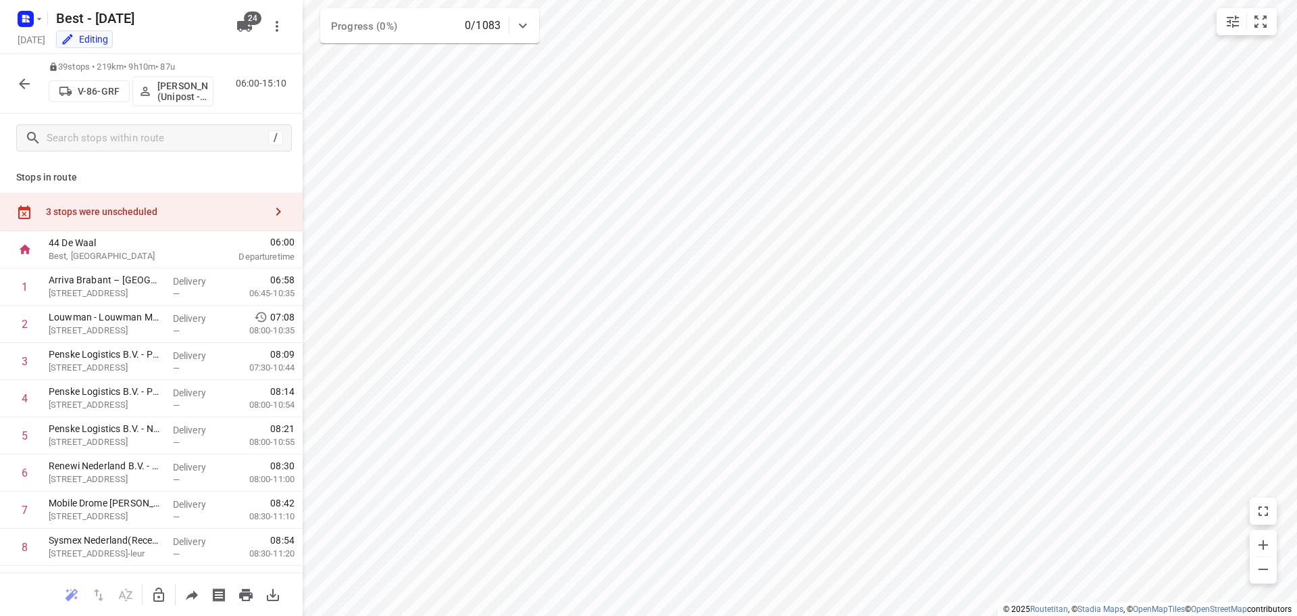
click at [20, 86] on icon "button" at bounding box center [24, 84] width 16 height 16
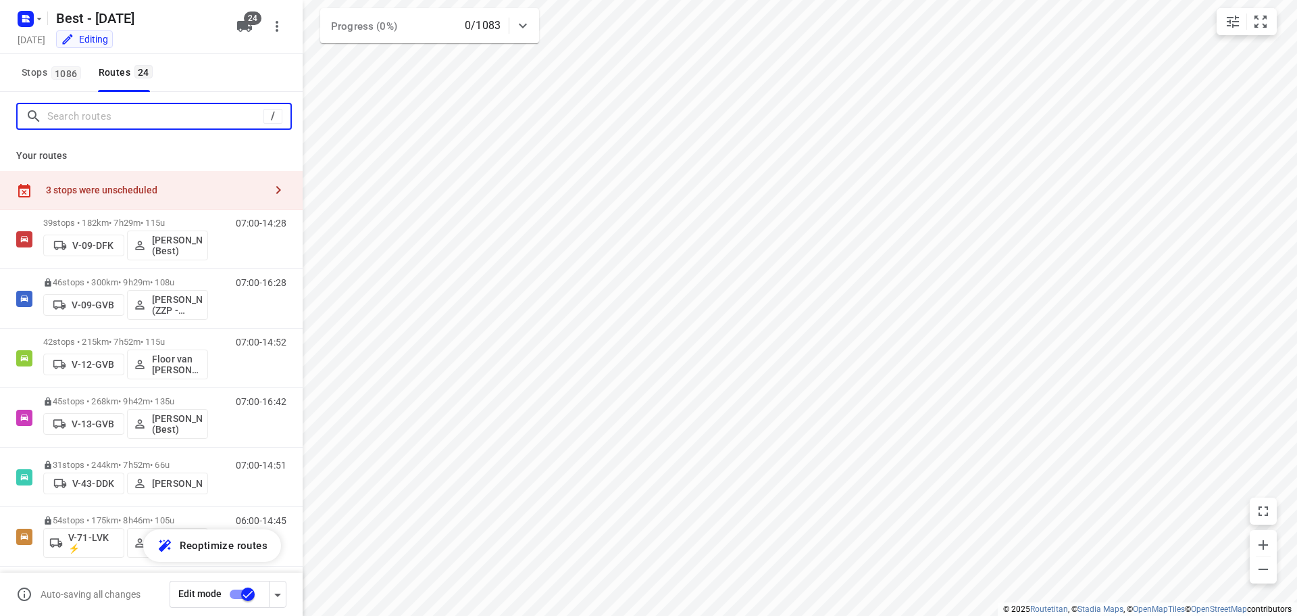
click at [109, 111] on input "Search routes" at bounding box center [155, 116] width 216 height 21
click at [249, 30] on icon "button" at bounding box center [245, 26] width 16 height 16
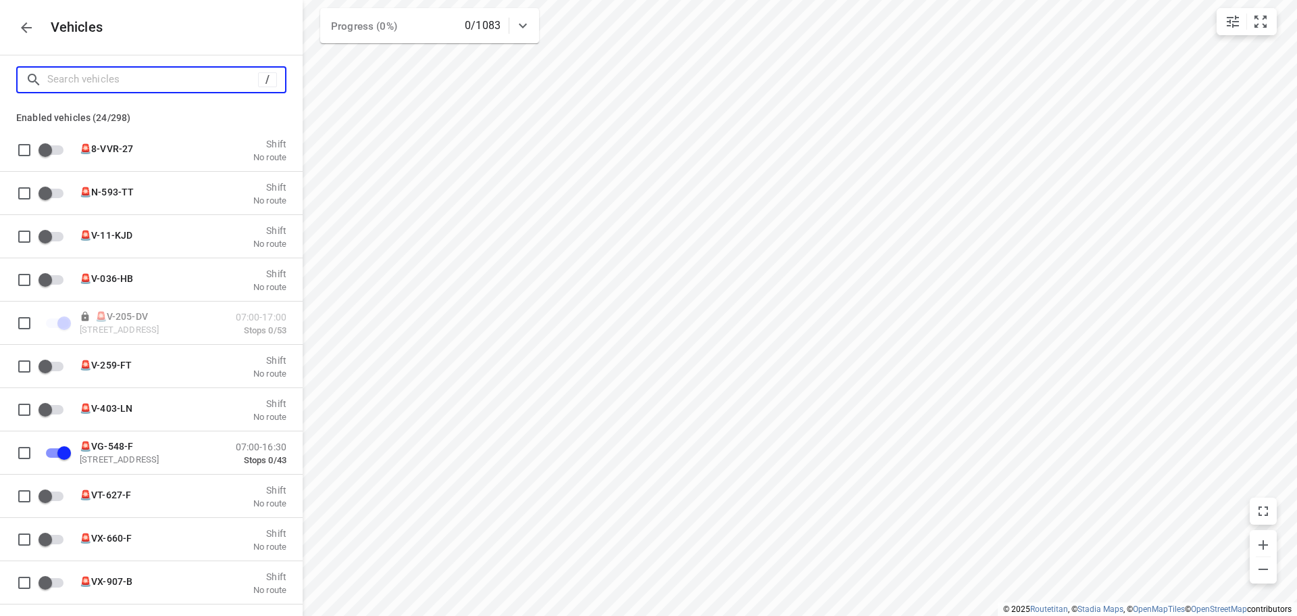
click at [184, 89] on input "Search vehicles" at bounding box center [152, 79] width 211 height 21
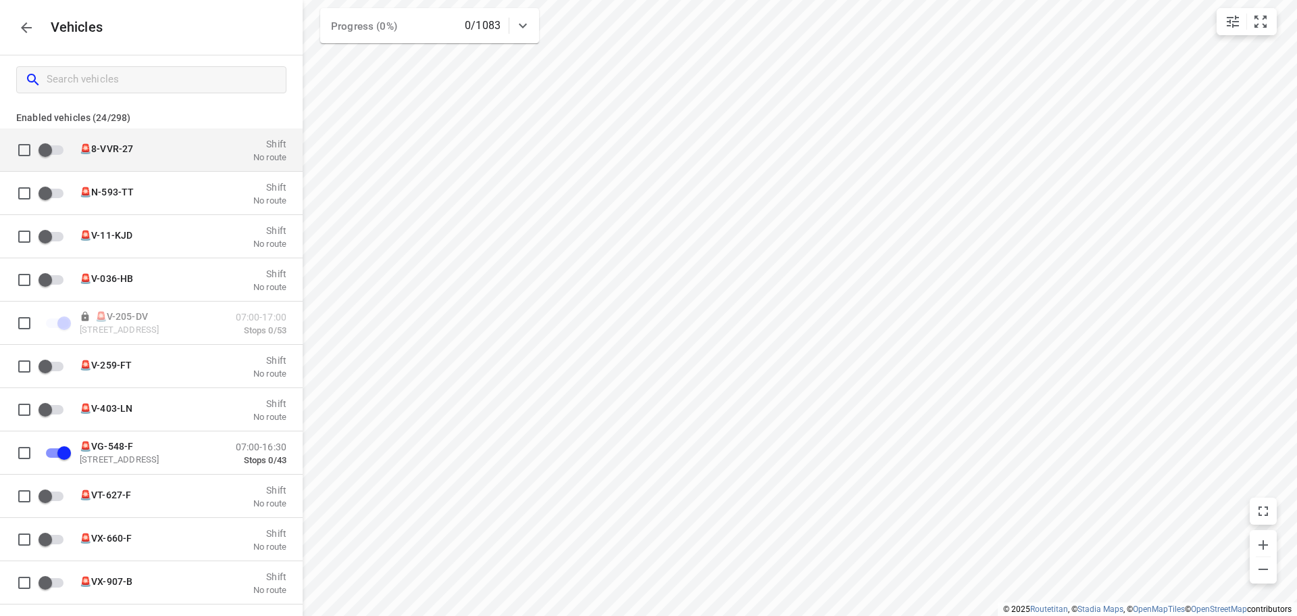
click at [40, 152] on input "grid" at bounding box center [45, 149] width 77 height 26
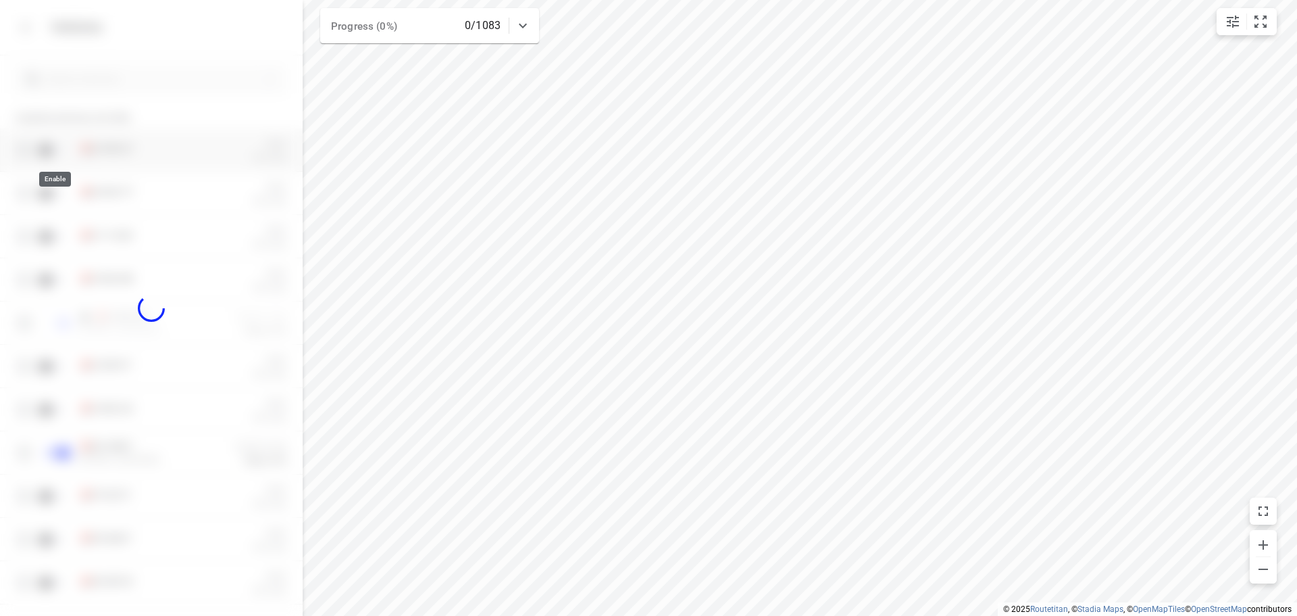
checkbox input "true"
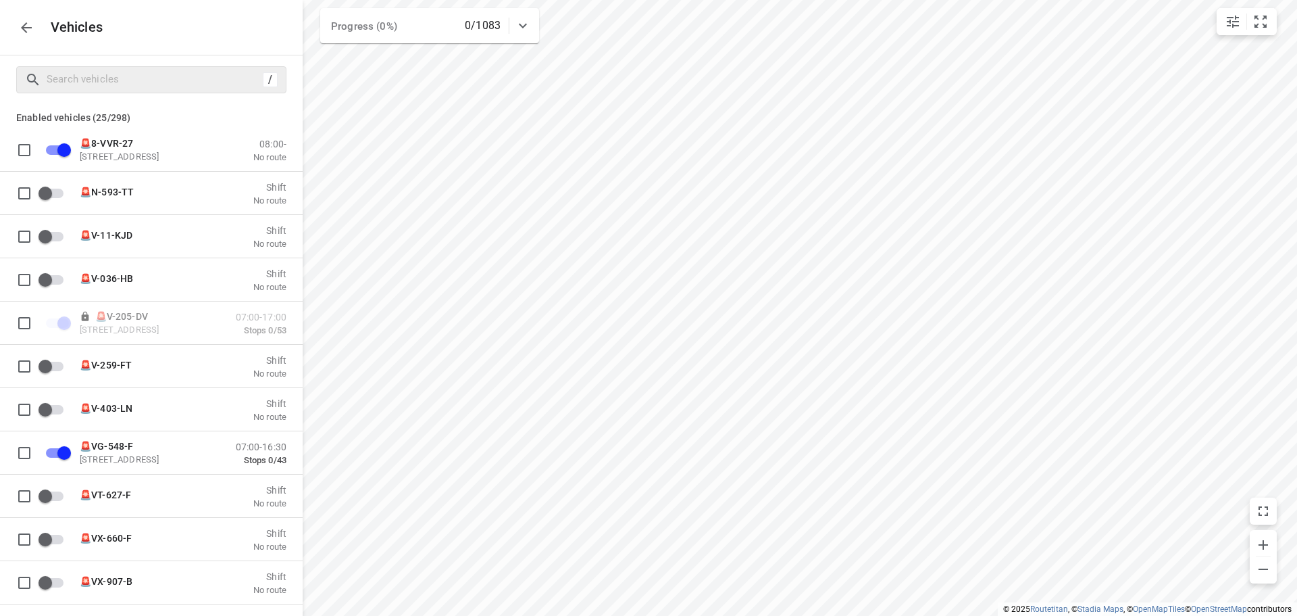
click at [31, 69] on div at bounding box center [144, 79] width 238 height 21
click at [26, 45] on div "Vehicles" at bounding box center [151, 27] width 303 height 55
click at [26, 25] on icon "button" at bounding box center [26, 28] width 16 height 16
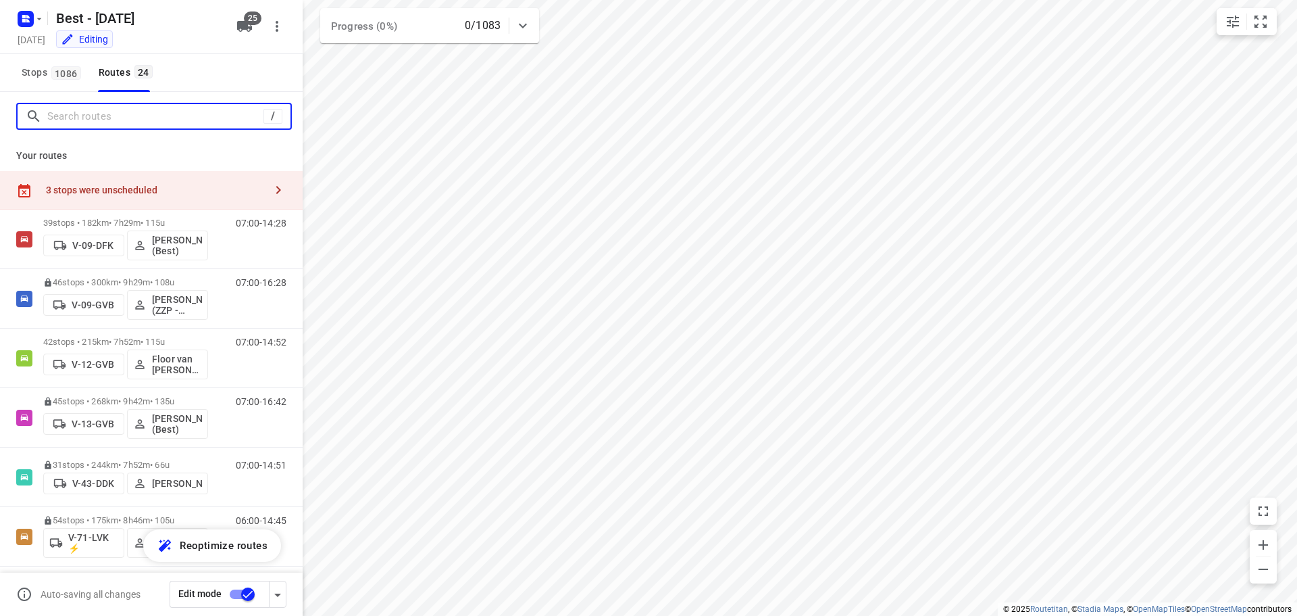
click at [102, 115] on input "Search routes" at bounding box center [155, 116] width 216 height 21
type input "p"
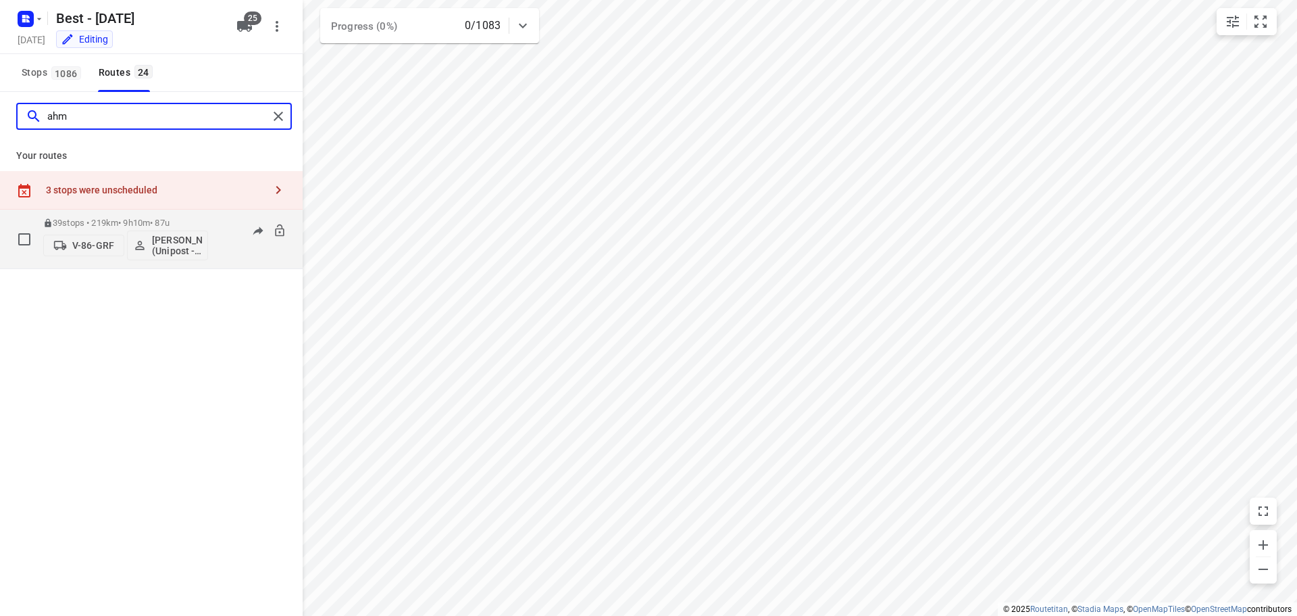
type input "ahm"
click at [274, 230] on icon at bounding box center [280, 231] width 14 height 14
click at [62, 240] on icon "button" at bounding box center [60, 246] width 14 height 14
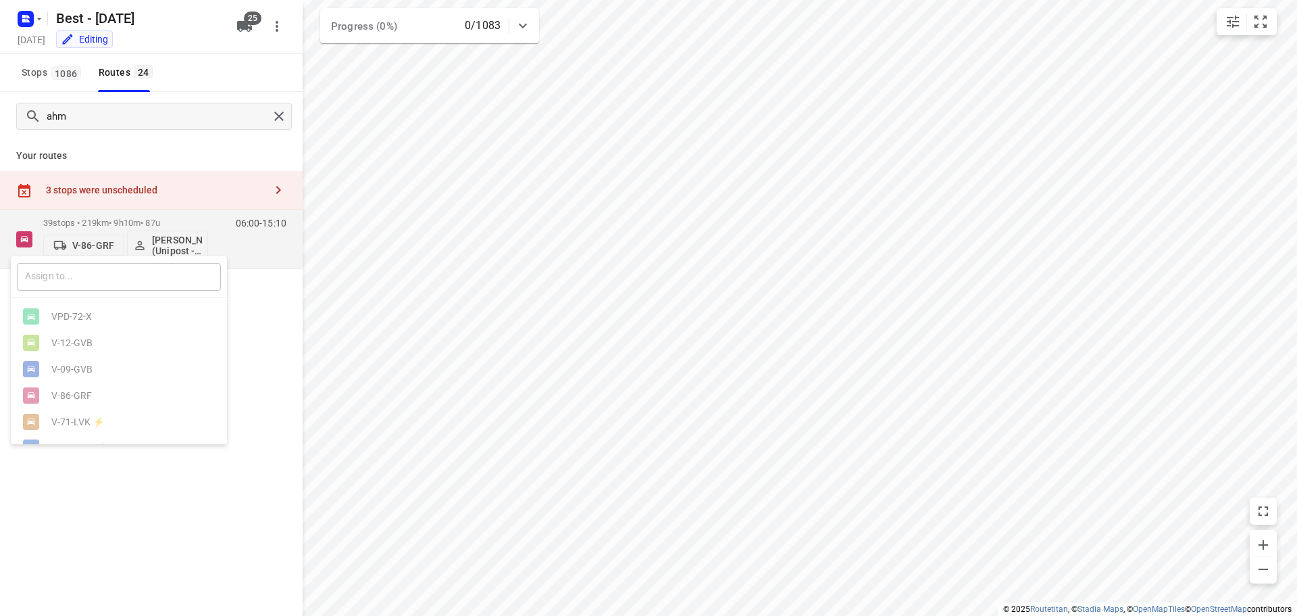
click at [64, 287] on input "text" at bounding box center [119, 277] width 204 height 28
type input "8"
click at [86, 418] on div "🚨 8 -VVR-27" at bounding box center [119, 421] width 216 height 26
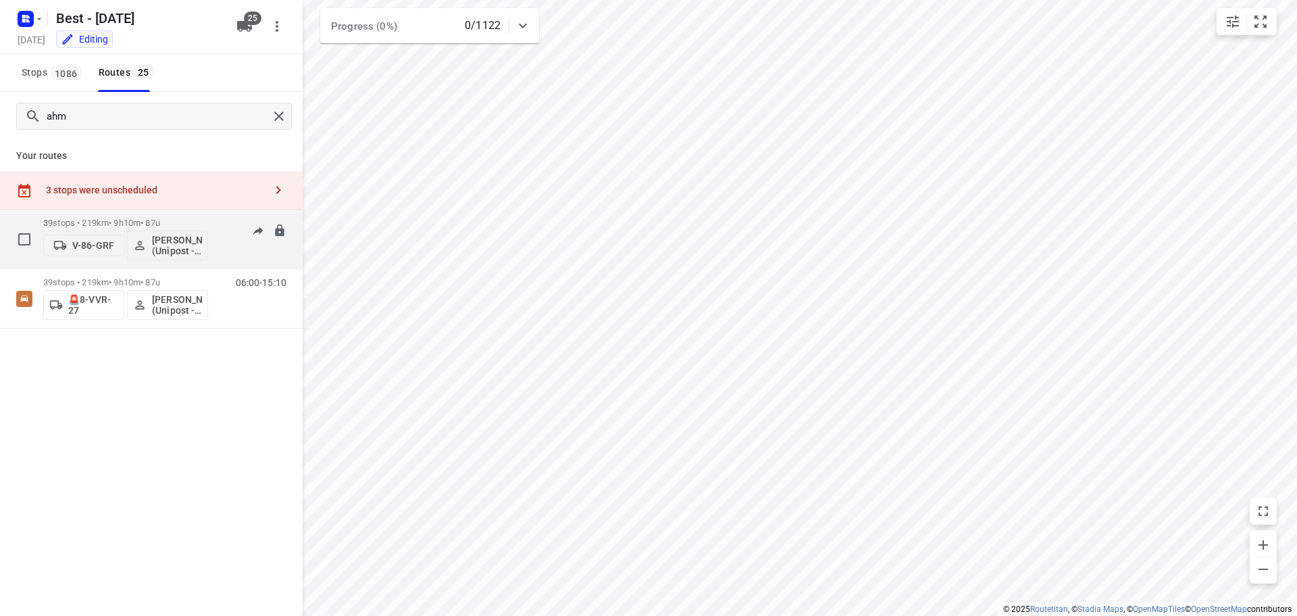
click at [87, 244] on p "V-86-GRF" at bounding box center [93, 245] width 42 height 11
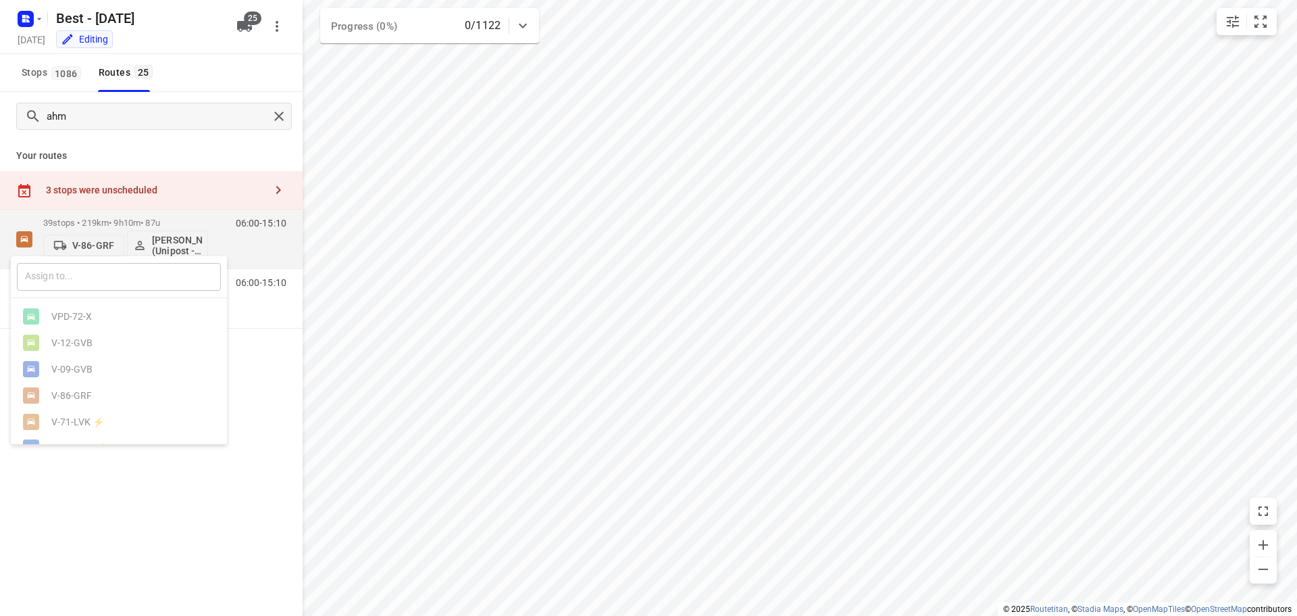
click at [87, 281] on input "text" at bounding box center [119, 277] width 204 height 28
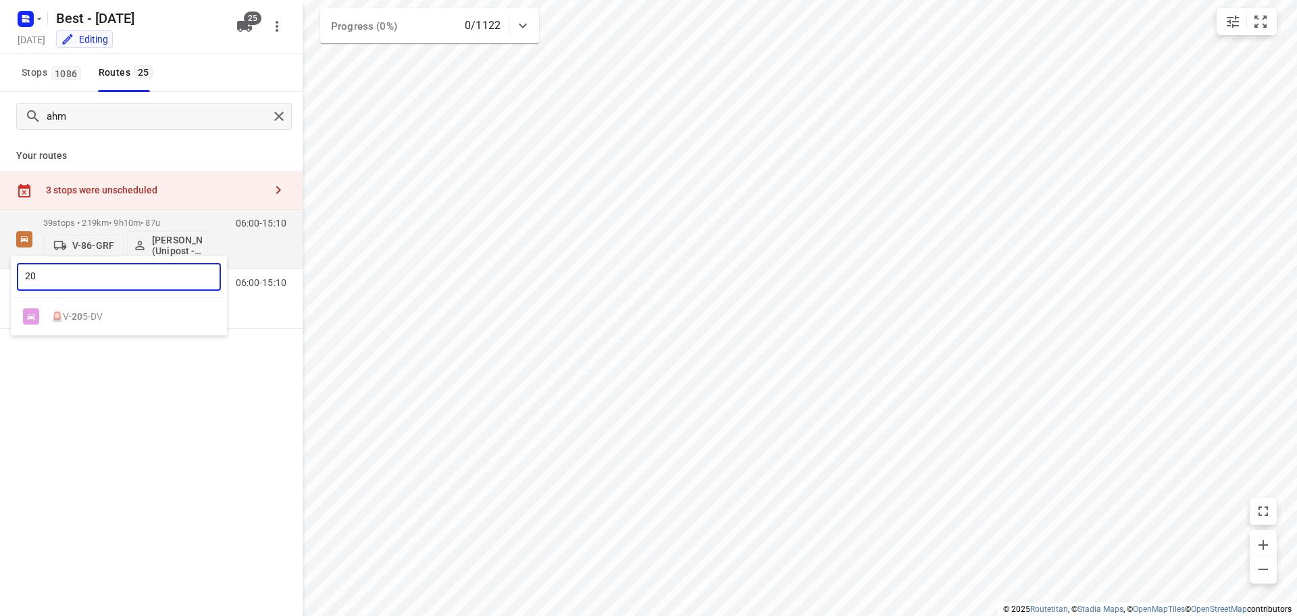
type input "2"
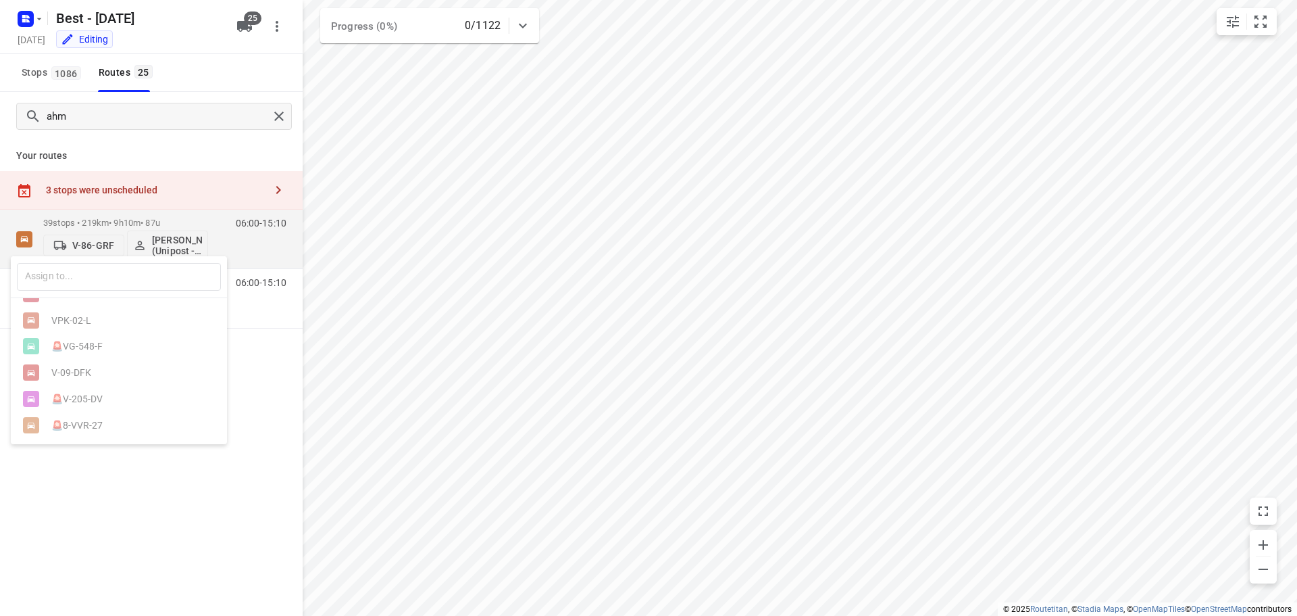
click at [111, 493] on div at bounding box center [648, 308] width 1297 height 616
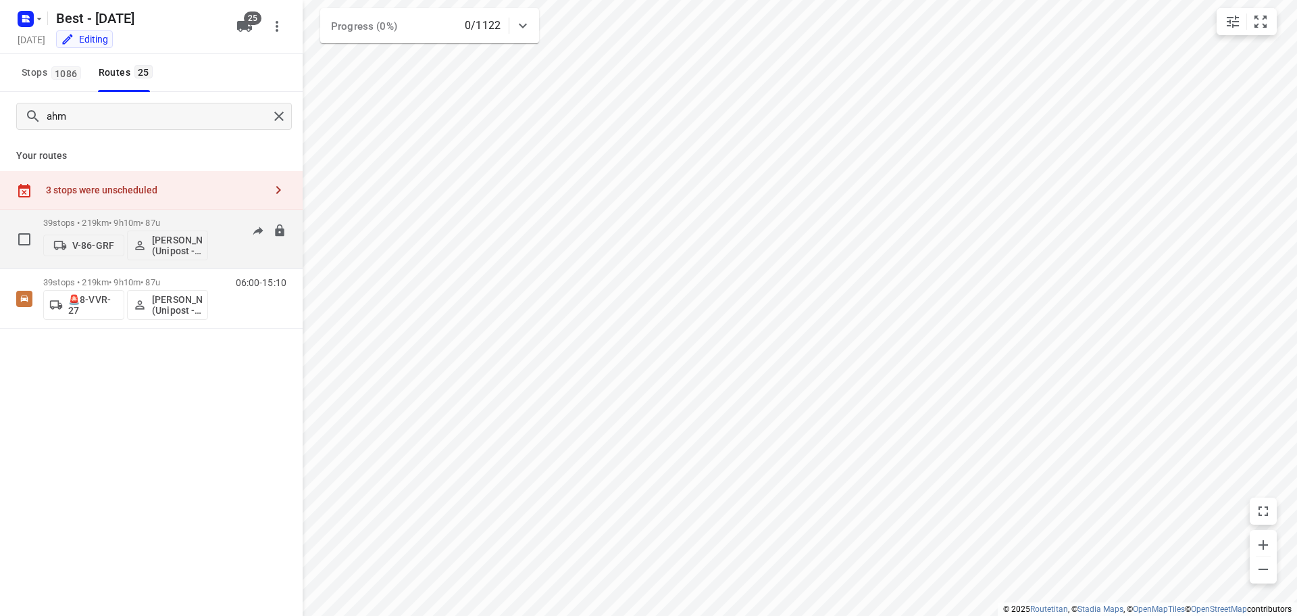
click at [81, 245] on p "V-86-GRF" at bounding box center [93, 245] width 42 height 11
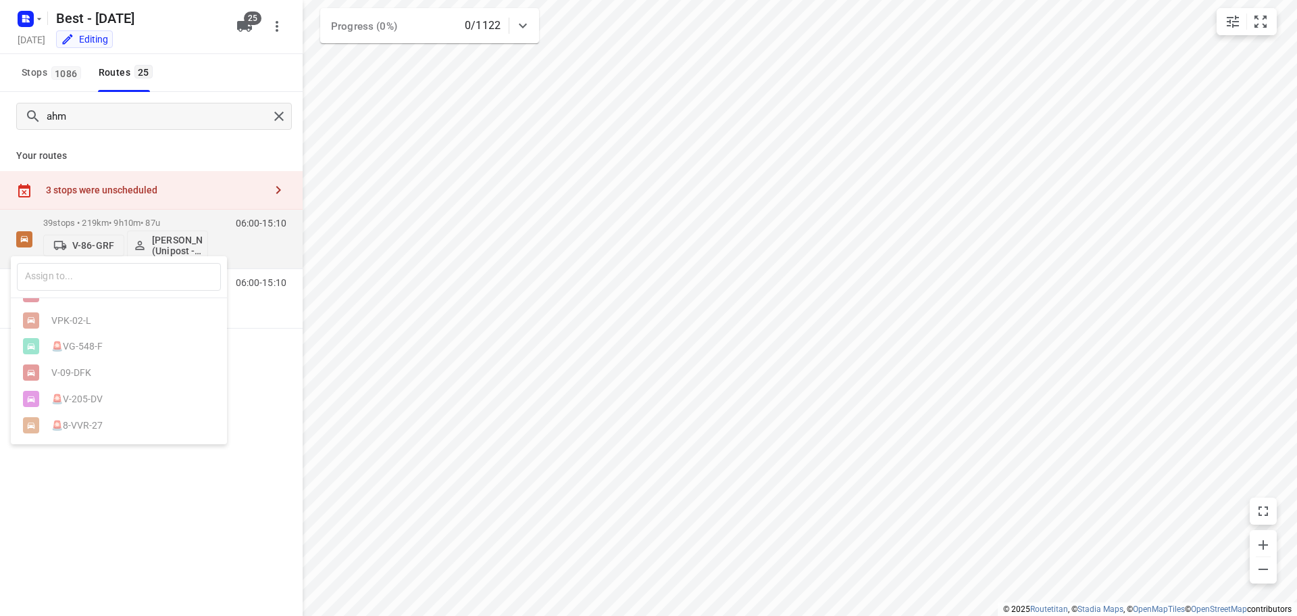
drag, startPoint x: 118, startPoint y: 492, endPoint x: 122, endPoint y: 448, distance: 44.1
click at [119, 493] on div at bounding box center [648, 308] width 1297 height 616
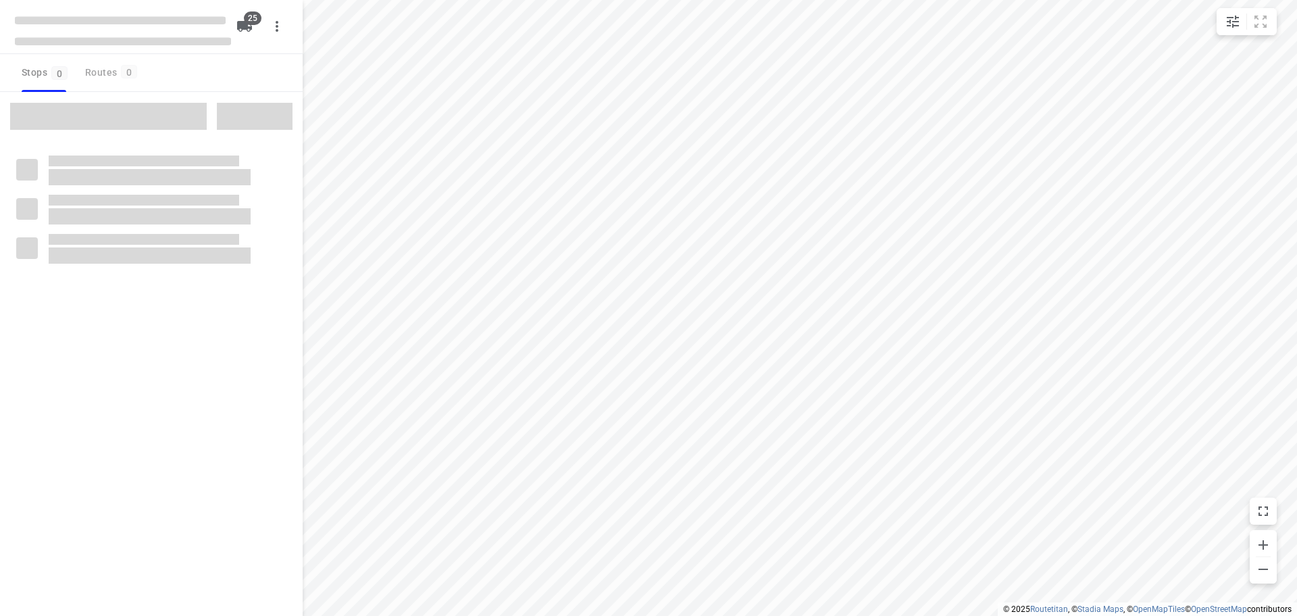
click at [141, 109] on span at bounding box center [108, 116] width 197 height 27
type input "distance"
checkbox input "true"
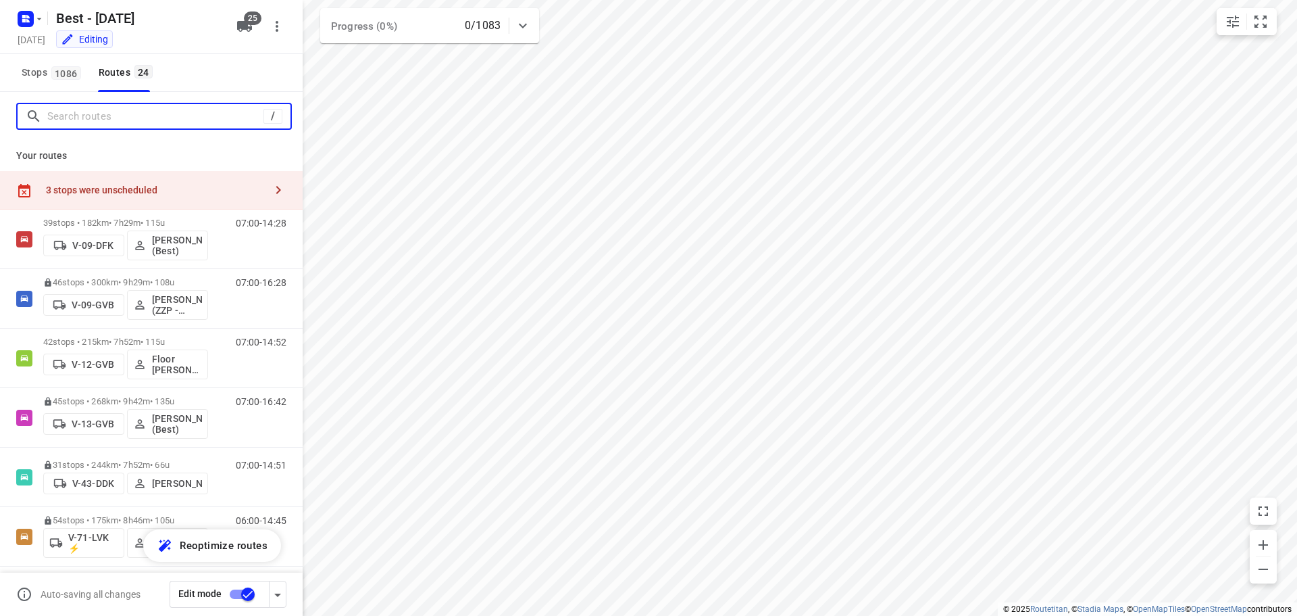
click at [133, 115] on input "Search routes" at bounding box center [155, 116] width 216 height 21
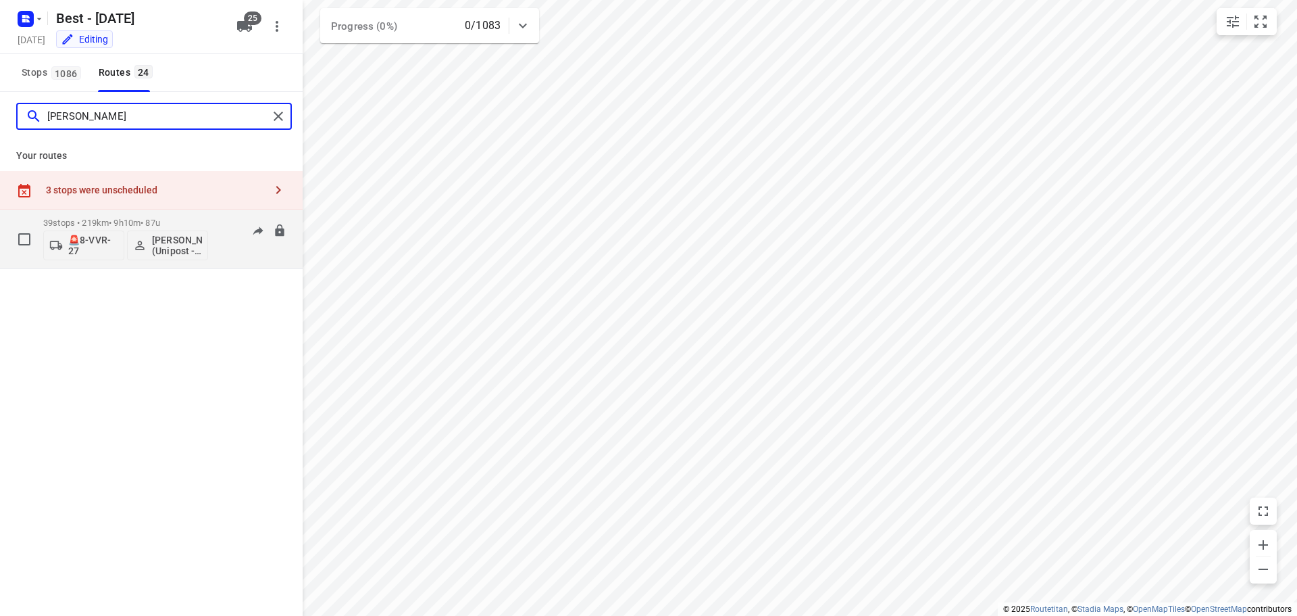
type input "[PERSON_NAME]"
click at [94, 247] on p "🚨8-VVR-27" at bounding box center [93, 245] width 50 height 22
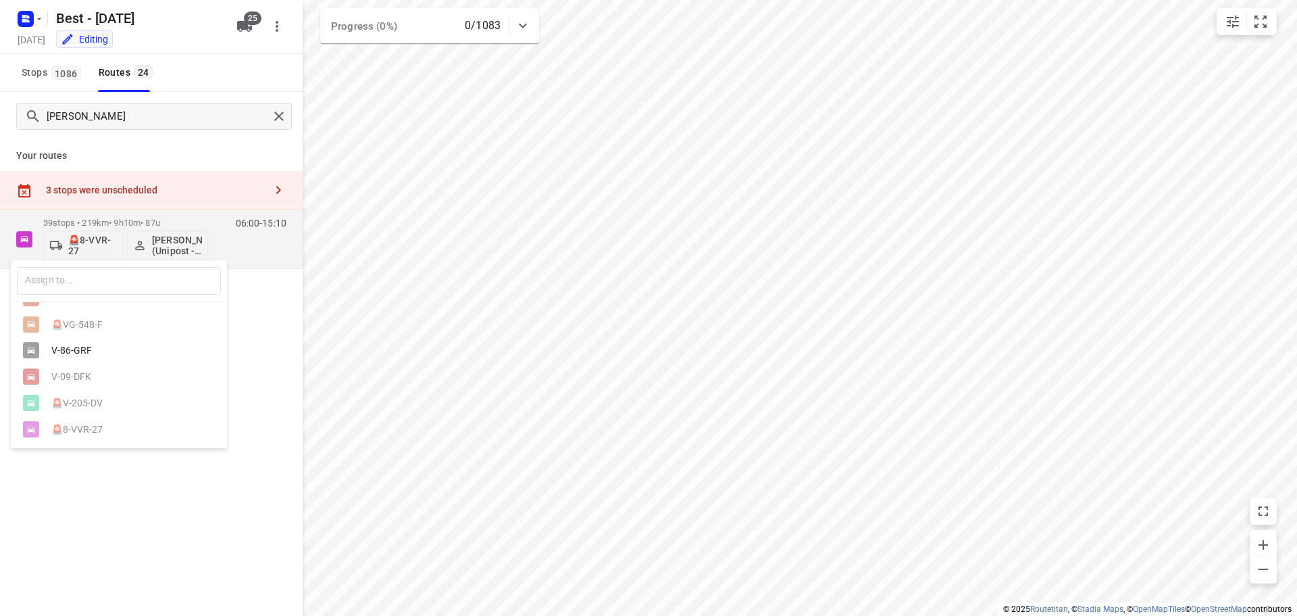
scroll to position [552, 0]
click at [122, 551] on div at bounding box center [648, 308] width 1297 height 616
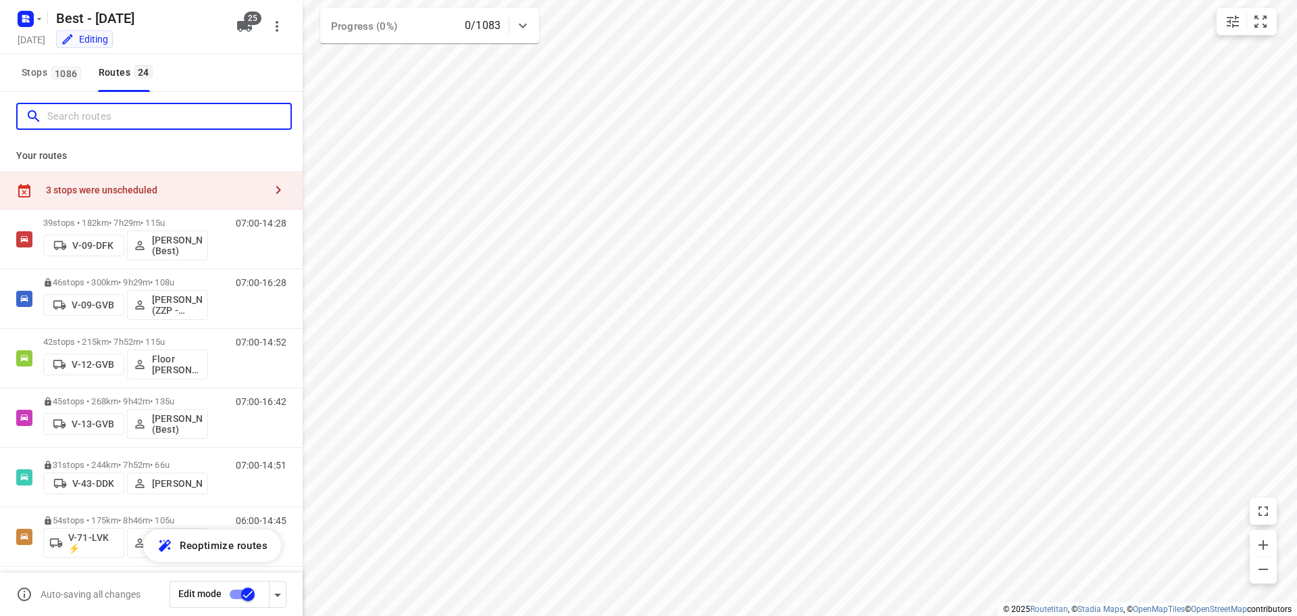
click at [149, 126] on input "Search routes" at bounding box center [168, 116] width 243 height 21
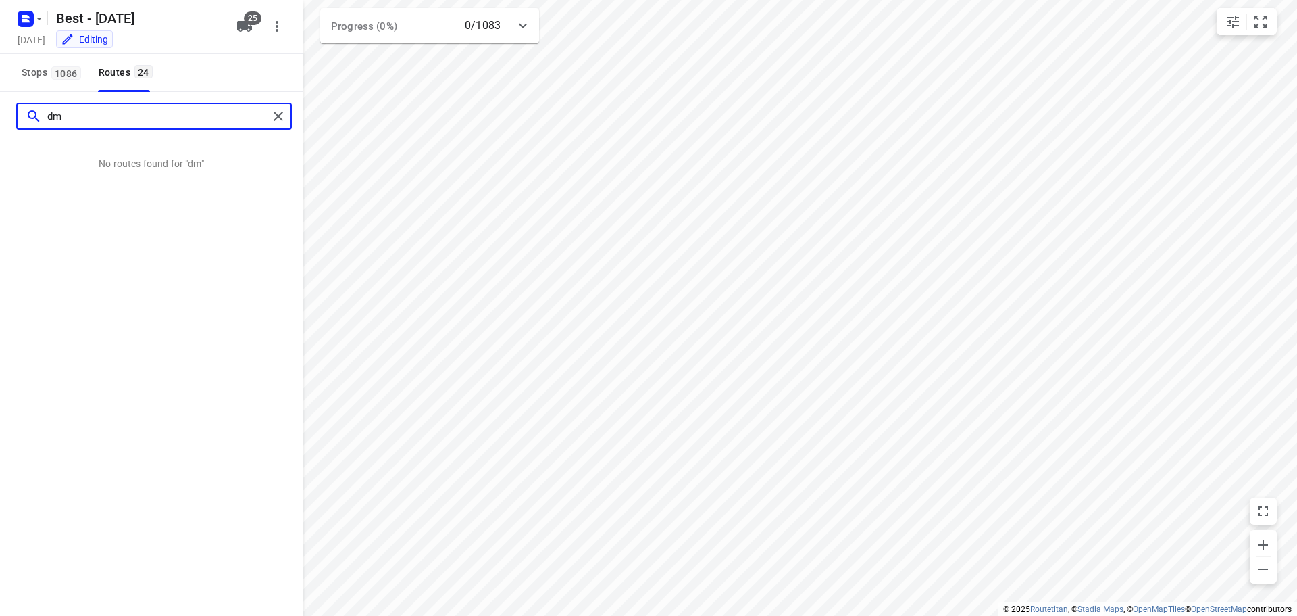
type input "d"
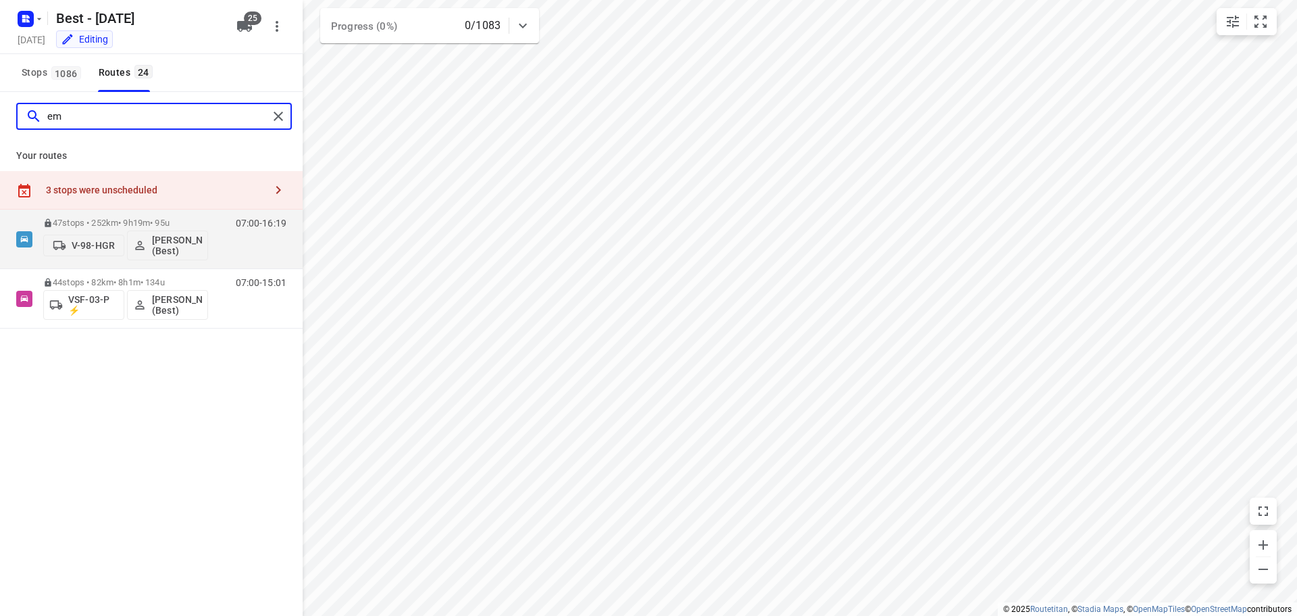
type input "e"
type input "d"
type input "pa"
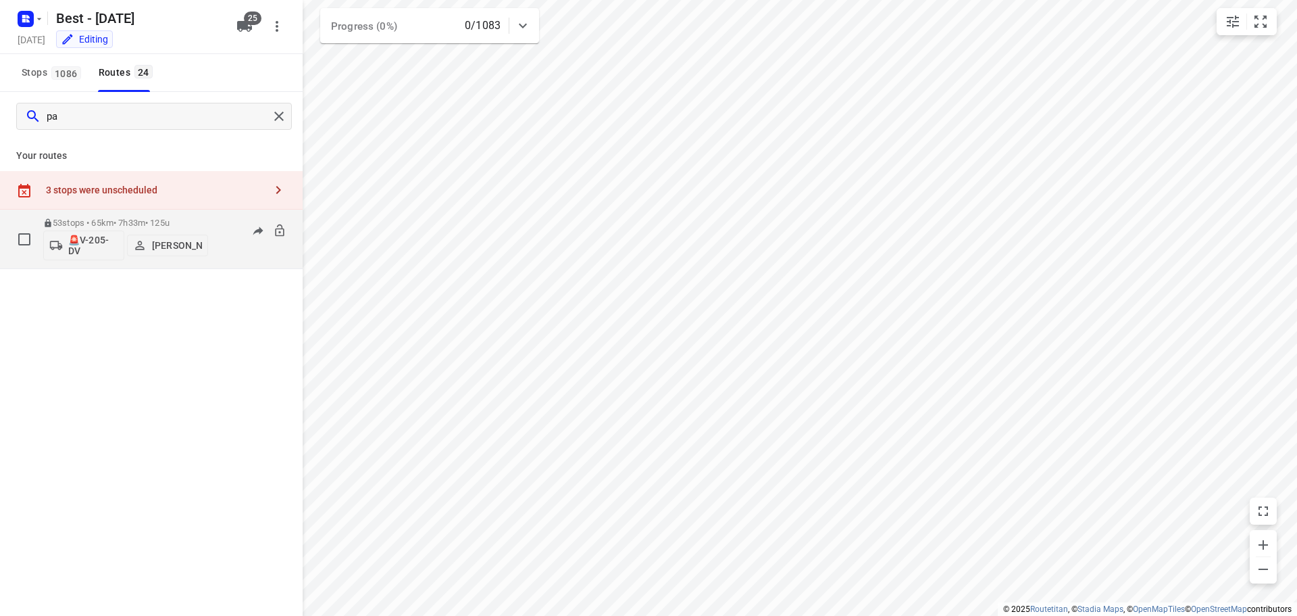
click at [84, 249] on p "🚨V-205-DV" at bounding box center [93, 245] width 50 height 22
click at [88, 281] on input "text" at bounding box center [119, 281] width 204 height 28
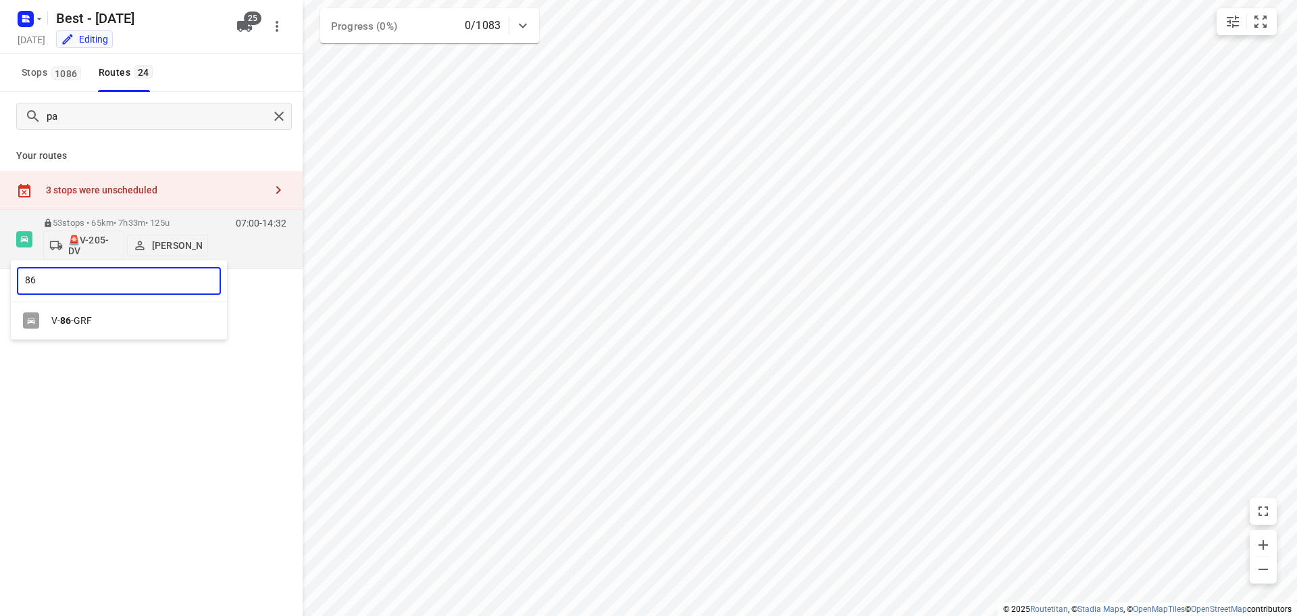
type input "86"
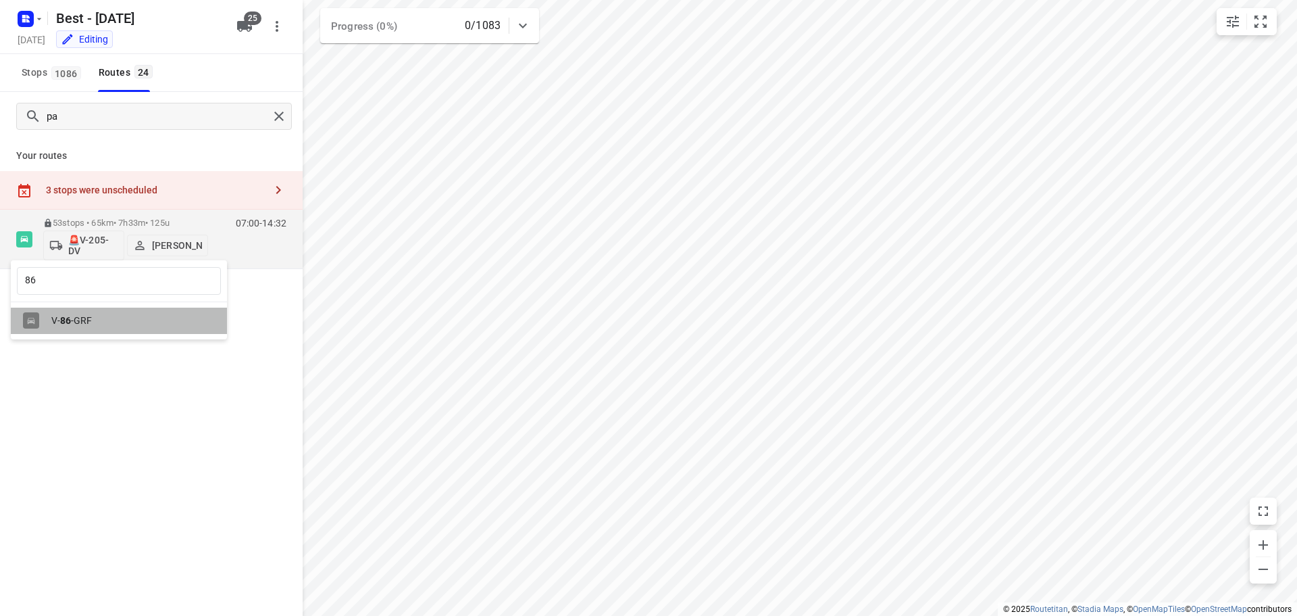
click at [80, 323] on div "V- 86 -GRF" at bounding box center [122, 320] width 142 height 11
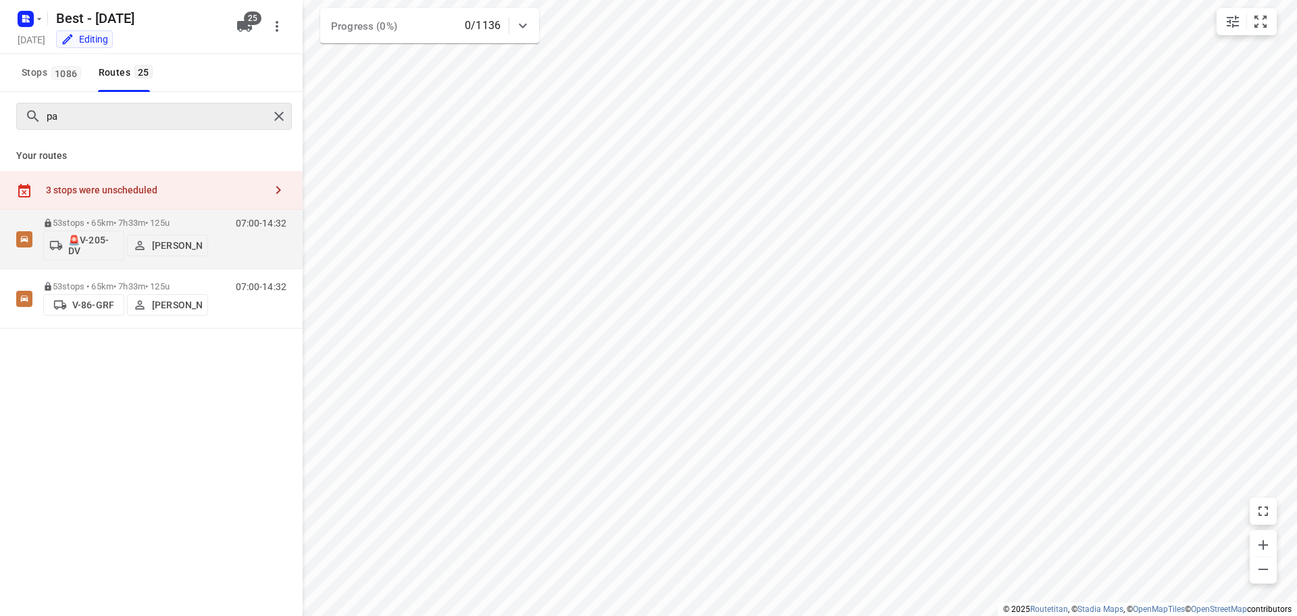
drag, startPoint x: 287, startPoint y: 107, endPoint x: 266, endPoint y: 99, distance: 22.2
click at [287, 106] on div at bounding box center [281, 116] width 24 height 20
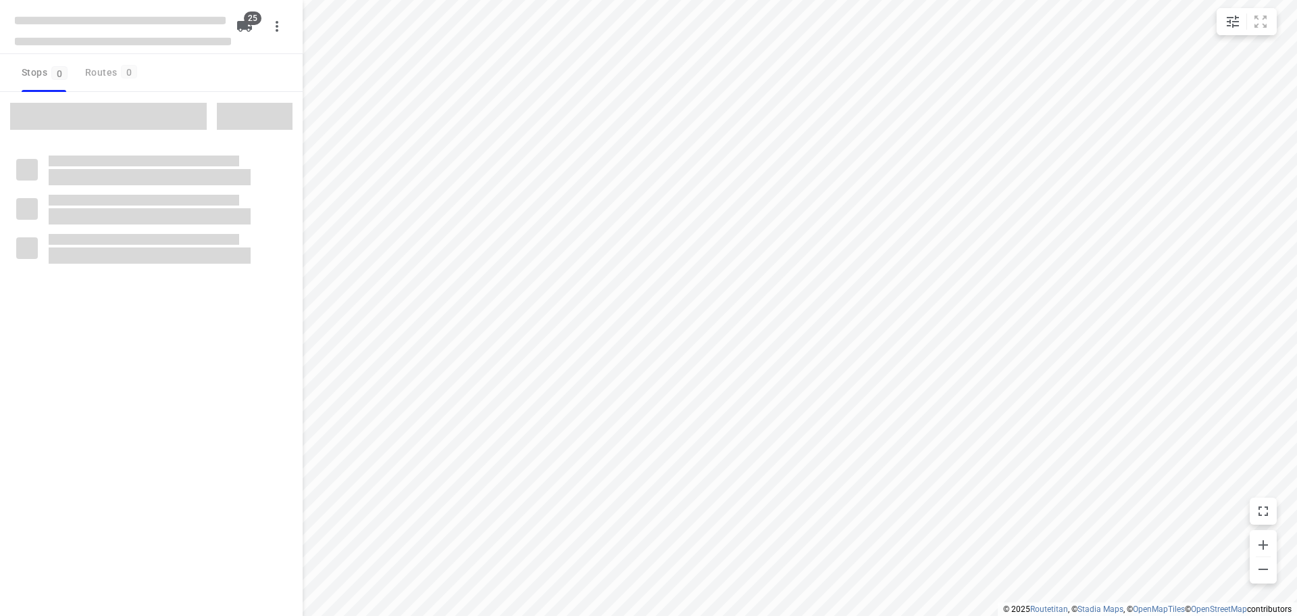
type input "distance"
checkbox input "true"
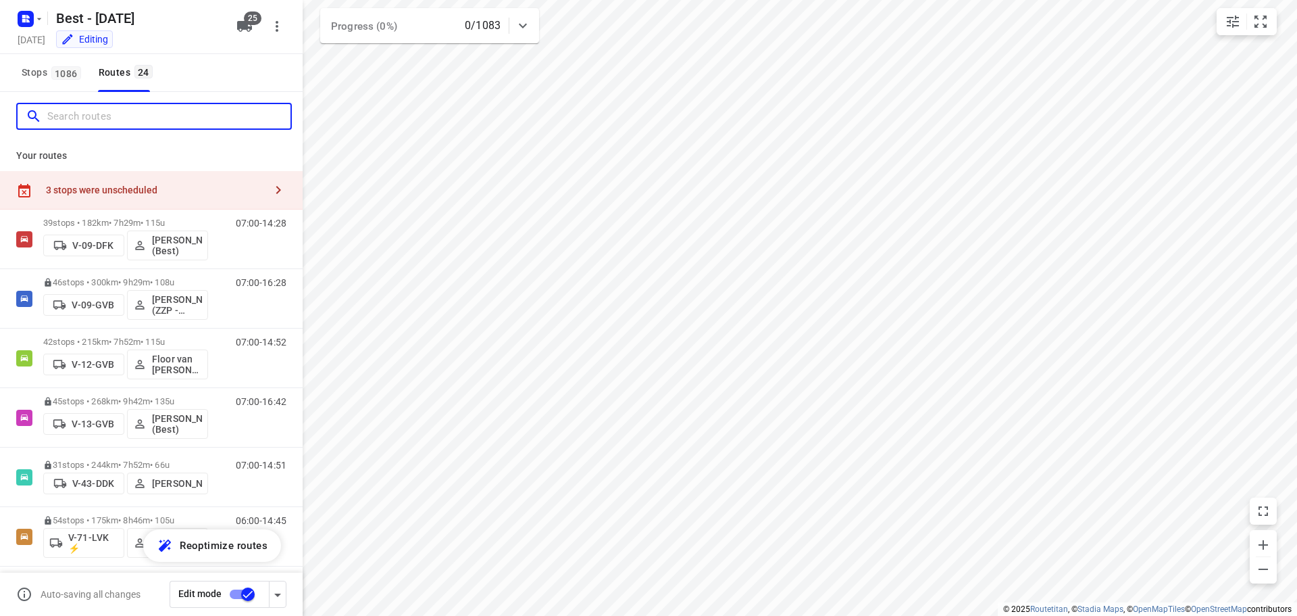
click at [101, 107] on input "Search routes" at bounding box center [168, 116] width 243 height 21
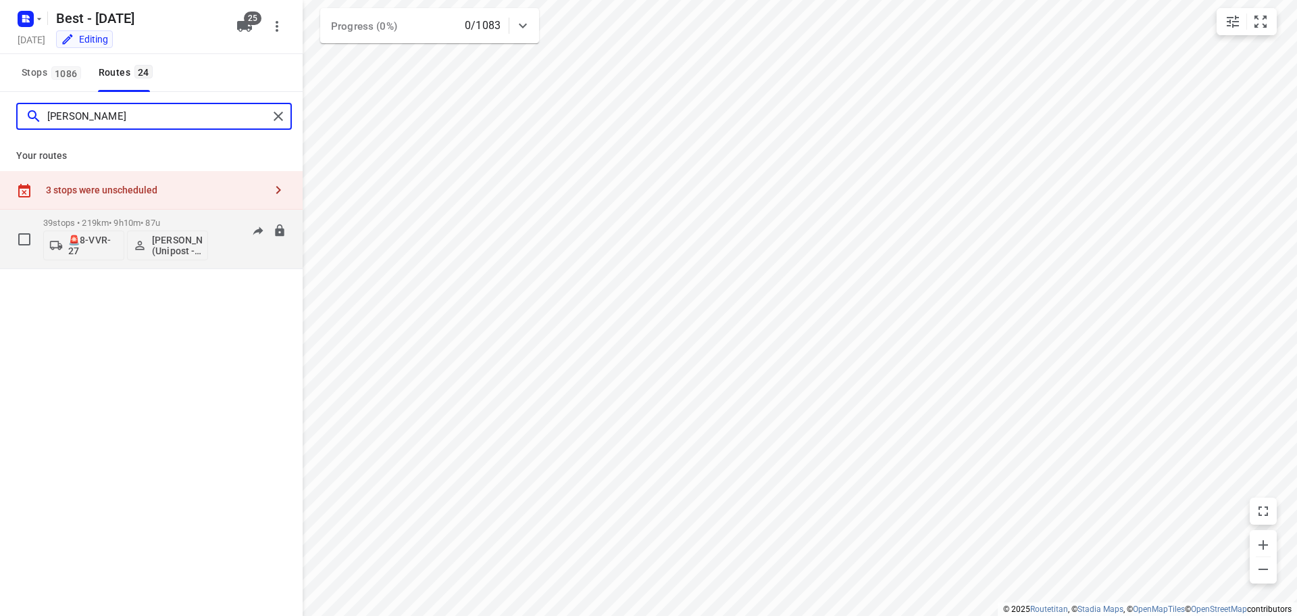
type input "[PERSON_NAME]"
click at [103, 228] on div "🚨8-VVR-27 [PERSON_NAME] (Unipost - Best - ZZP)" at bounding box center [125, 244] width 165 height 32
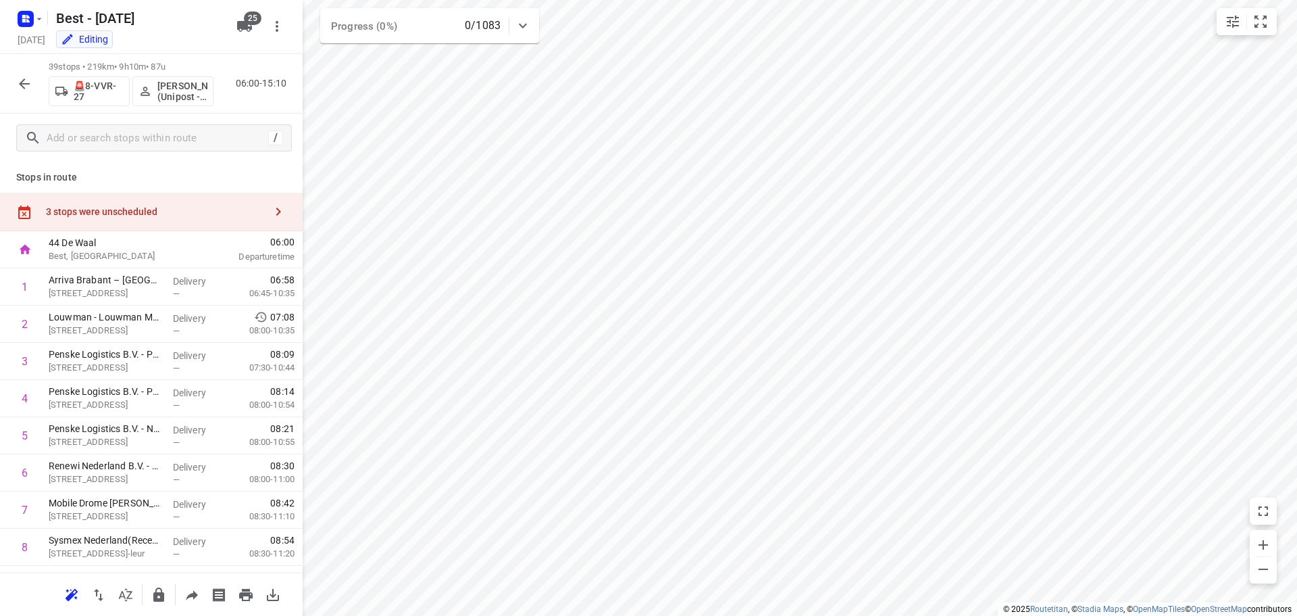
click at [98, 91] on p "🚨8-VVR-27" at bounding box center [99, 91] width 50 height 22
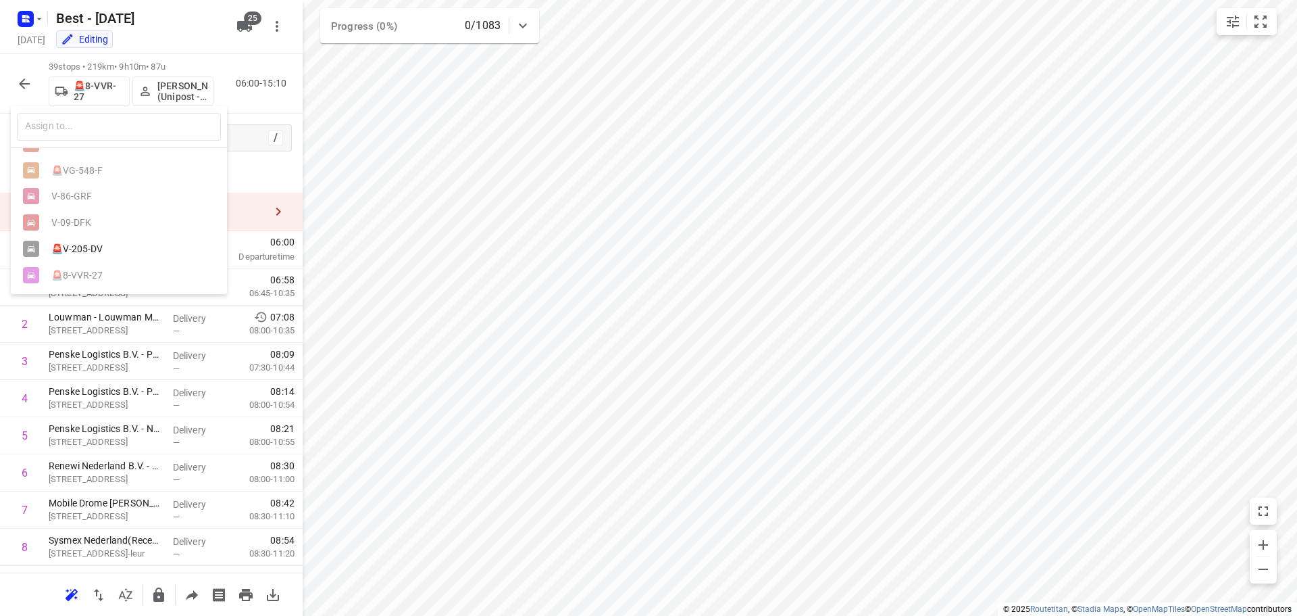
scroll to position [552, 0]
click at [96, 243] on div "🚨V-205-DV" at bounding box center [122, 248] width 142 height 11
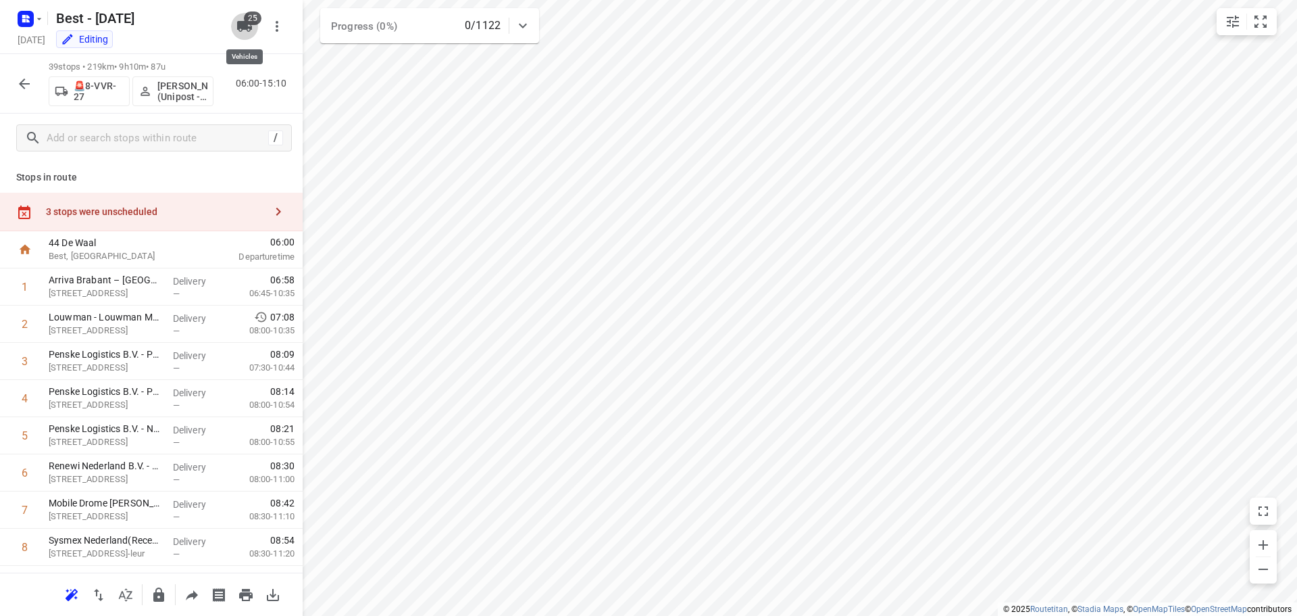
click at [254, 25] on button "25" at bounding box center [244, 26] width 27 height 27
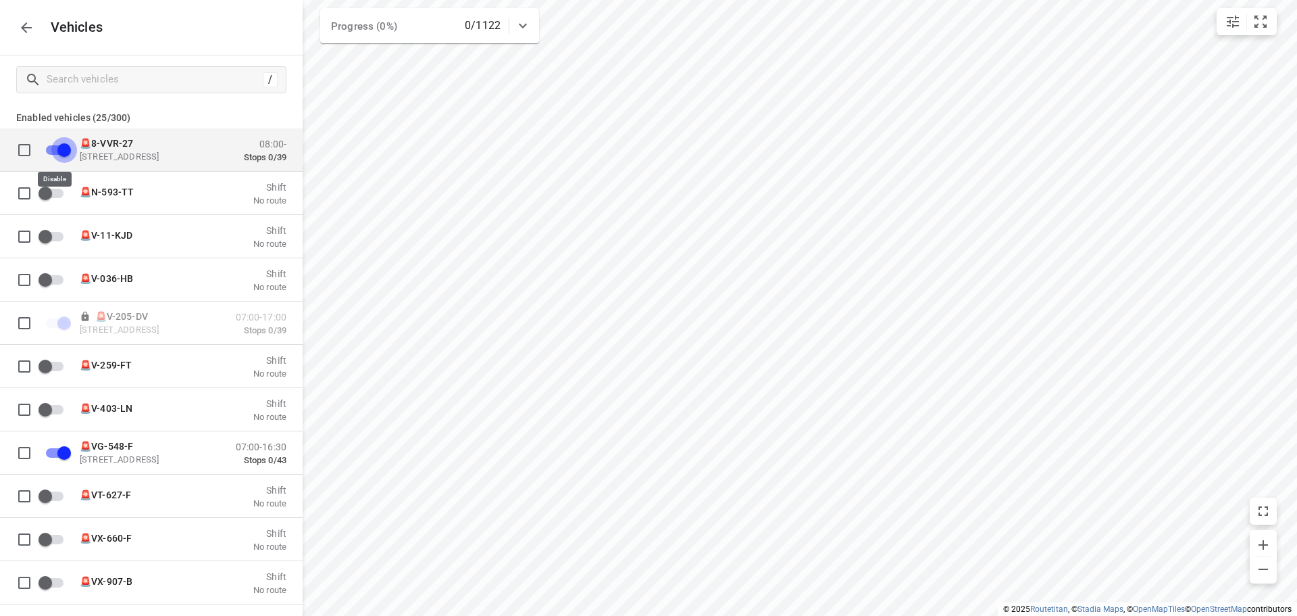
click at [68, 149] on input "grid" at bounding box center [64, 149] width 77 height 26
checkbox input "true"
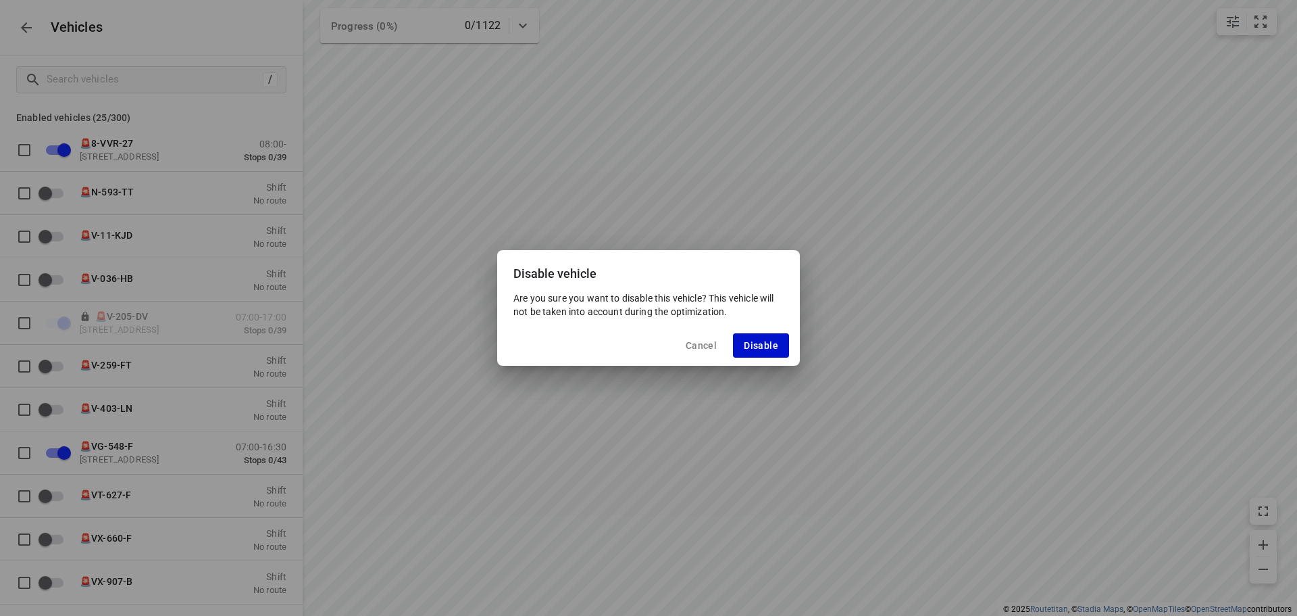
drag, startPoint x: 743, startPoint y: 330, endPoint x: 747, endPoint y: 336, distance: 7.3
click at [745, 332] on div "Cancel Disable" at bounding box center [648, 345] width 303 height 41
click at [753, 343] on span "Disable" at bounding box center [761, 345] width 34 height 11
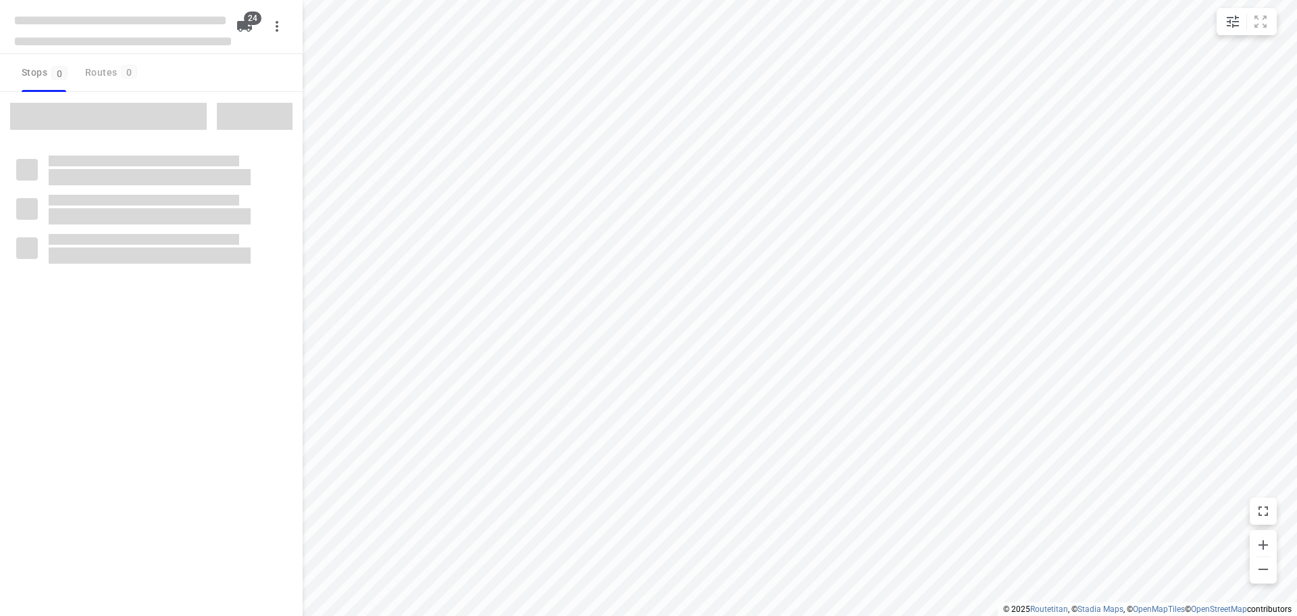
type input "distance"
checkbox input "true"
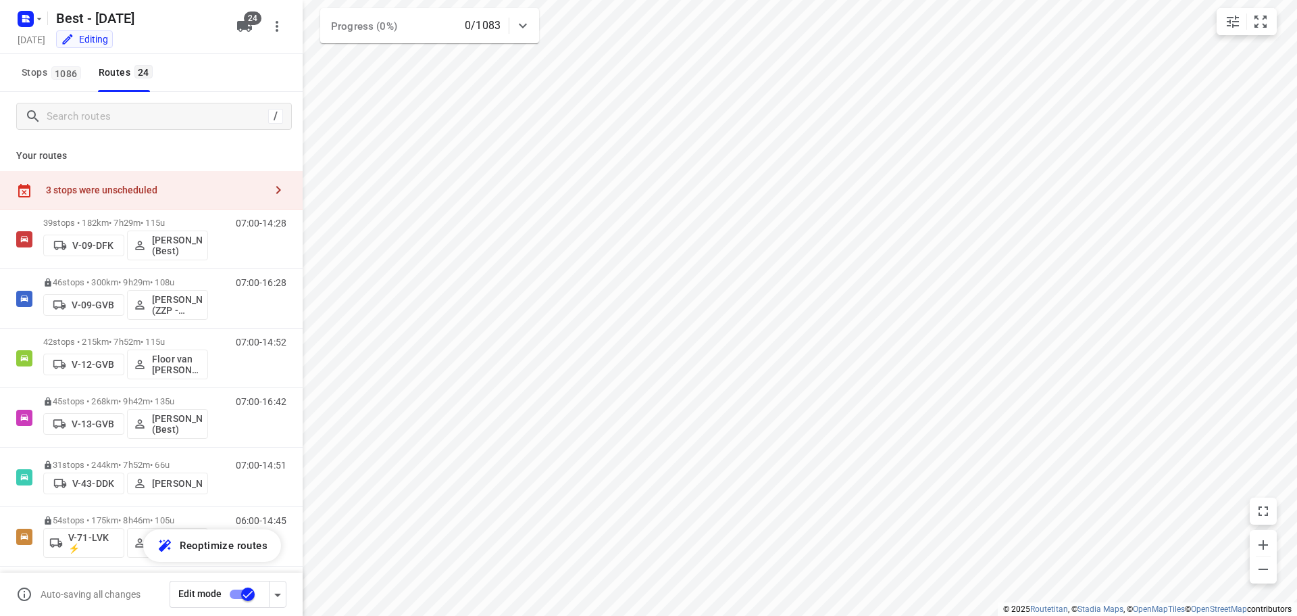
click at [112, 181] on div "3 stops were unscheduled" at bounding box center [151, 190] width 303 height 39
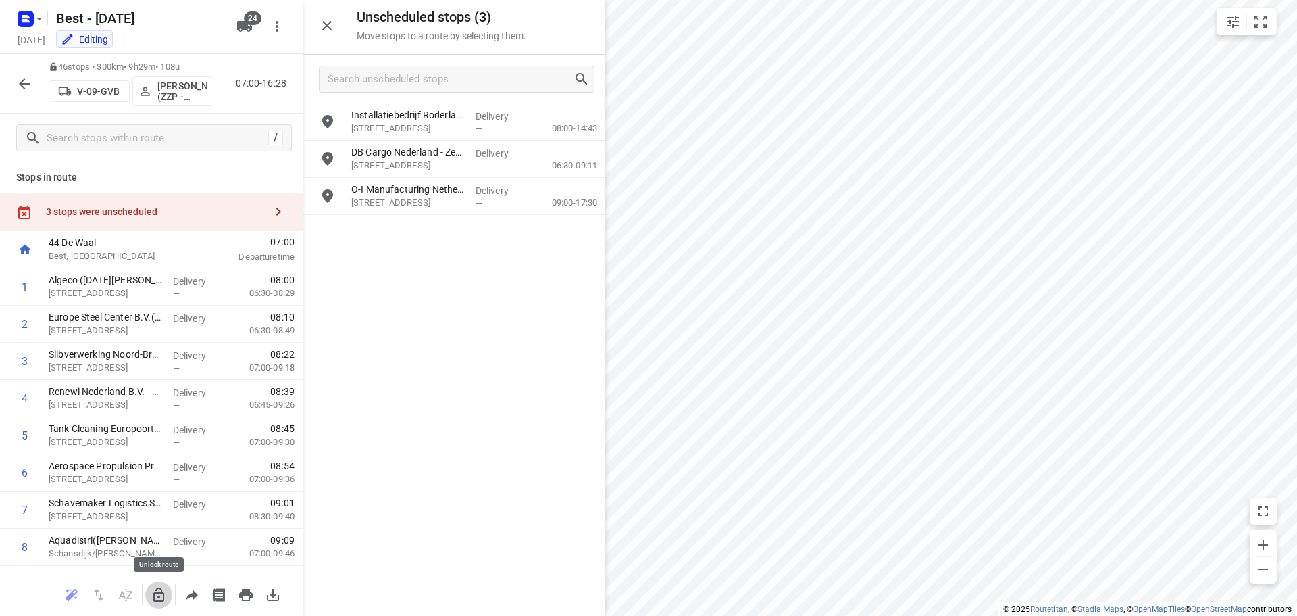
click at [150, 583] on button "button" at bounding box center [158, 594] width 27 height 27
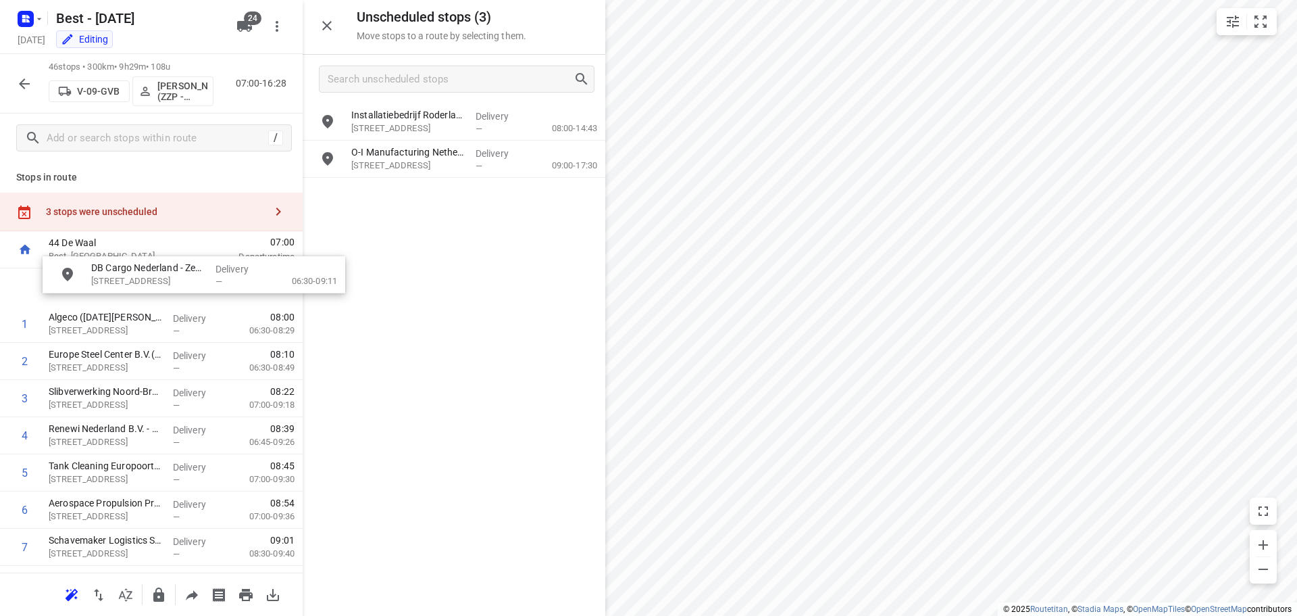
drag, startPoint x: 393, startPoint y: 162, endPoint x: 118, endPoint y: 280, distance: 298.7
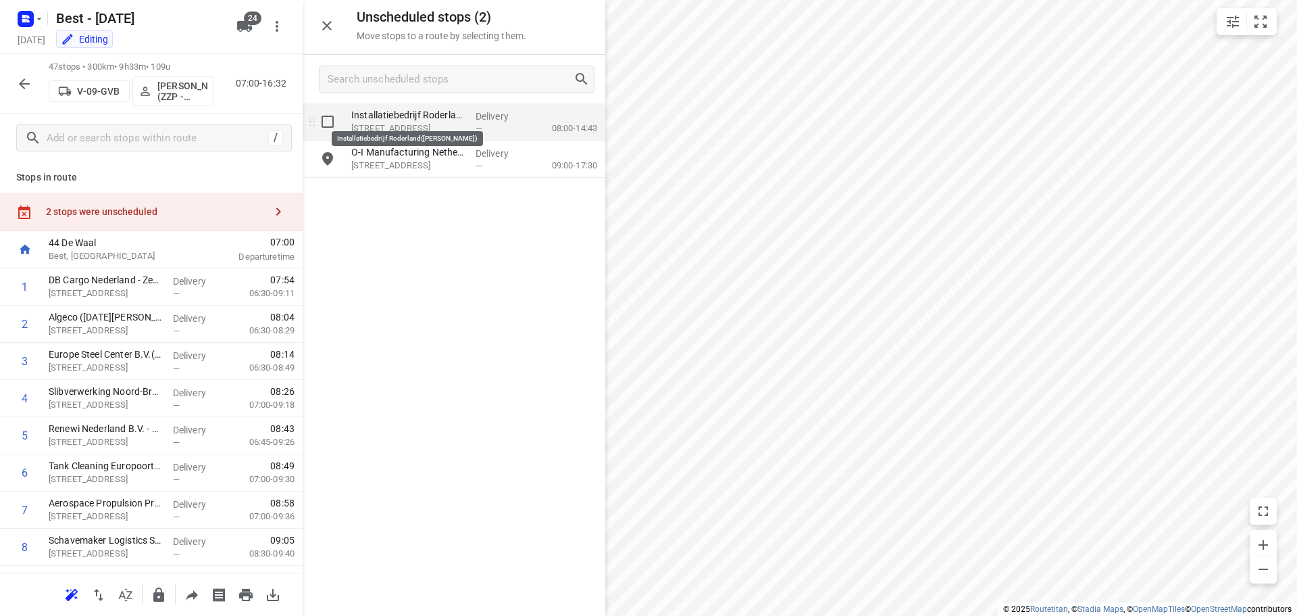
click at [414, 120] on p "Installatiebedrijf Roderland(Natascha Brentjes)" at bounding box center [408, 115] width 114 height 14
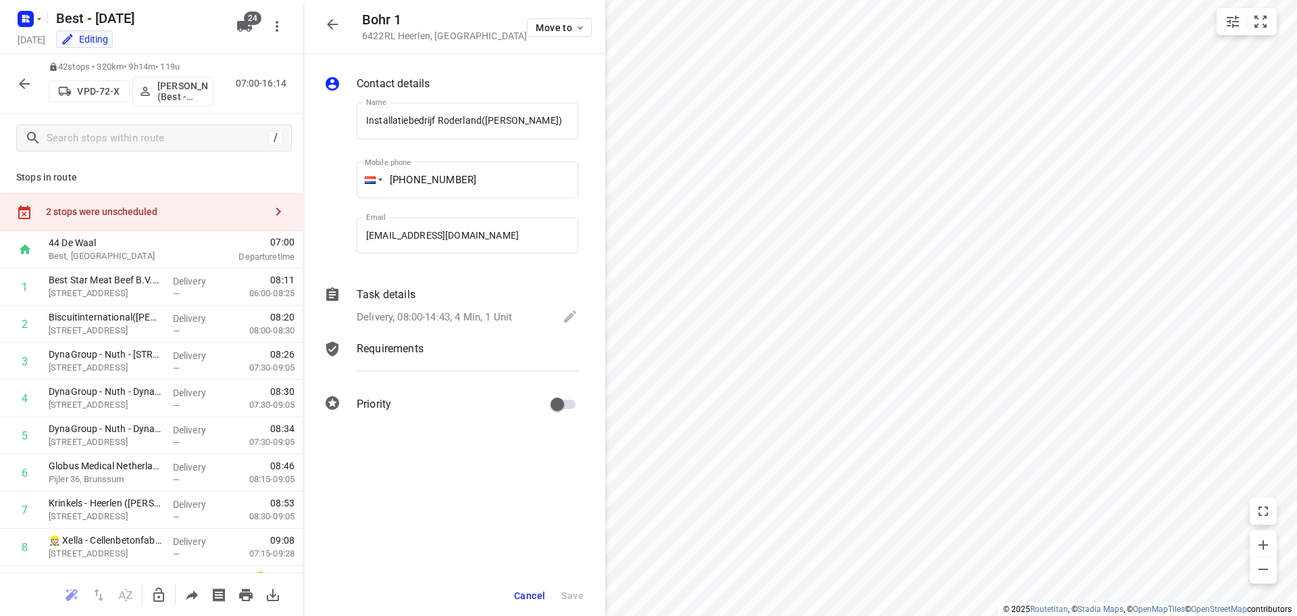
click at [195, 209] on div "2 stops were unscheduled" at bounding box center [155, 211] width 219 height 11
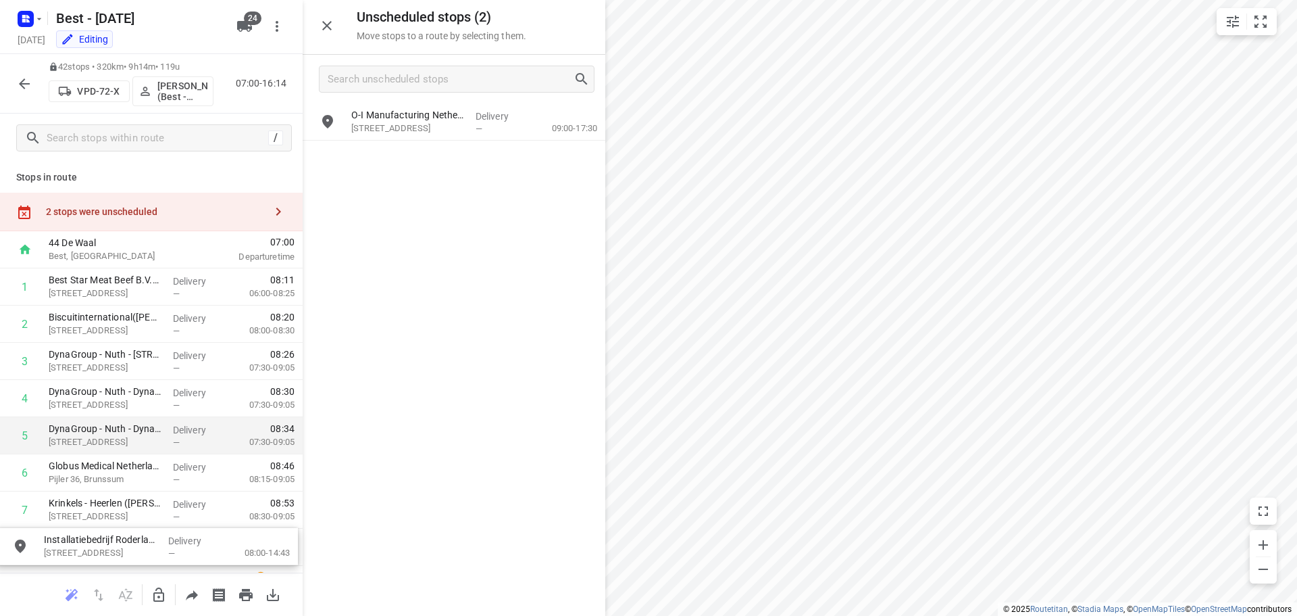
drag, startPoint x: 424, startPoint y: 130, endPoint x: 253, endPoint y: 443, distance: 356.2
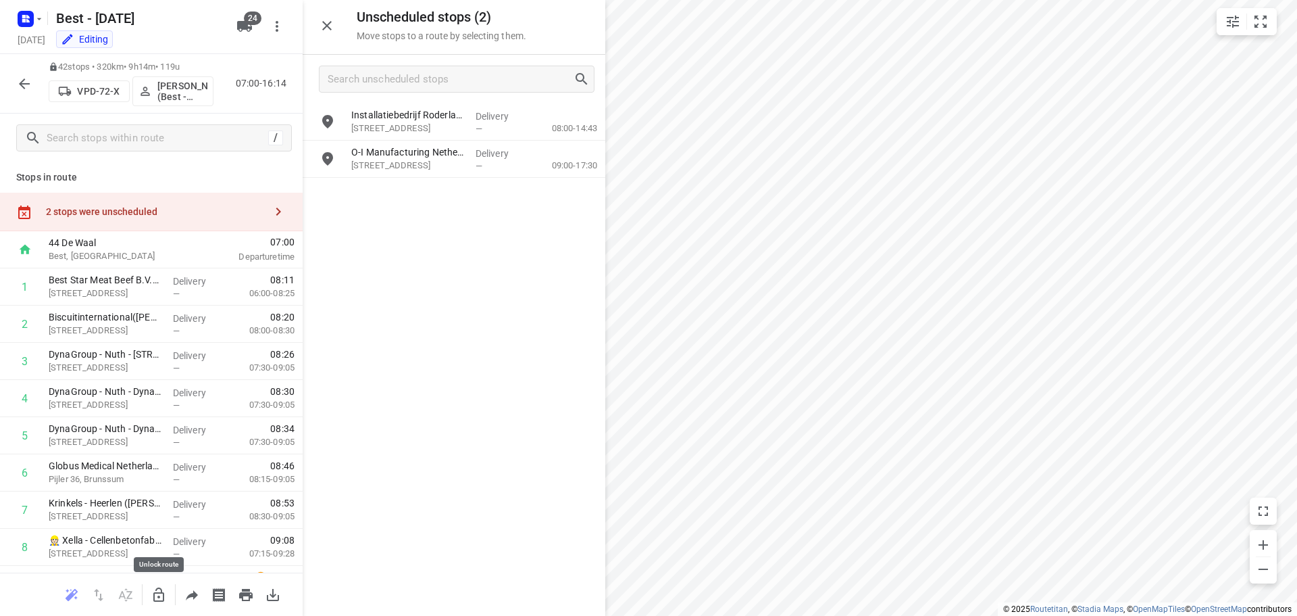
click at [161, 597] on icon "button" at bounding box center [159, 595] width 16 height 16
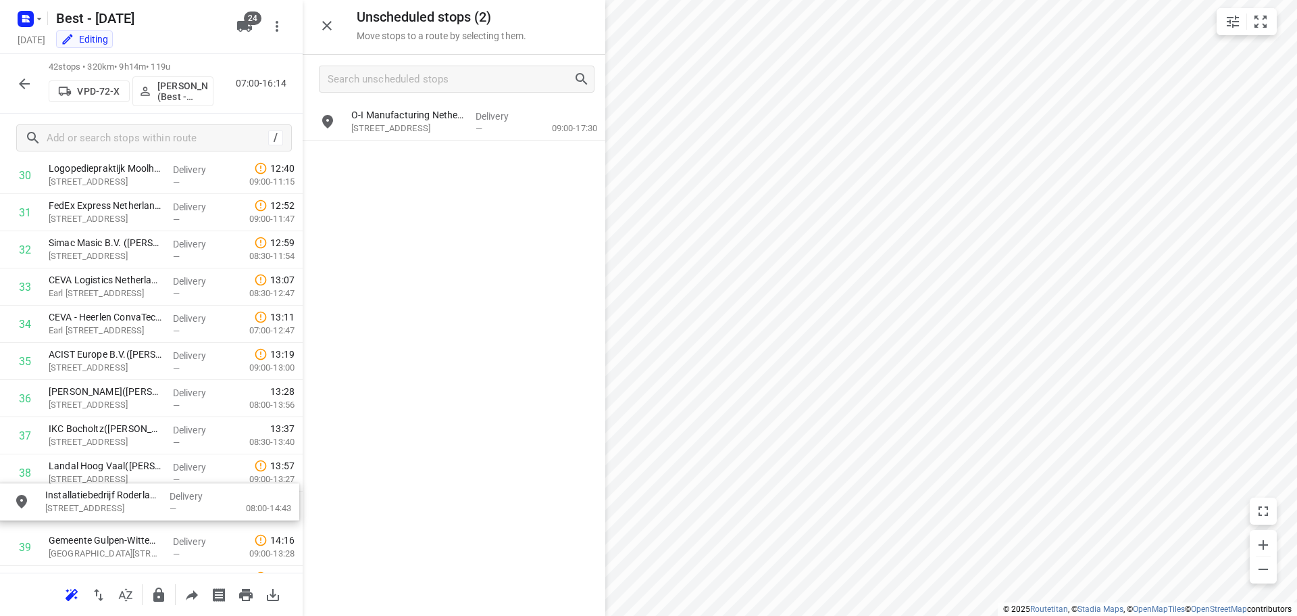
scroll to position [1189, 0]
drag, startPoint x: 400, startPoint y: 124, endPoint x: 78, endPoint y: 428, distance: 442.2
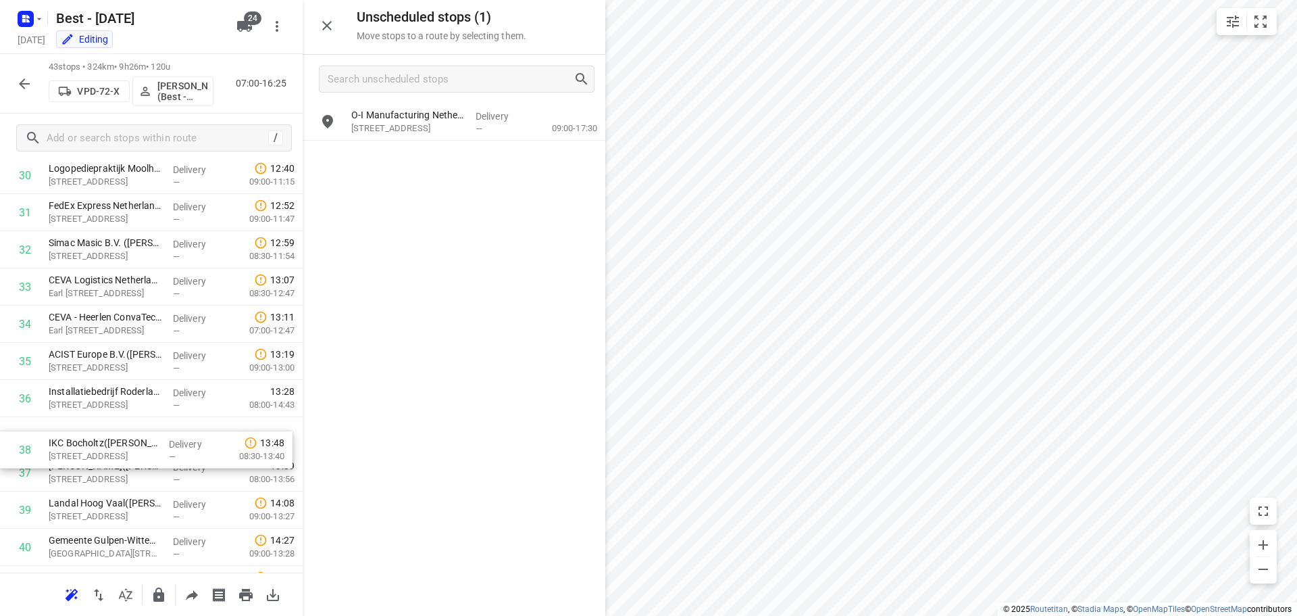
drag, startPoint x: 153, startPoint y: 470, endPoint x: 153, endPoint y: 432, distance: 37.2
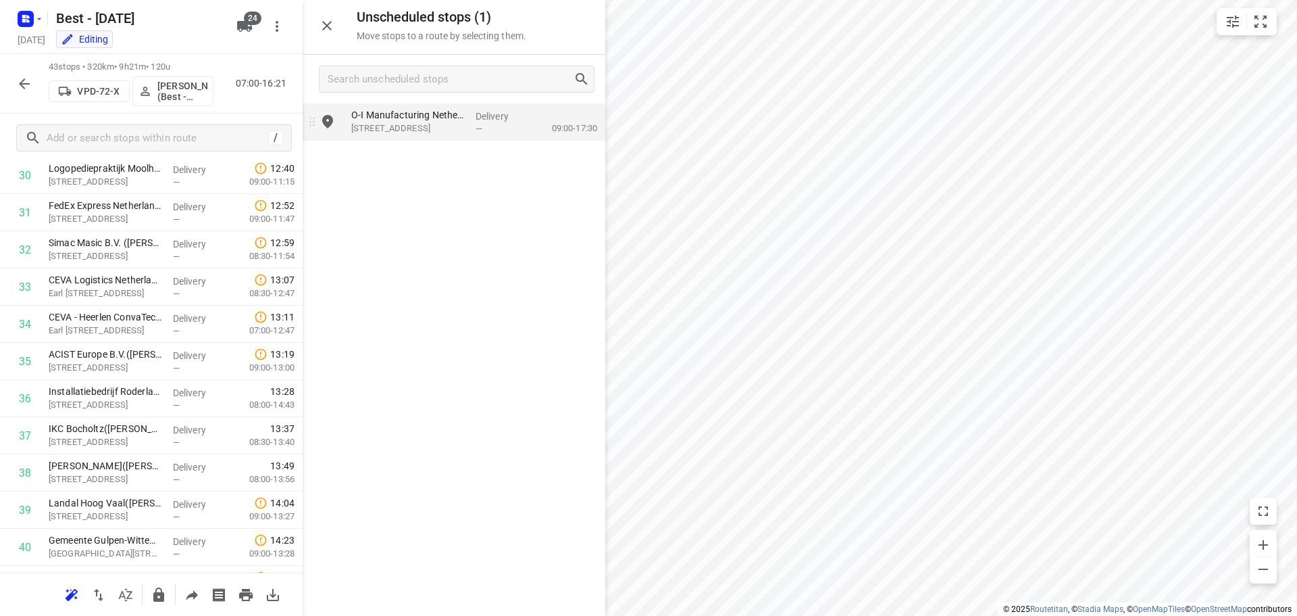
click at [394, 128] on p "[STREET_ADDRESS]" at bounding box center [408, 129] width 114 height 14
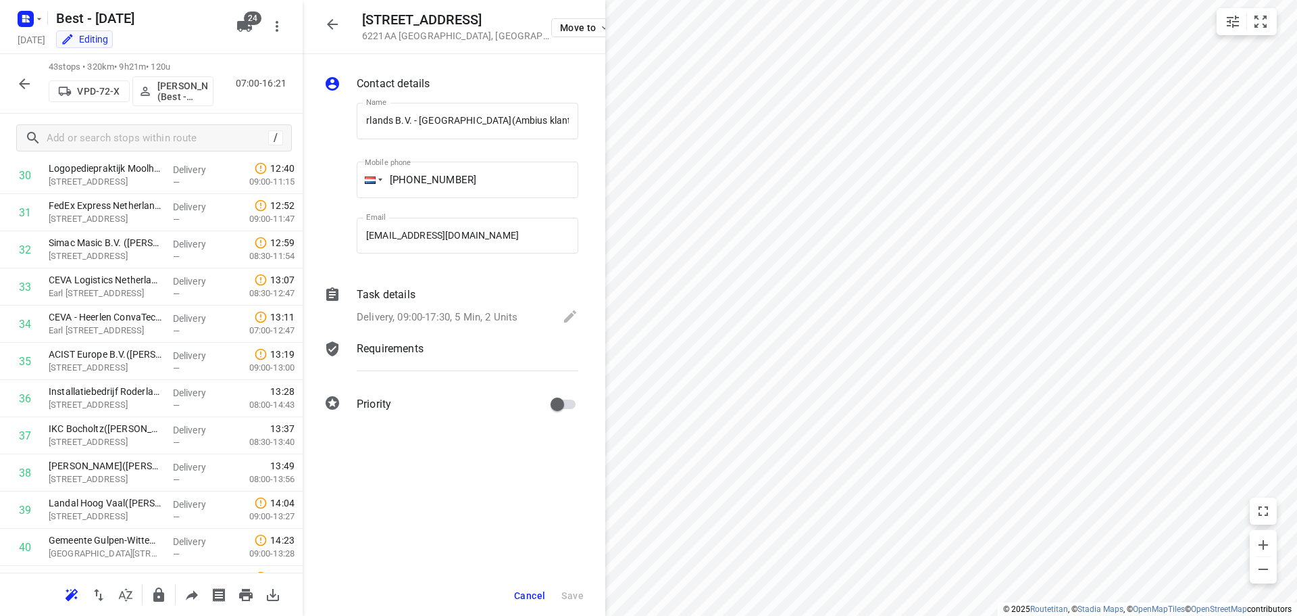
scroll to position [0, 0]
click at [551, 33] on button "Move to" at bounding box center [583, 27] width 65 height 19
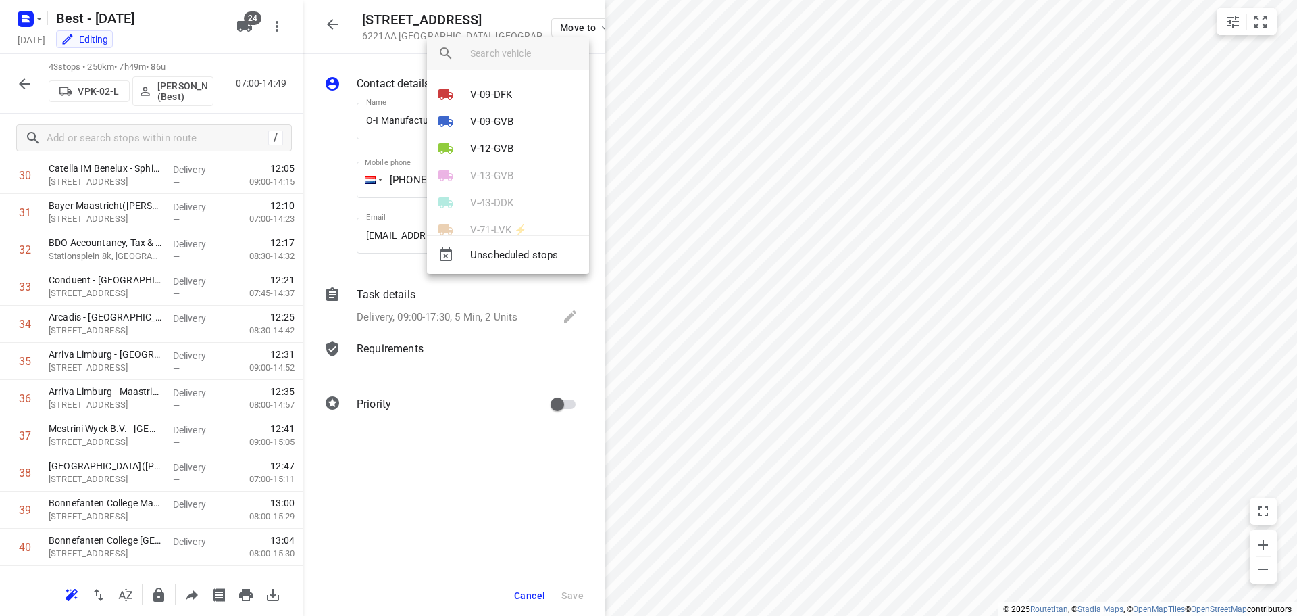
click at [455, 426] on div at bounding box center [648, 308] width 1297 height 616
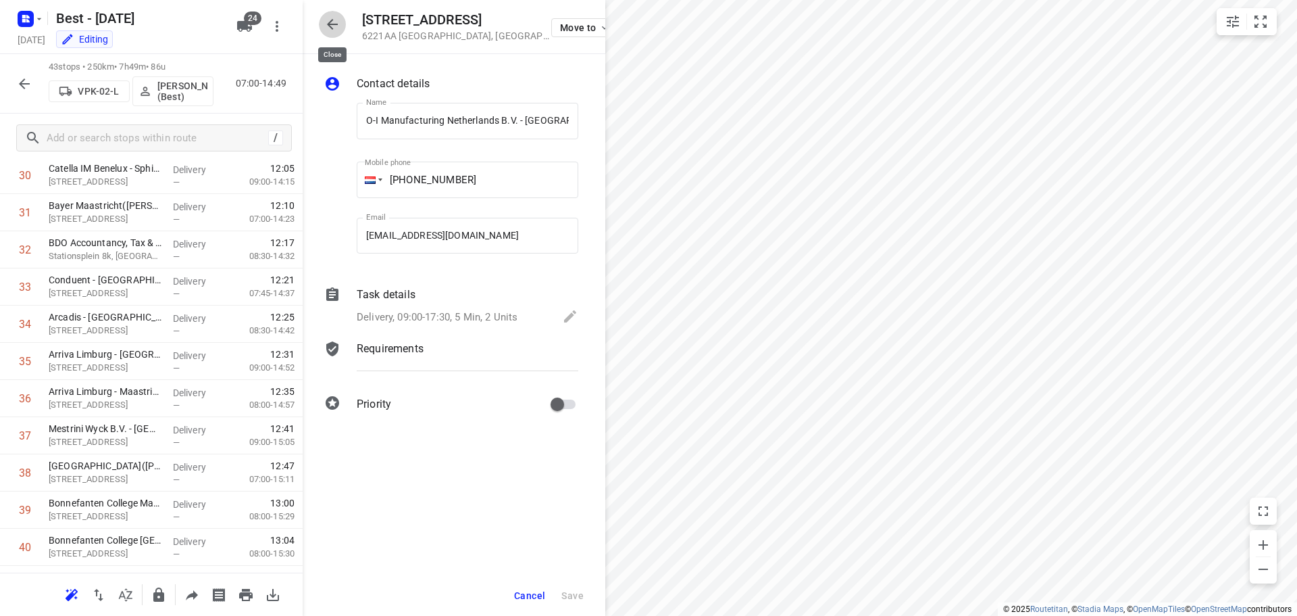
click at [328, 24] on icon "button" at bounding box center [332, 24] width 11 height 11
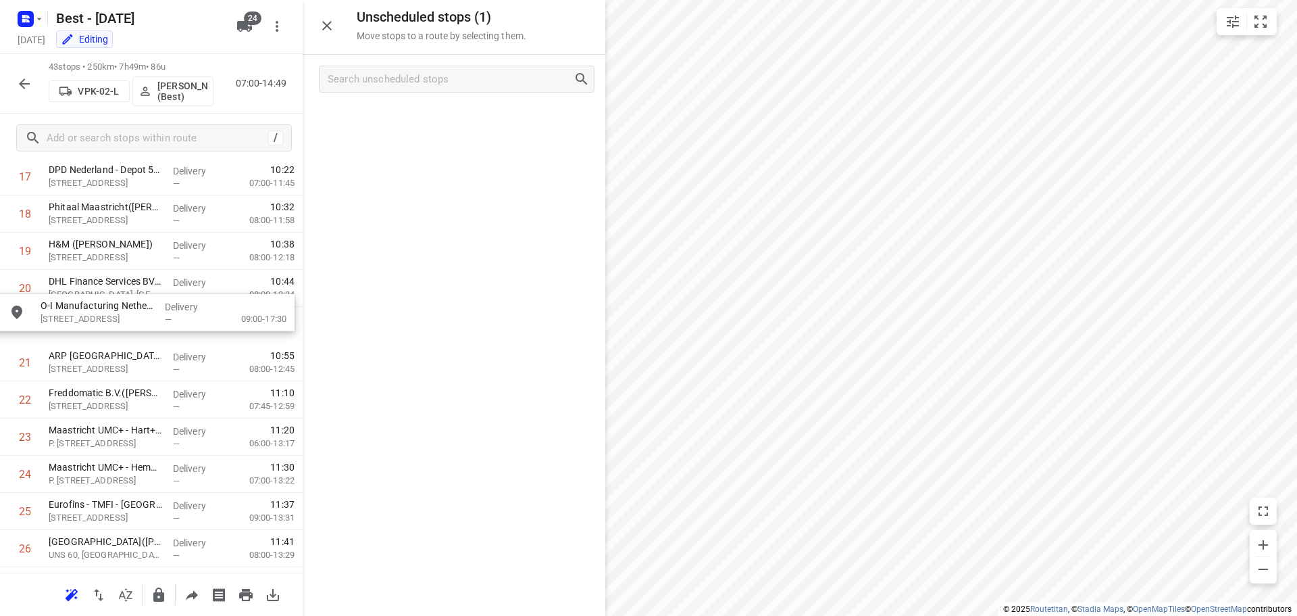
scroll to position [704, 0]
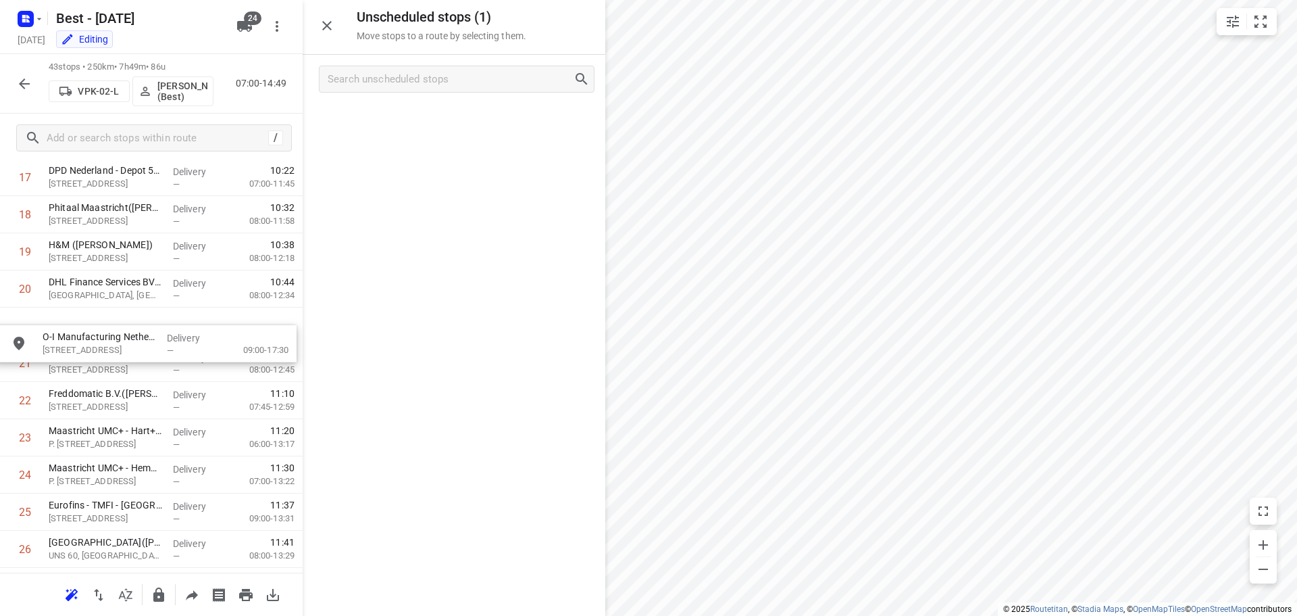
drag, startPoint x: 457, startPoint y: 128, endPoint x: 153, endPoint y: 343, distance: 371.8
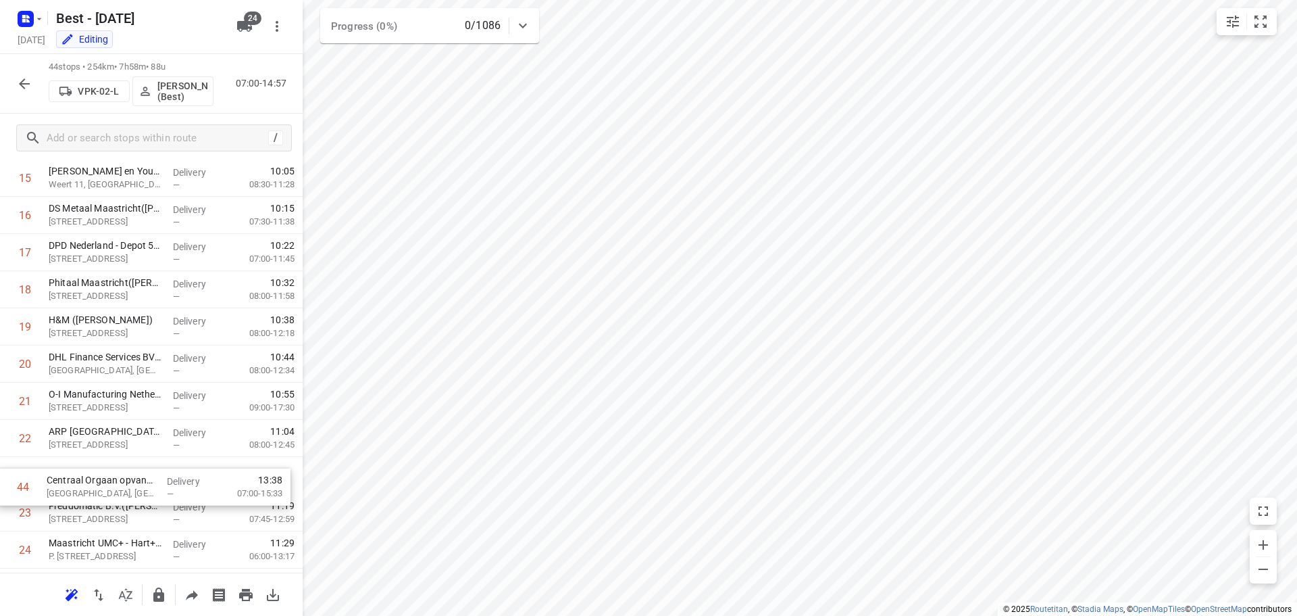
scroll to position [594, 0]
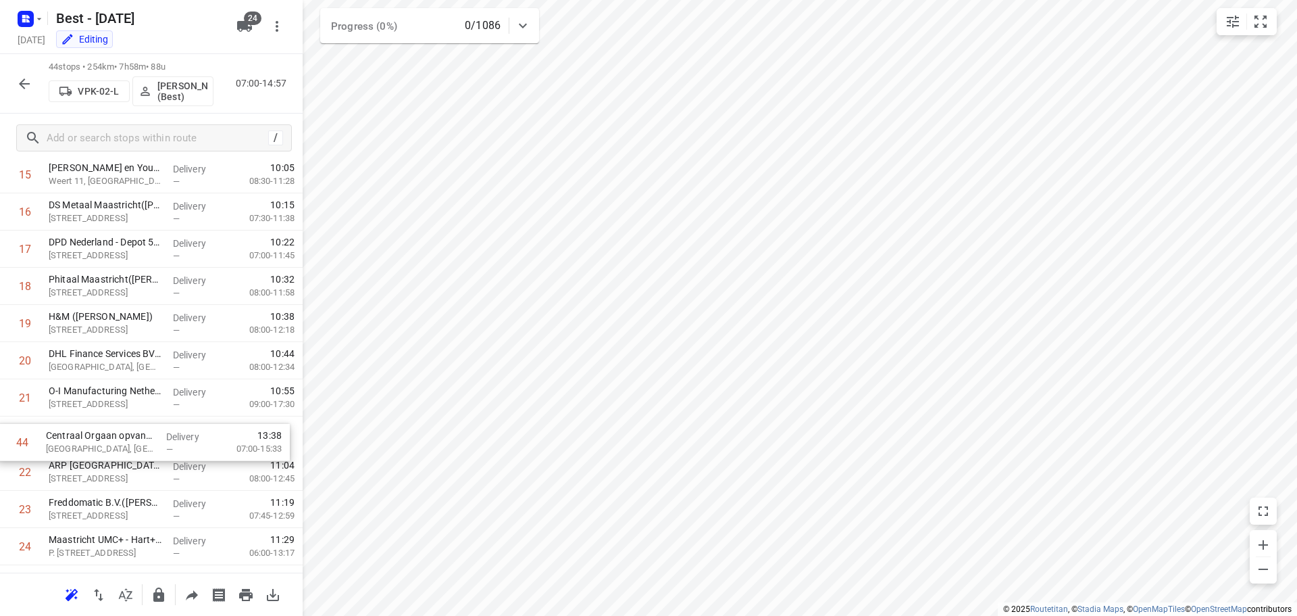
drag, startPoint x: 120, startPoint y: 512, endPoint x: 118, endPoint y: 422, distance: 89.9
click at [118, 422] on div "1 Den Engelsen Bedrijfswagens B.V. - Stein(Ylotte Ettema) Kerensheide, Stein De…" at bounding box center [151, 453] width 303 height 1635
click at [26, 84] on icon "button" at bounding box center [24, 83] width 11 height 11
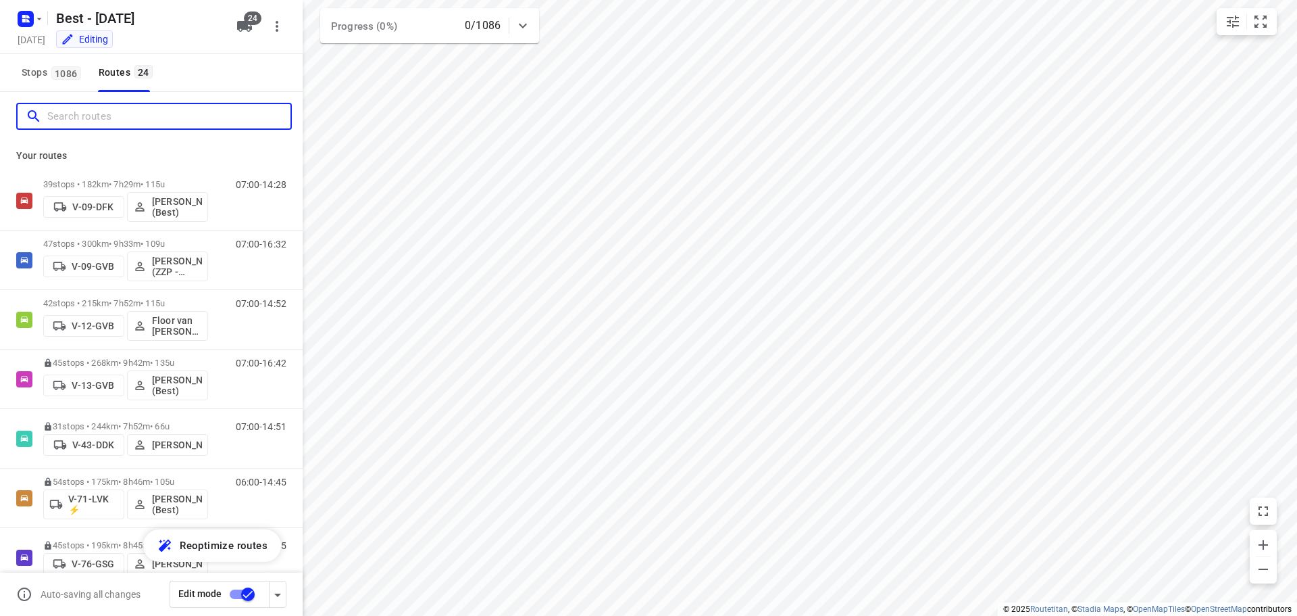
click at [145, 120] on input "Search routes" at bounding box center [168, 116] width 243 height 21
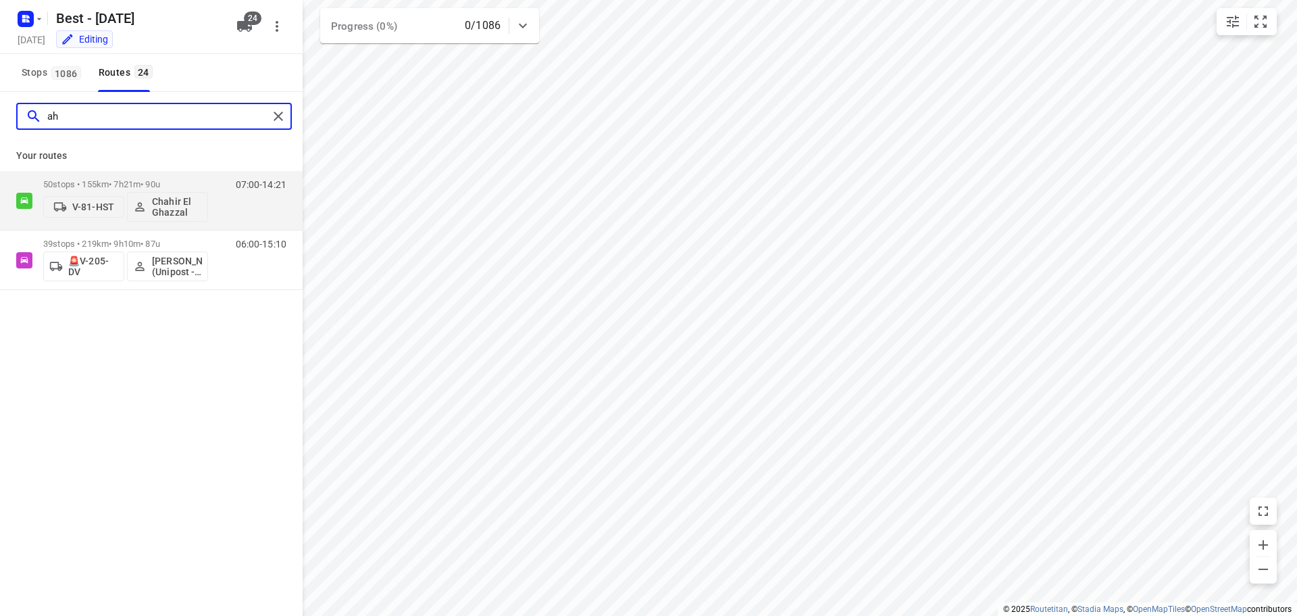
type input "a"
type input "pat"
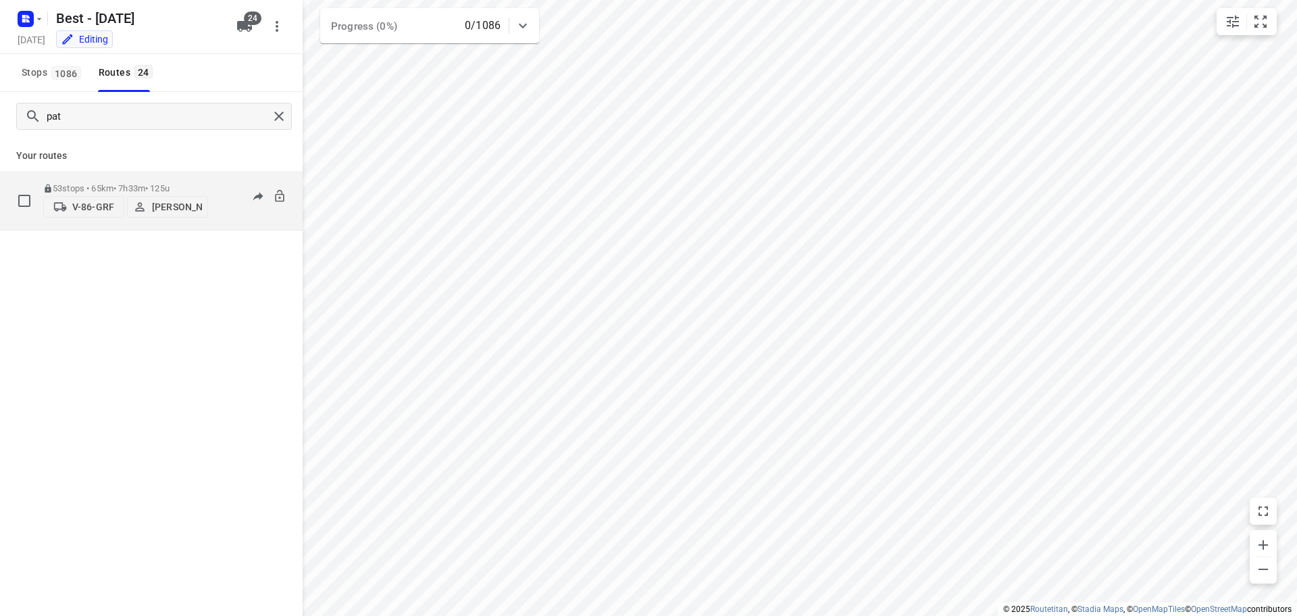
click at [161, 185] on p "53 stops • 65km • 7h33m • 125u" at bounding box center [125, 188] width 165 height 10
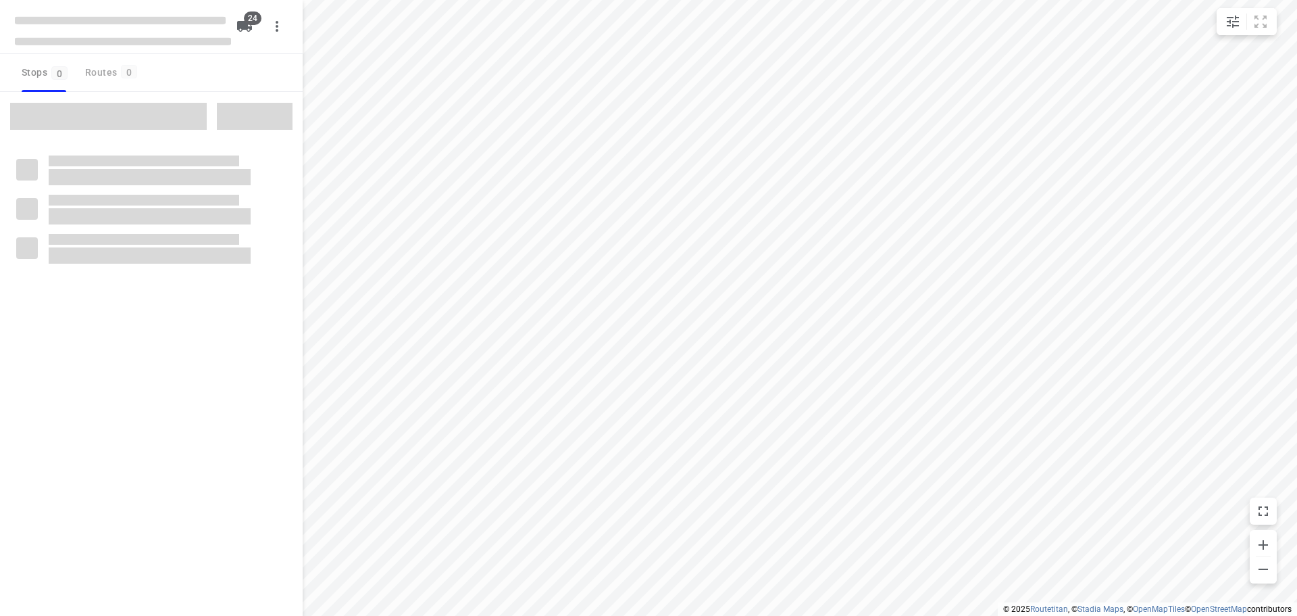
type input "distance"
checkbox input "true"
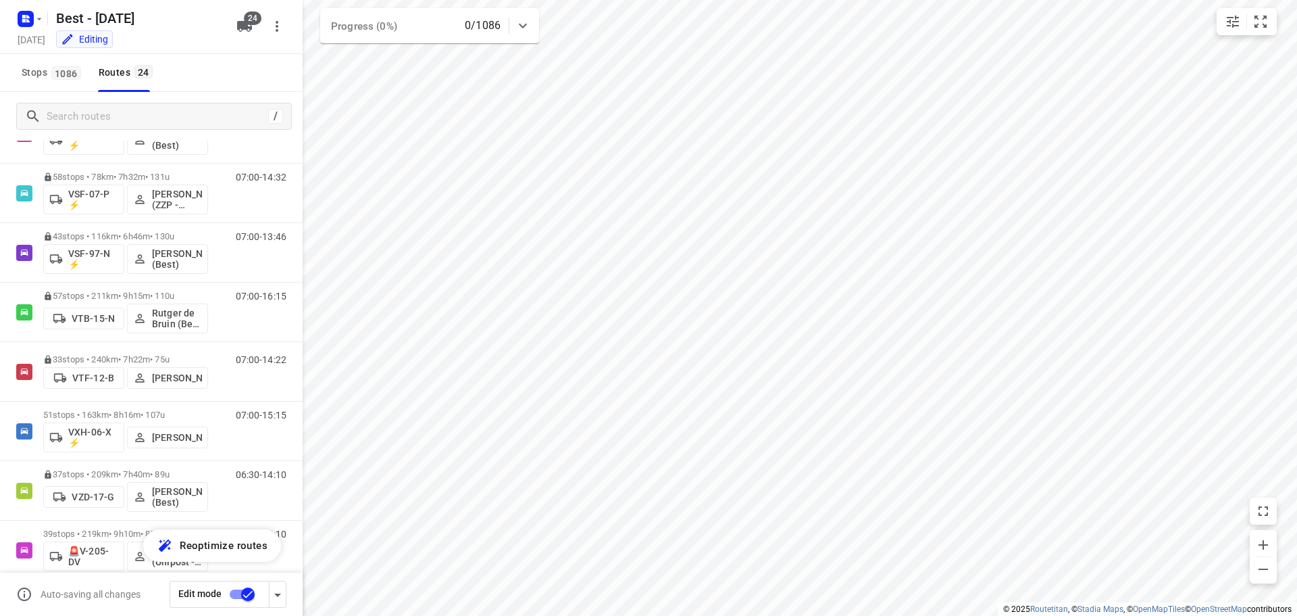
scroll to position [1039, 0]
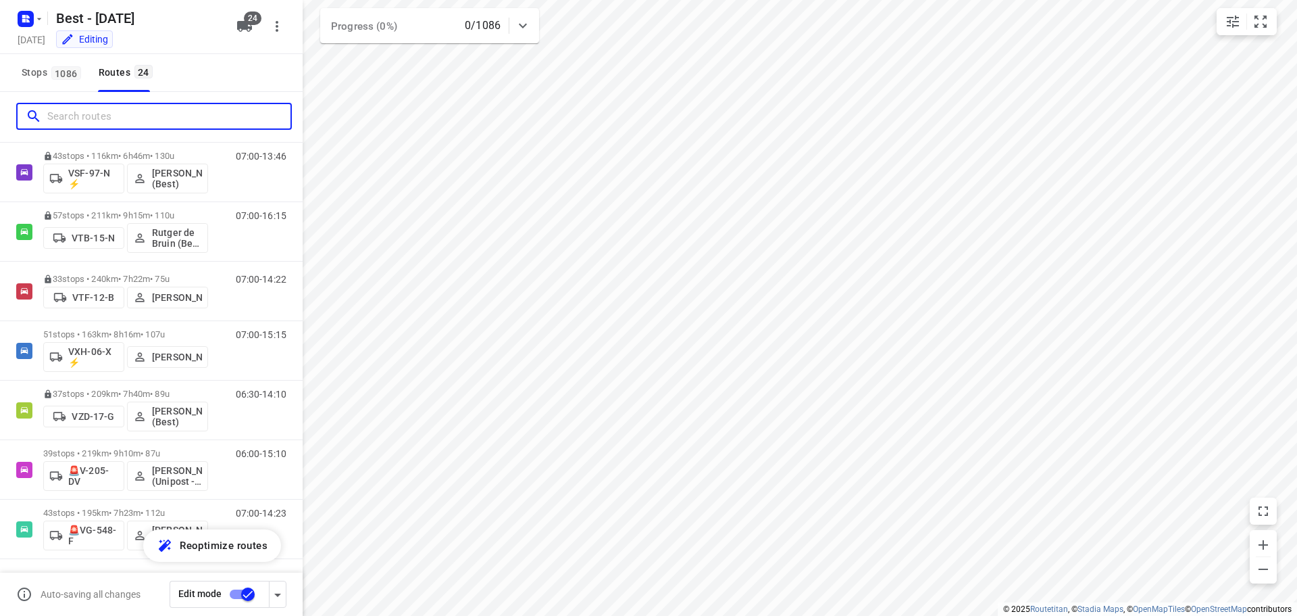
click at [152, 109] on input "Search routes" at bounding box center [168, 116] width 243 height 21
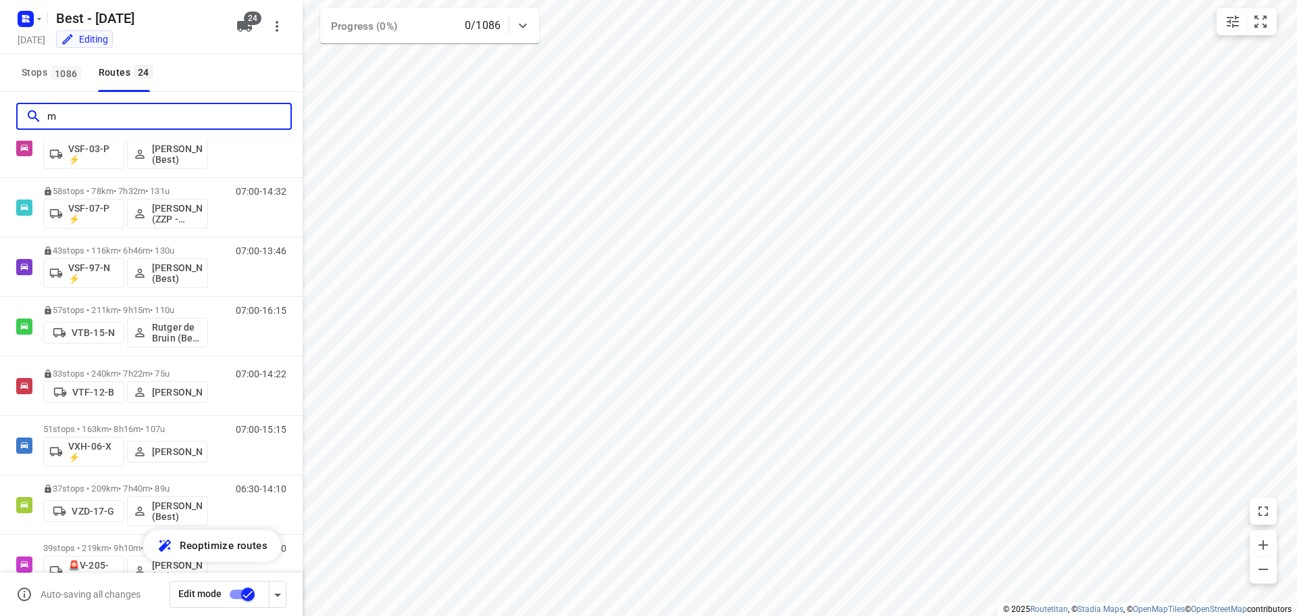
scroll to position [0, 0]
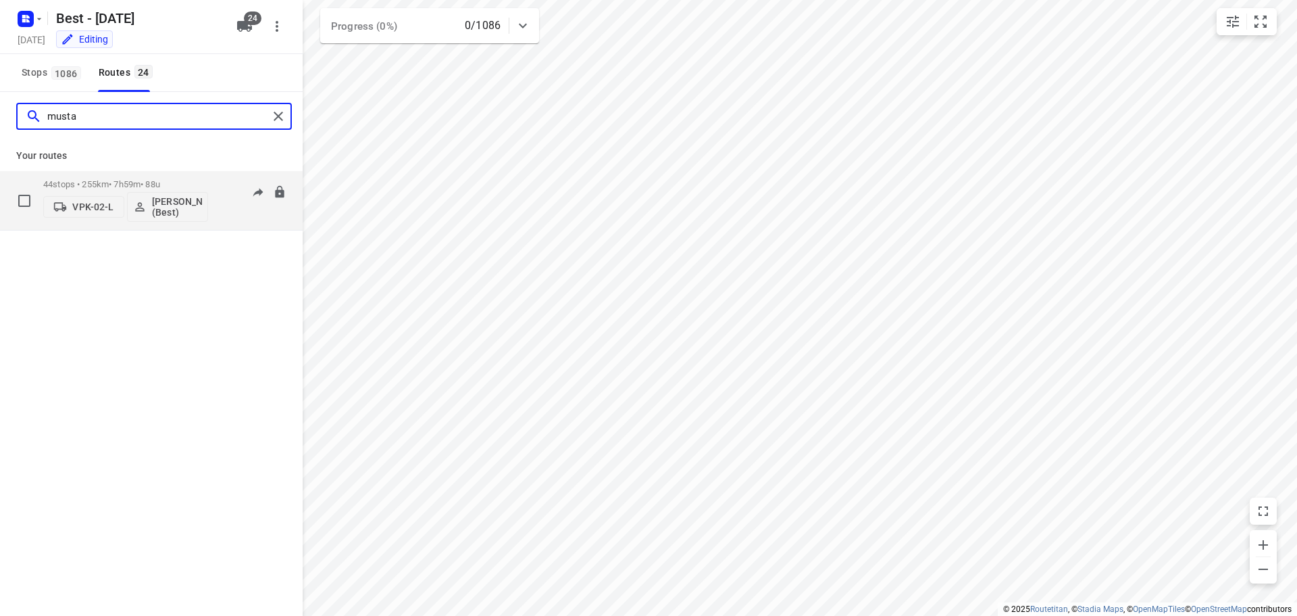
type input "musta"
click at [124, 181] on p "44 stops • 255km • 7h59m • 88u" at bounding box center [125, 184] width 165 height 10
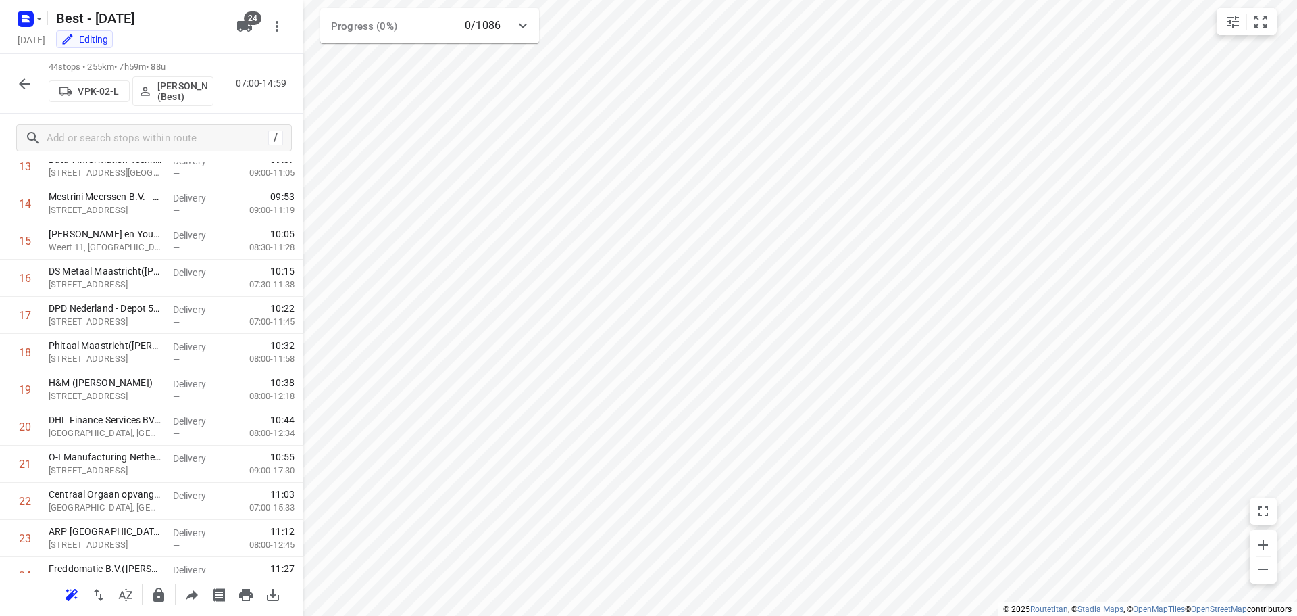
scroll to position [1330, 0]
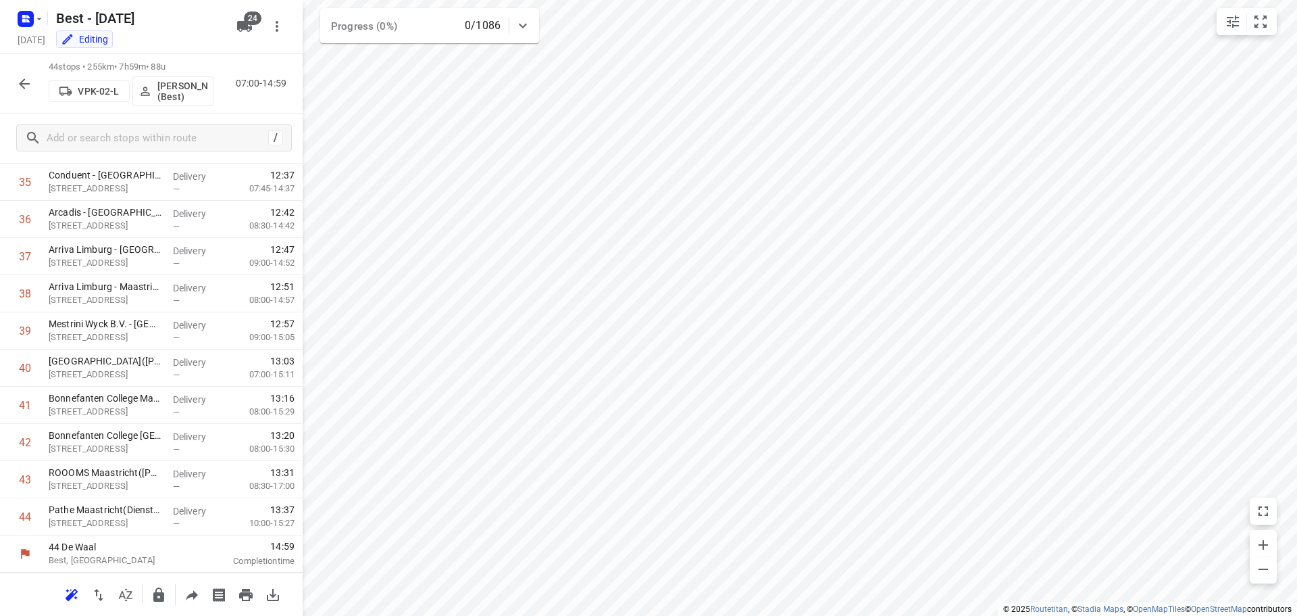
click at [30, 86] on icon "button" at bounding box center [24, 84] width 16 height 16
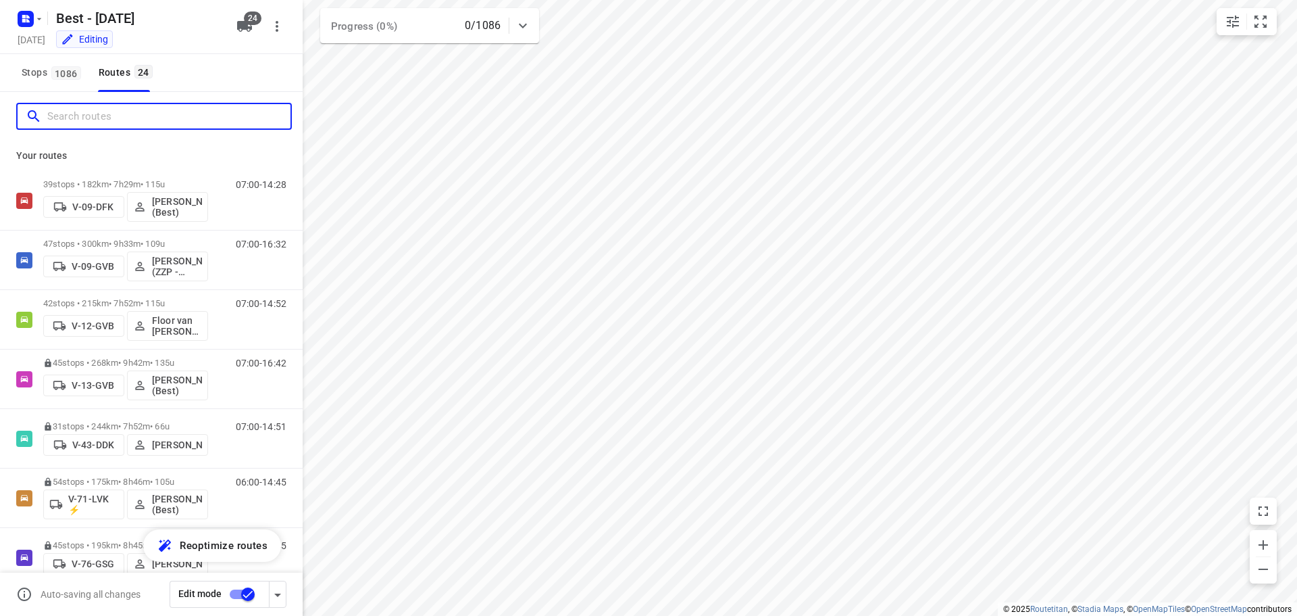
click at [129, 114] on input "Search routes" at bounding box center [168, 116] width 243 height 21
